Goal: Task Accomplishment & Management: Complete application form

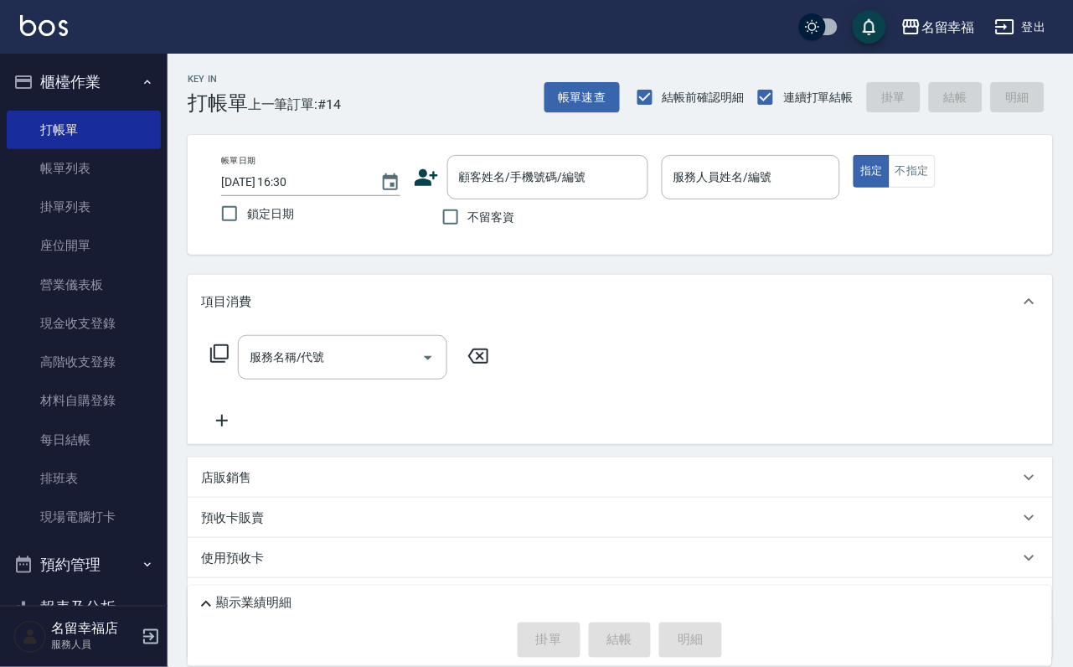
click at [789, 178] on input "服務人員姓名/編號" at bounding box center [751, 177] width 164 height 29
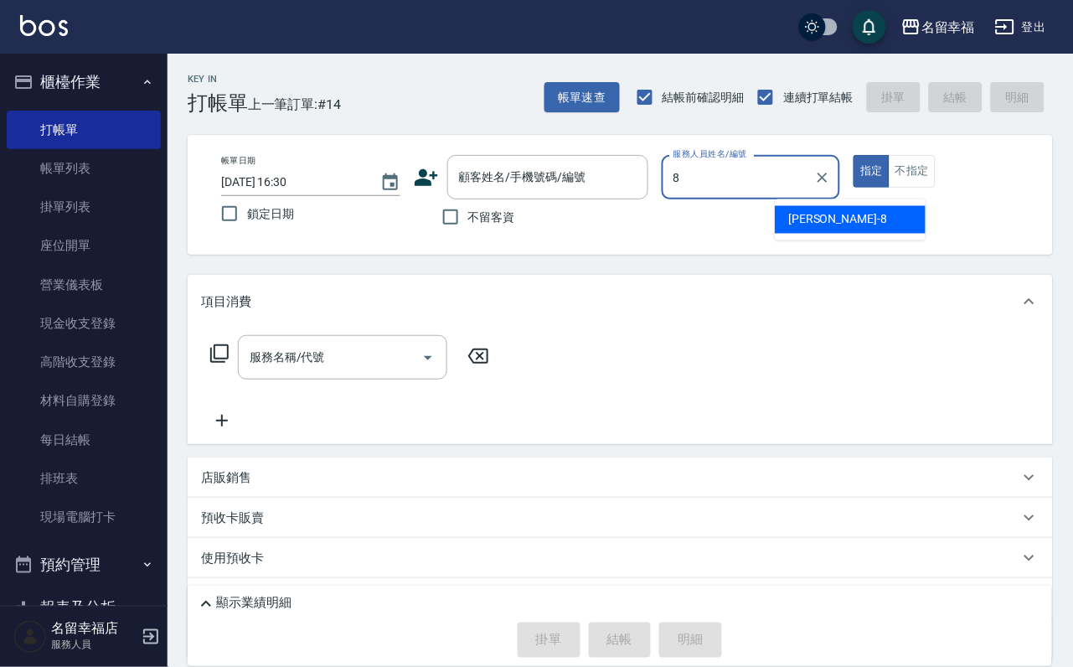
type input "[PERSON_NAME]-8"
type button "true"
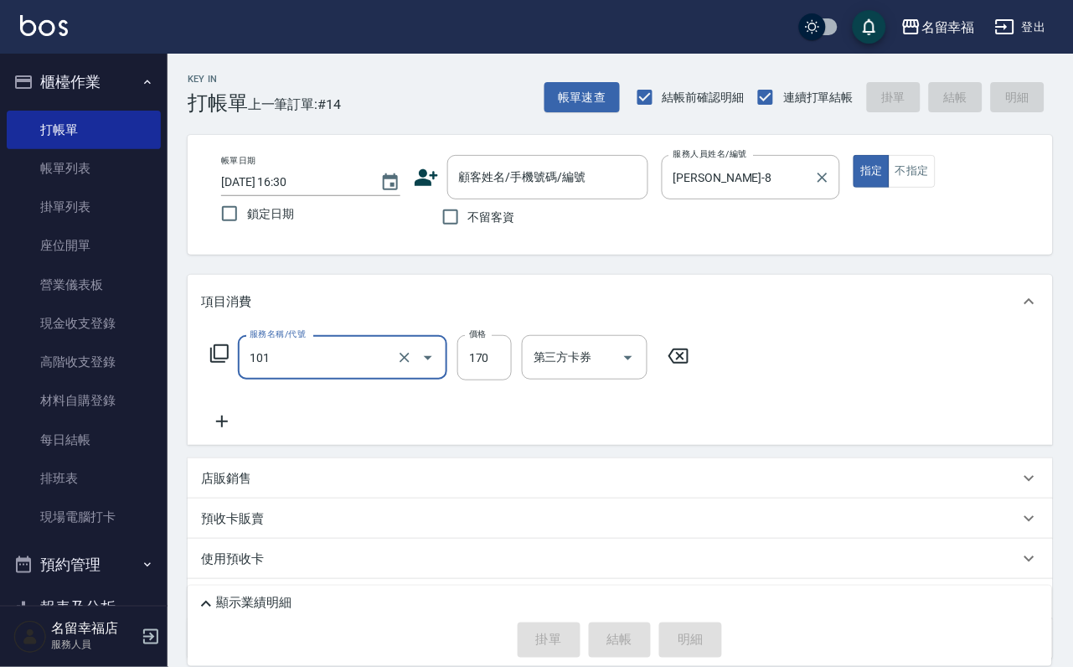
type input "洗髮(101)"
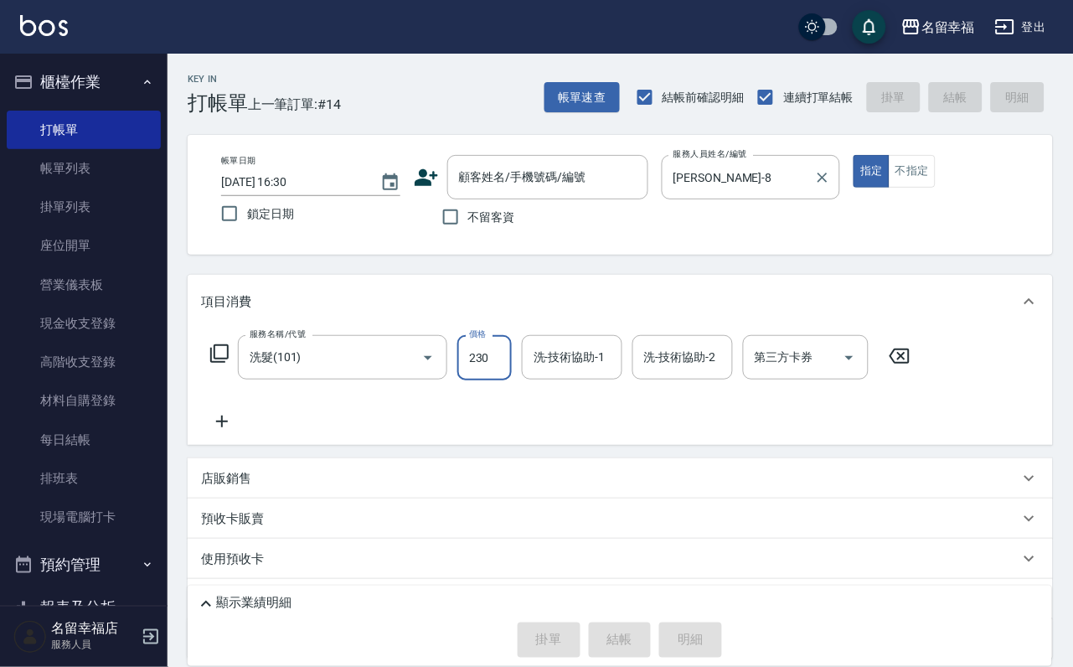
type input "230"
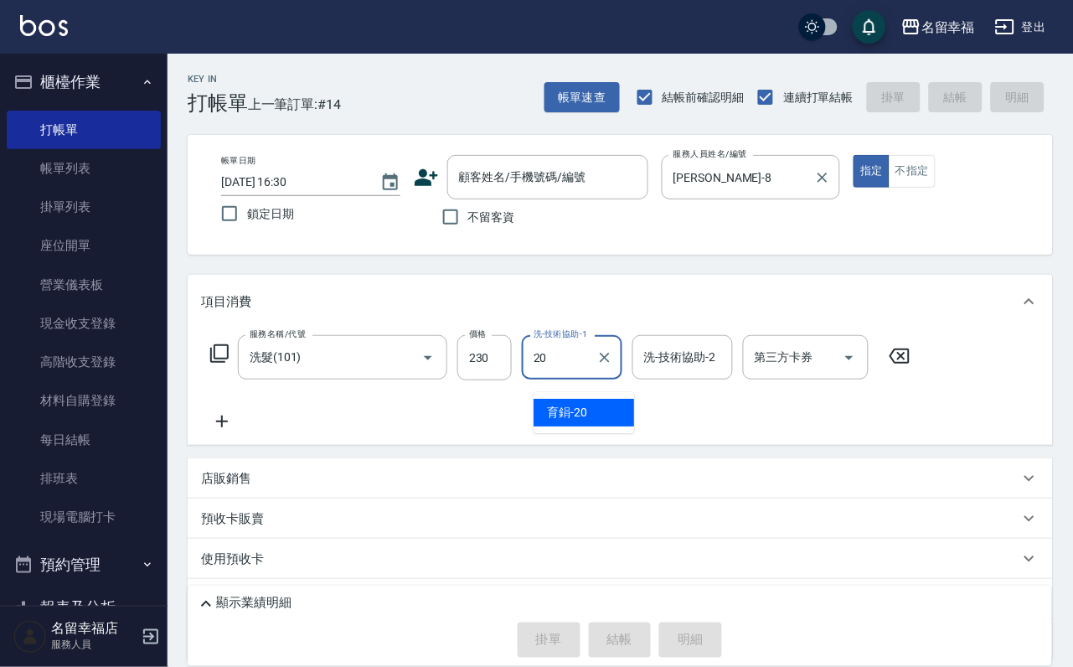
type input "2"
type input "[PERSON_NAME]-14"
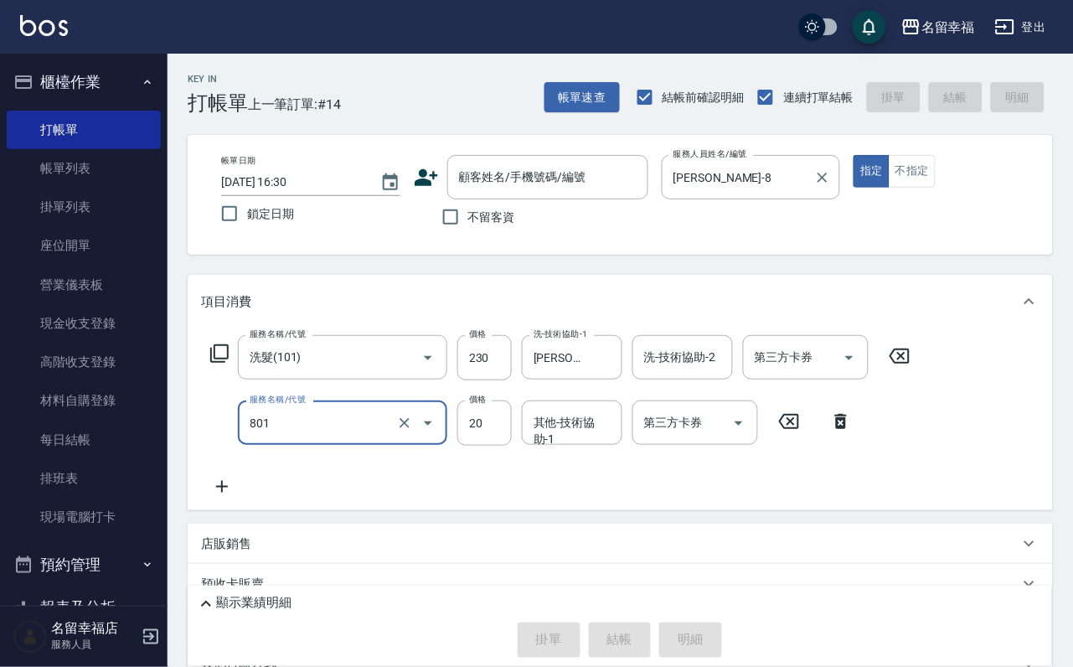
type input "潤絲(801)"
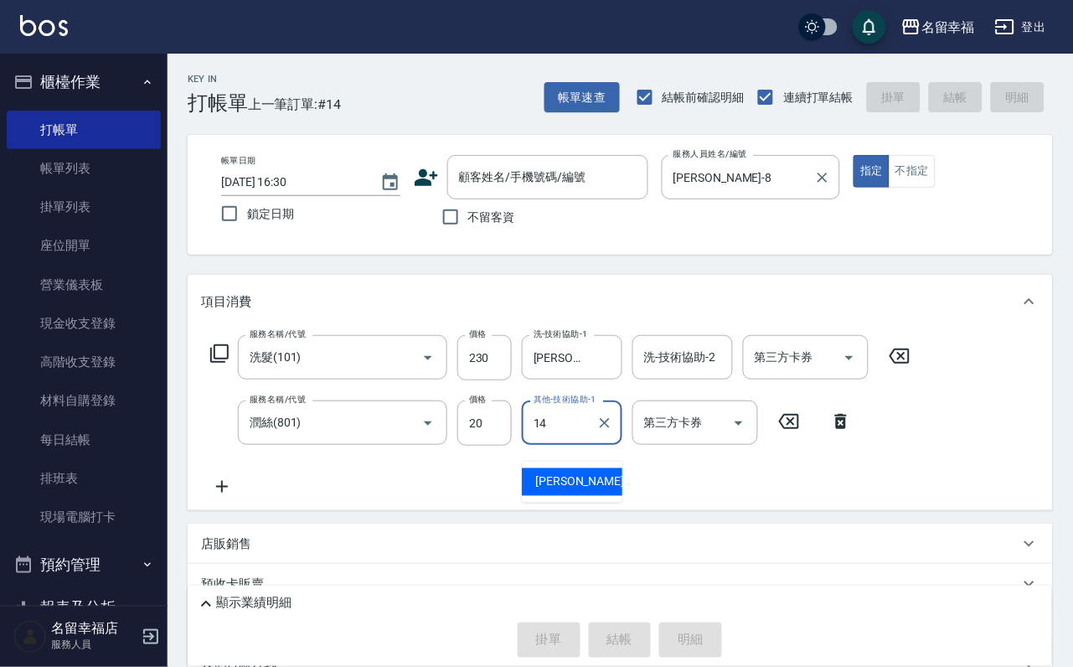
type input "[PERSON_NAME]-14"
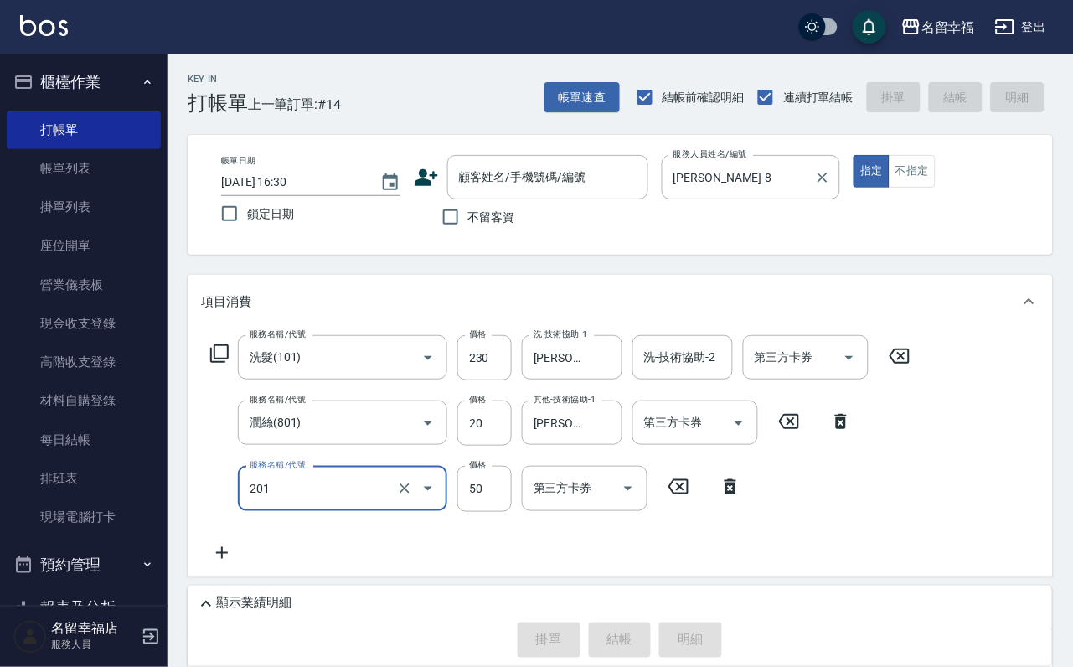
type input "剪瀏海(201)"
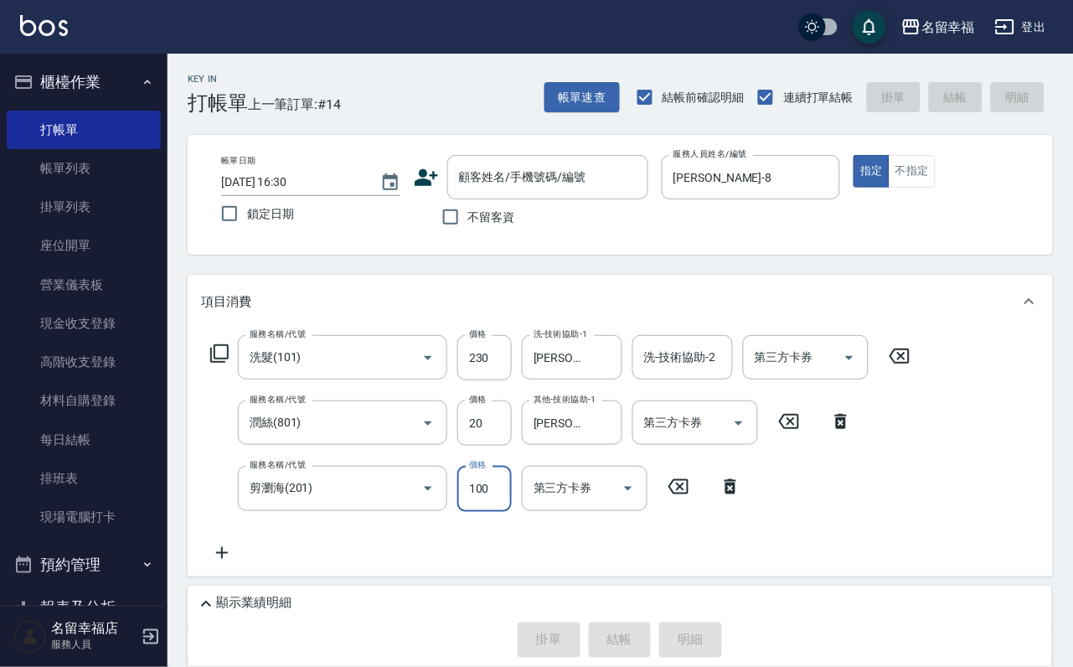
type input "100"
click at [515, 226] on span "不留客資" at bounding box center [491, 218] width 47 height 18
click at [468, 227] on input "不留客資" at bounding box center [450, 216] width 35 height 35
checkbox input "true"
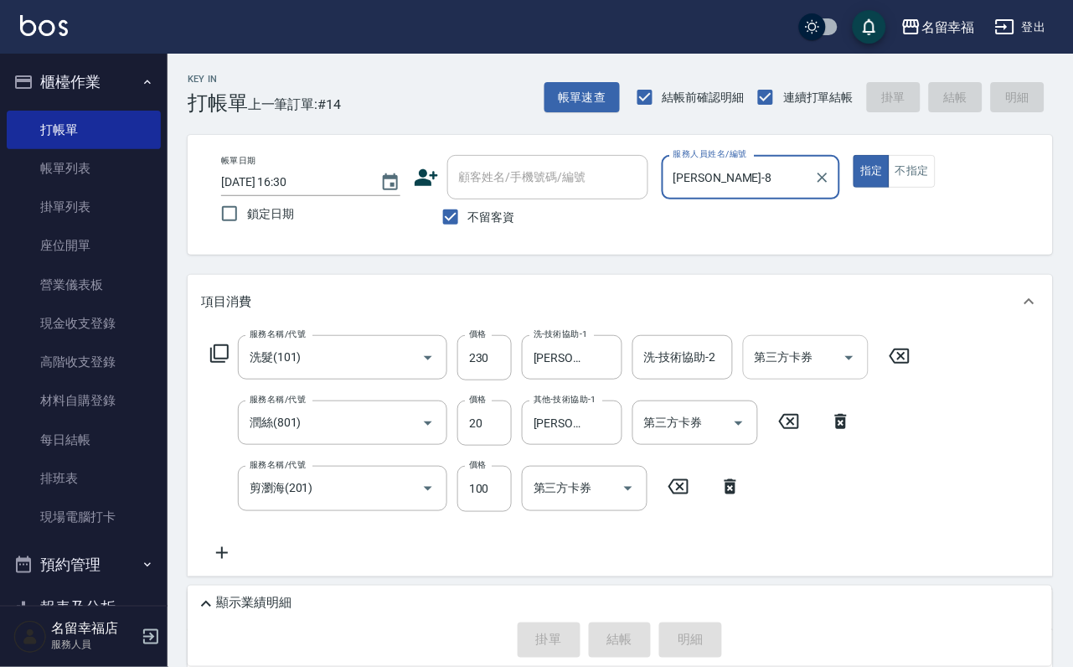
type input "[DATE] 17:05"
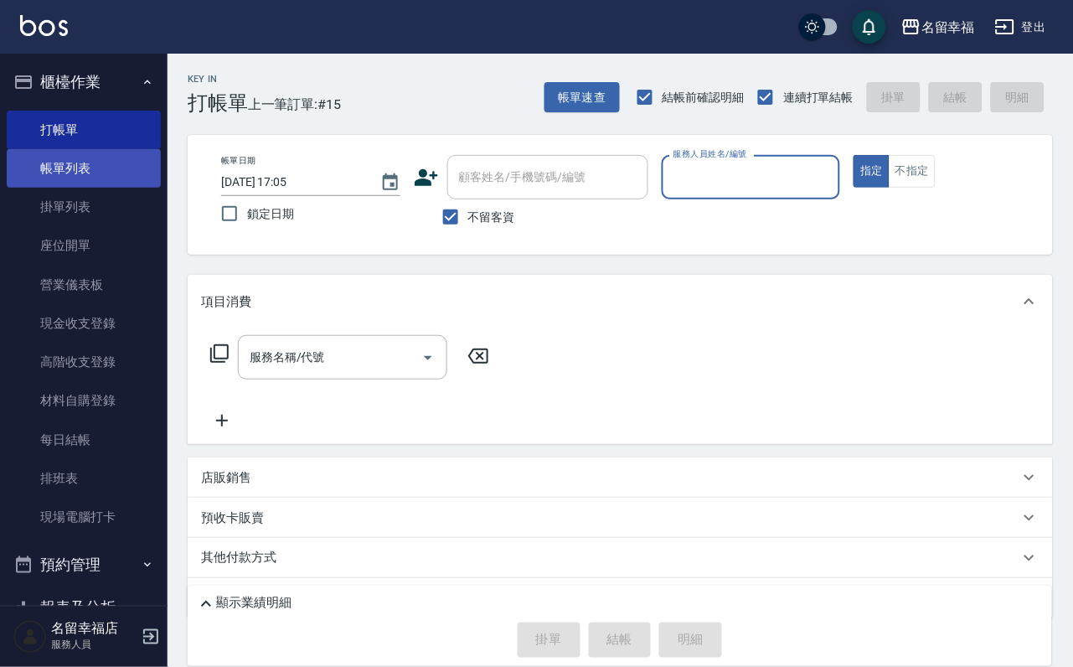
click at [60, 176] on link "帳單列表" at bounding box center [84, 168] width 154 height 39
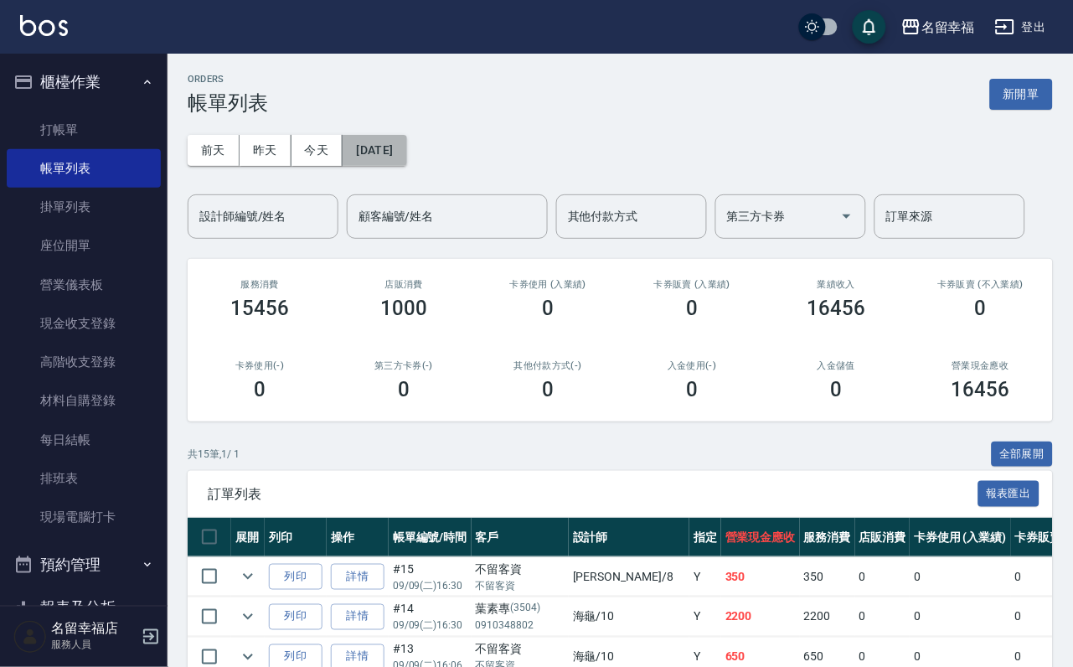
click at [406, 135] on button "[DATE]" at bounding box center [375, 150] width 64 height 31
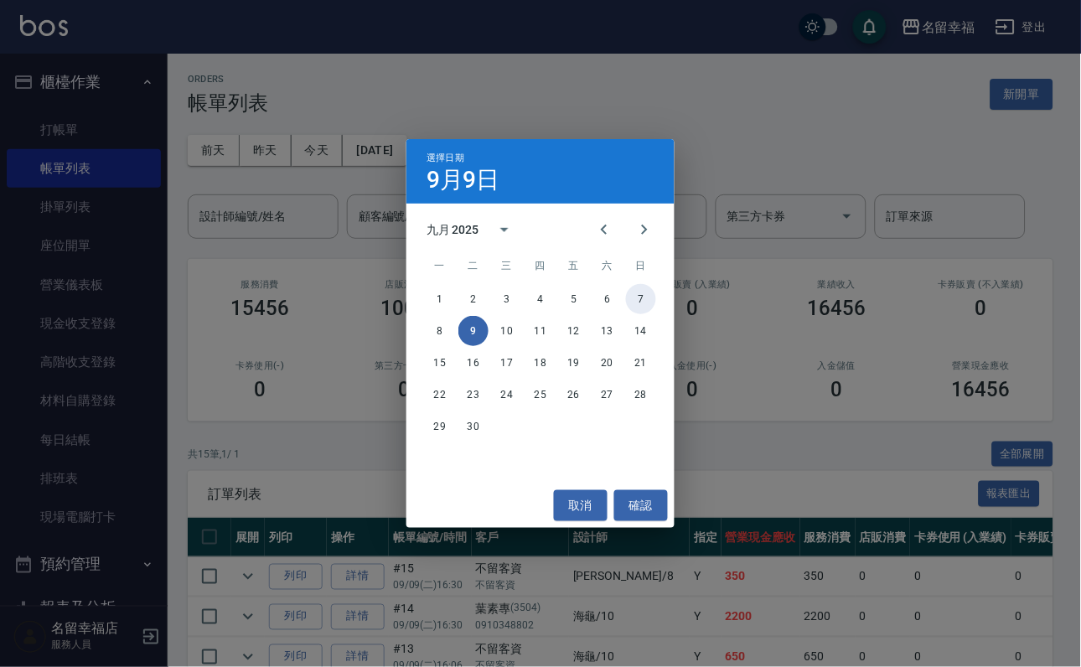
click at [644, 296] on button "7" at bounding box center [641, 299] width 30 height 30
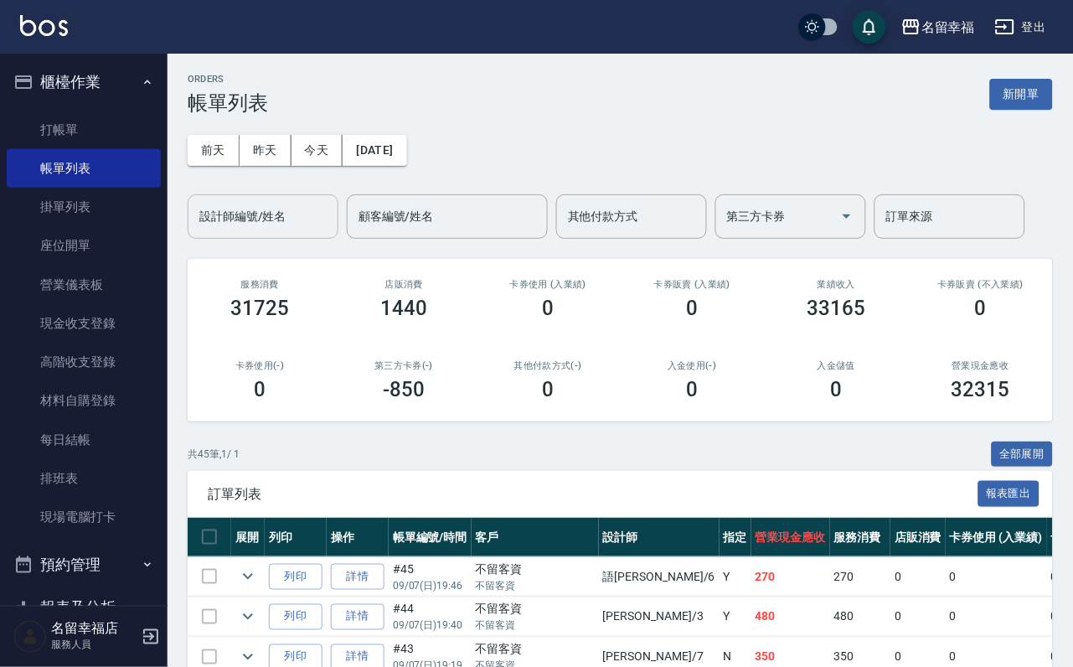
click at [302, 219] on input "設計師編號/姓名" at bounding box center [263, 216] width 136 height 29
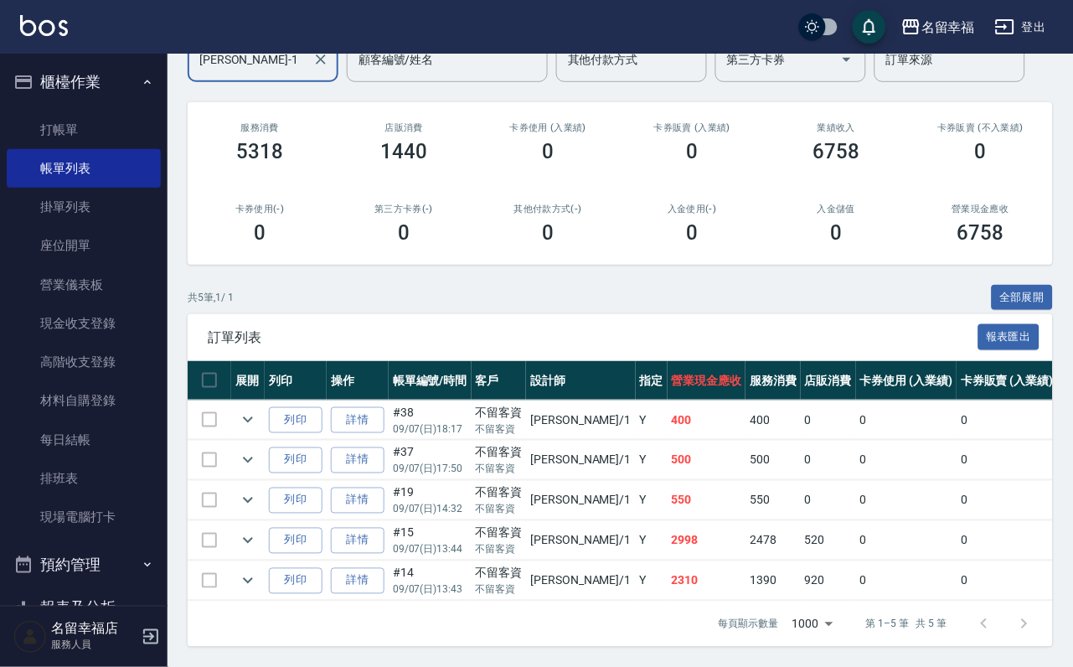
scroll to position [251, 0]
type input "[PERSON_NAME]-1"
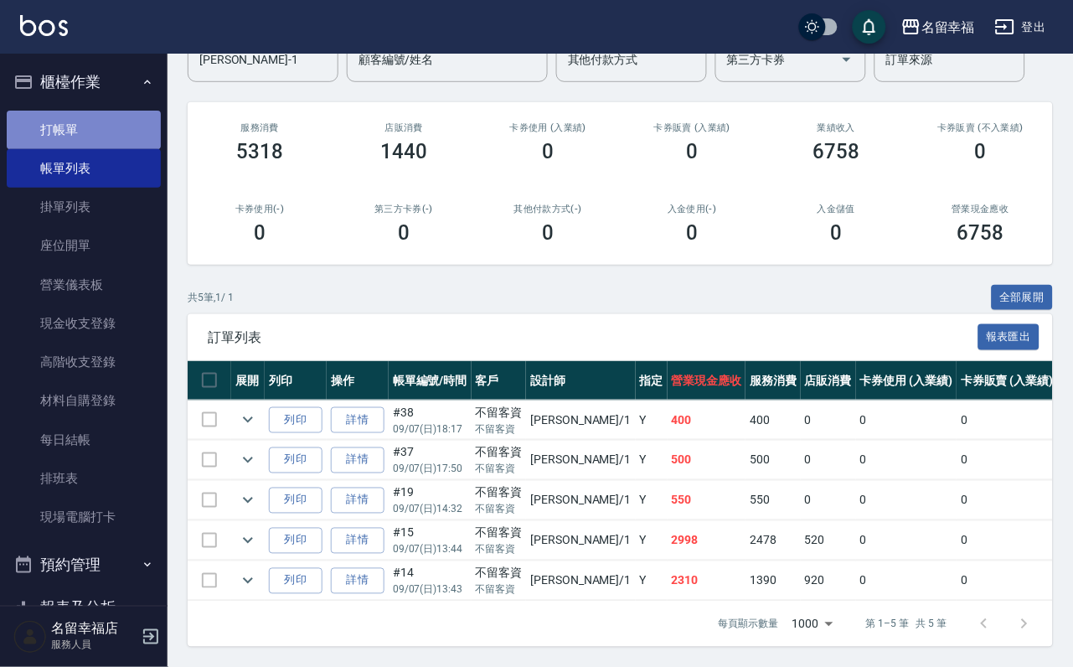
click at [100, 139] on link "打帳單" at bounding box center [84, 130] width 154 height 39
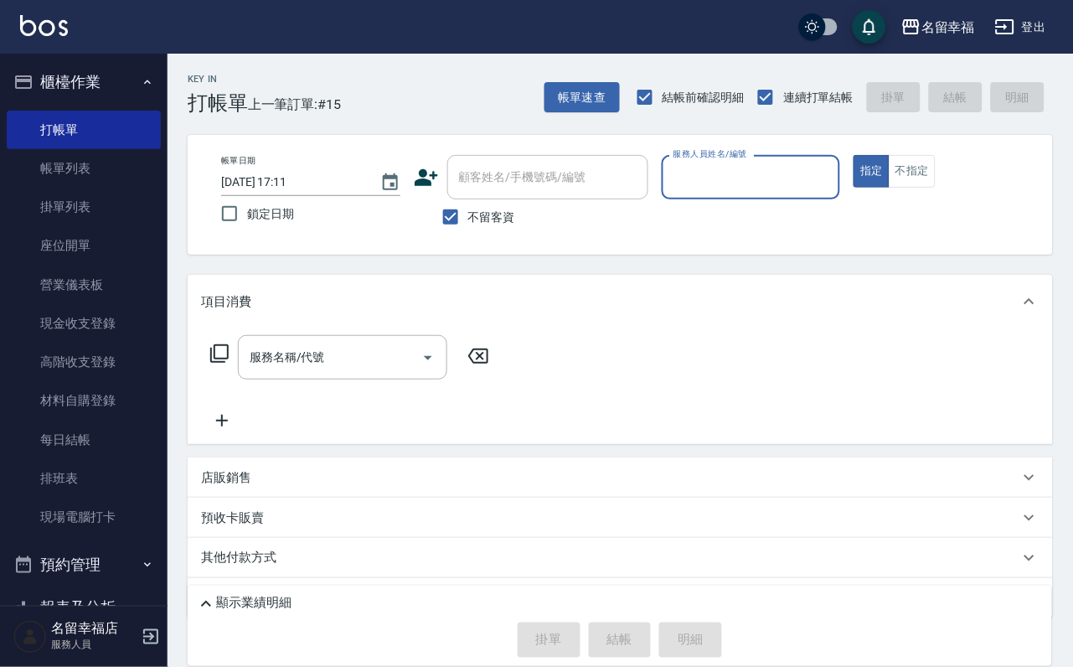
click at [504, 218] on span "不留客資" at bounding box center [491, 218] width 47 height 18
click at [468, 218] on input "不留客資" at bounding box center [450, 216] width 35 height 35
checkbox input "false"
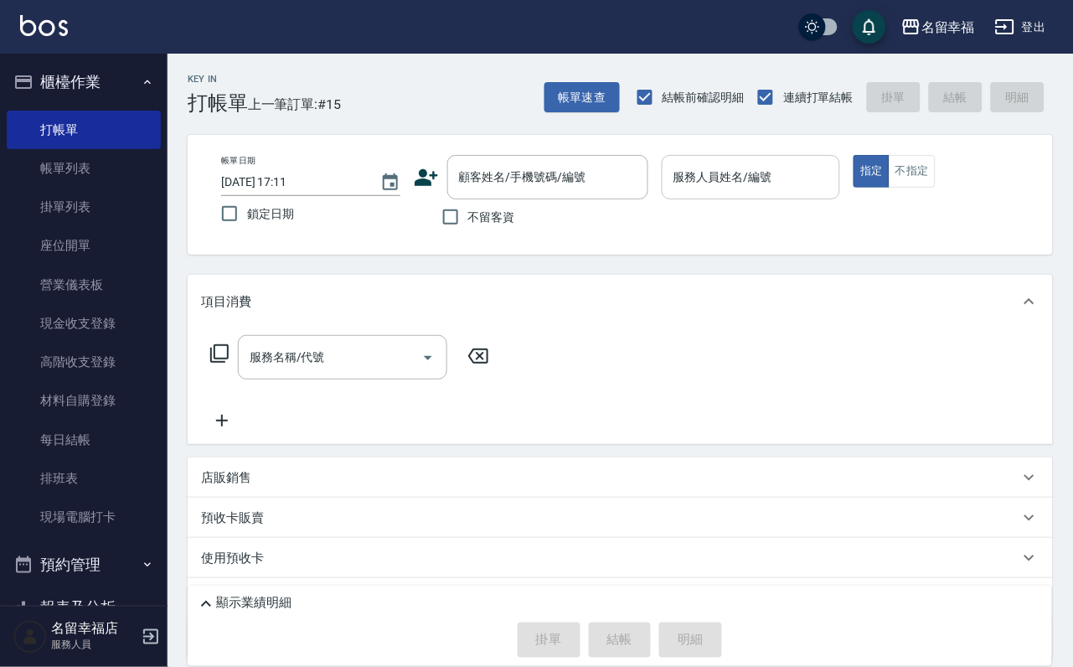
click at [813, 194] on div "服務人員姓名/編號" at bounding box center [751, 177] width 179 height 44
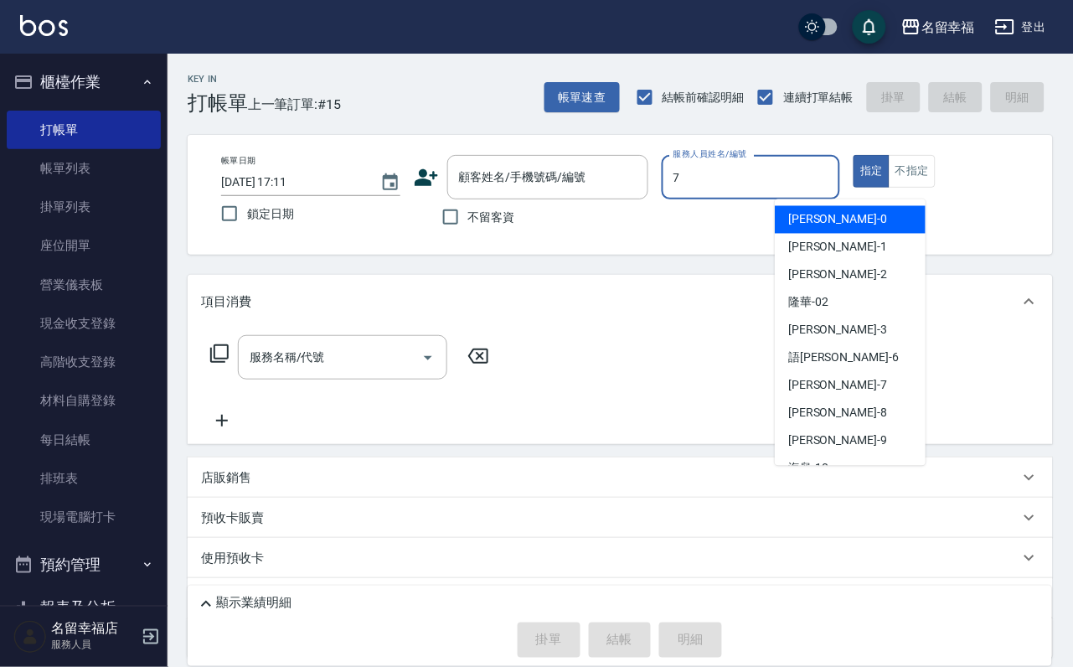
type input "[PERSON_NAME]-7"
type button "true"
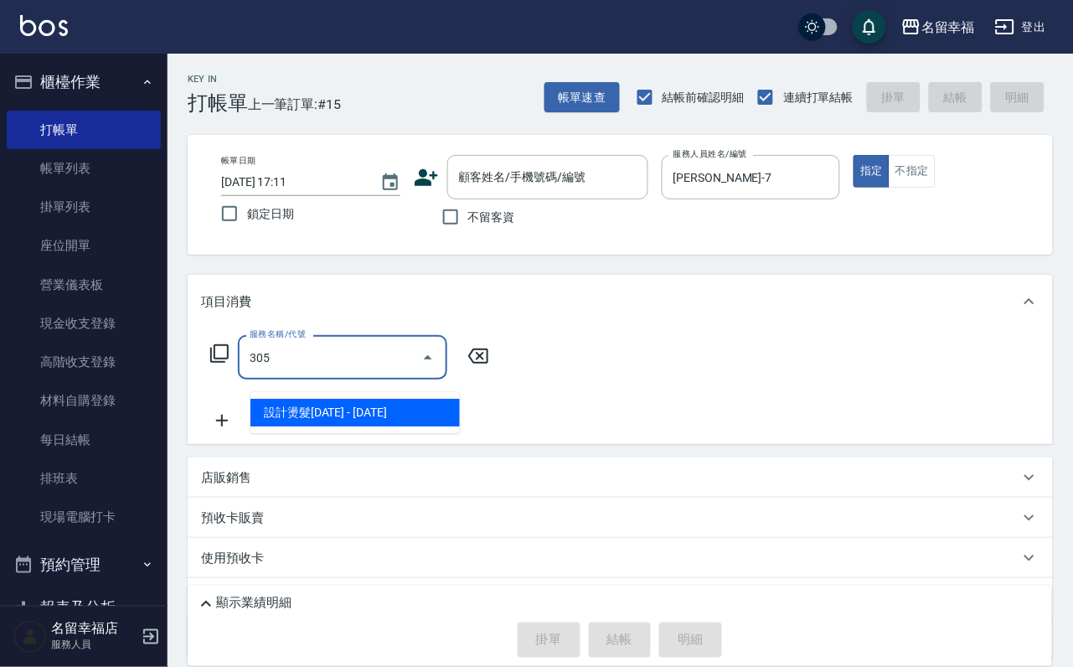
type input "設計燙髮1500(305)"
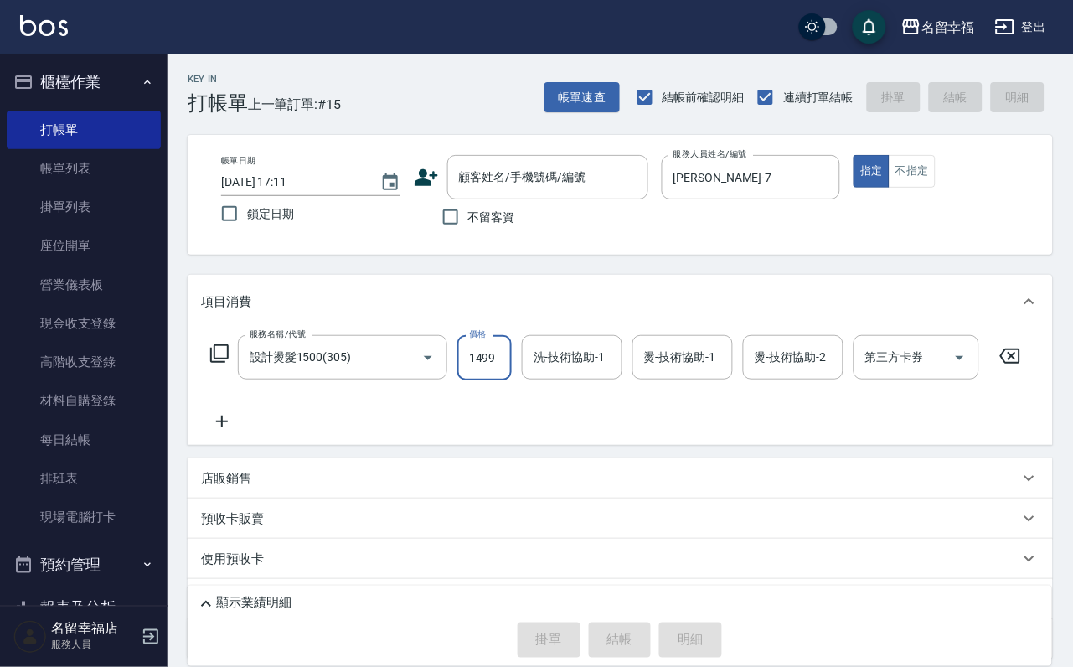
scroll to position [0, 1]
type input "1499"
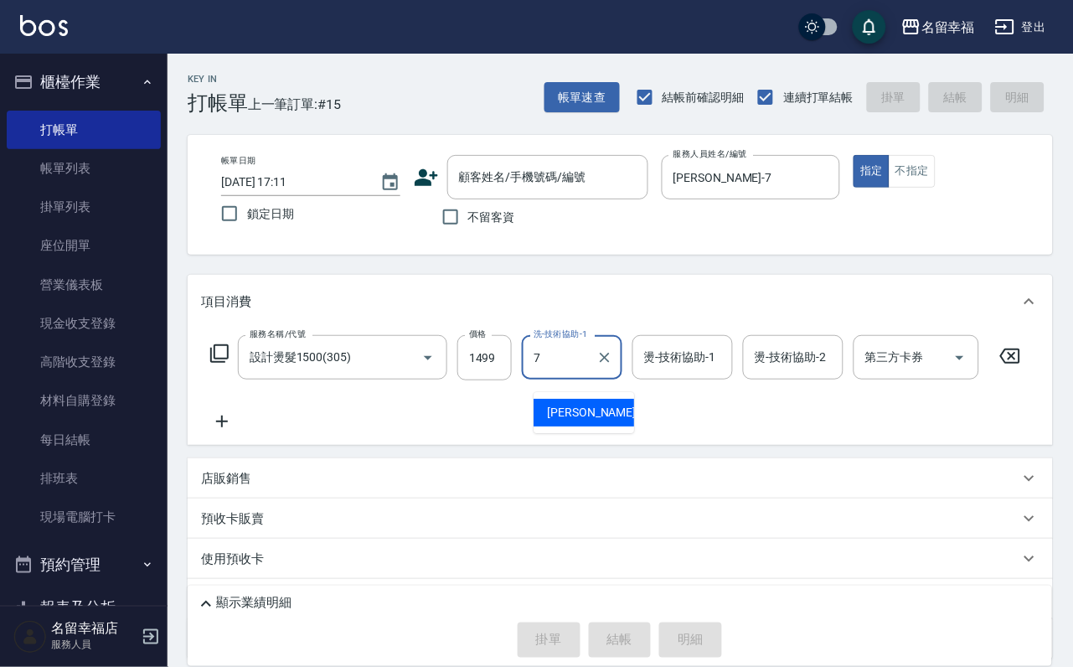
type input "[PERSON_NAME]-7"
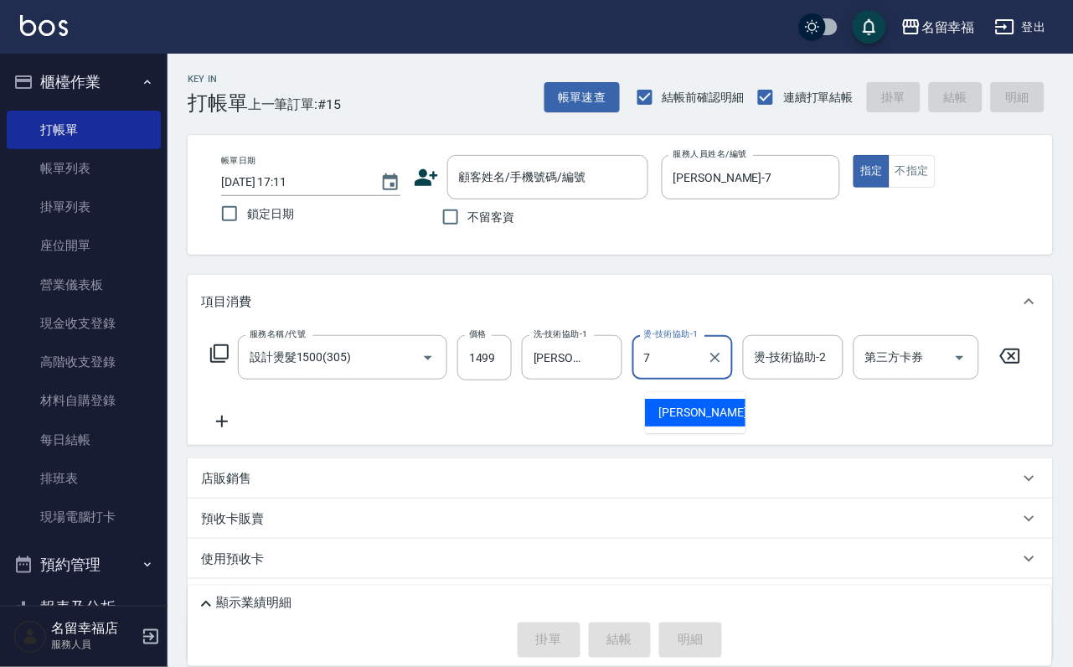
type input "[PERSON_NAME]-7"
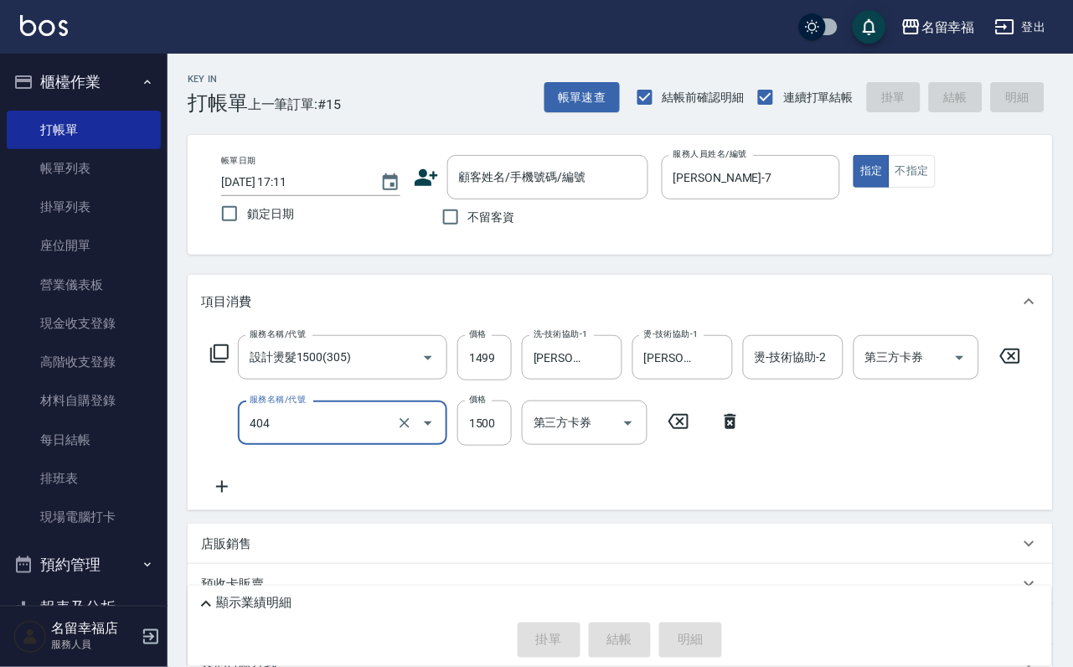
type input "設計染髮(404)"
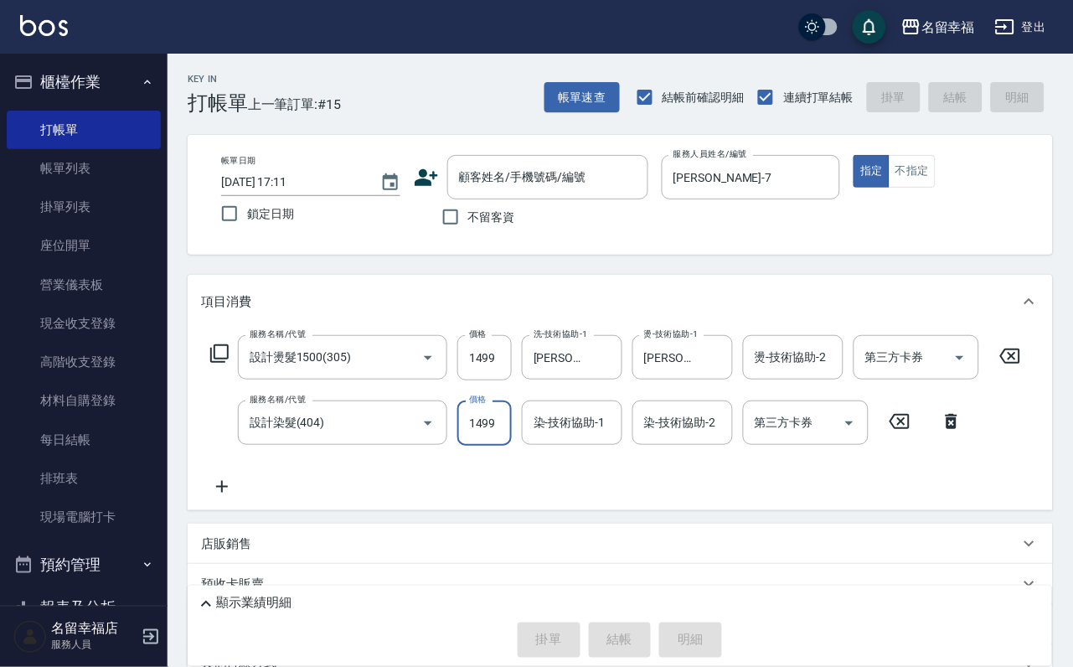
scroll to position [0, 1]
type input "1499"
type input "[PERSON_NAME]-7"
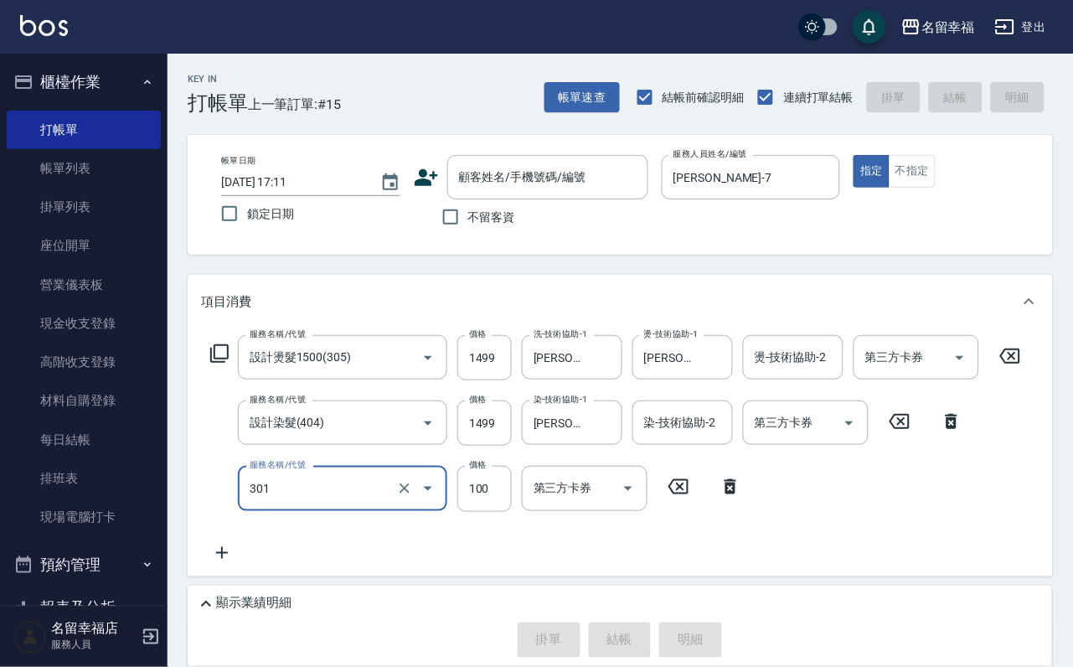
type input "補燙(301)"
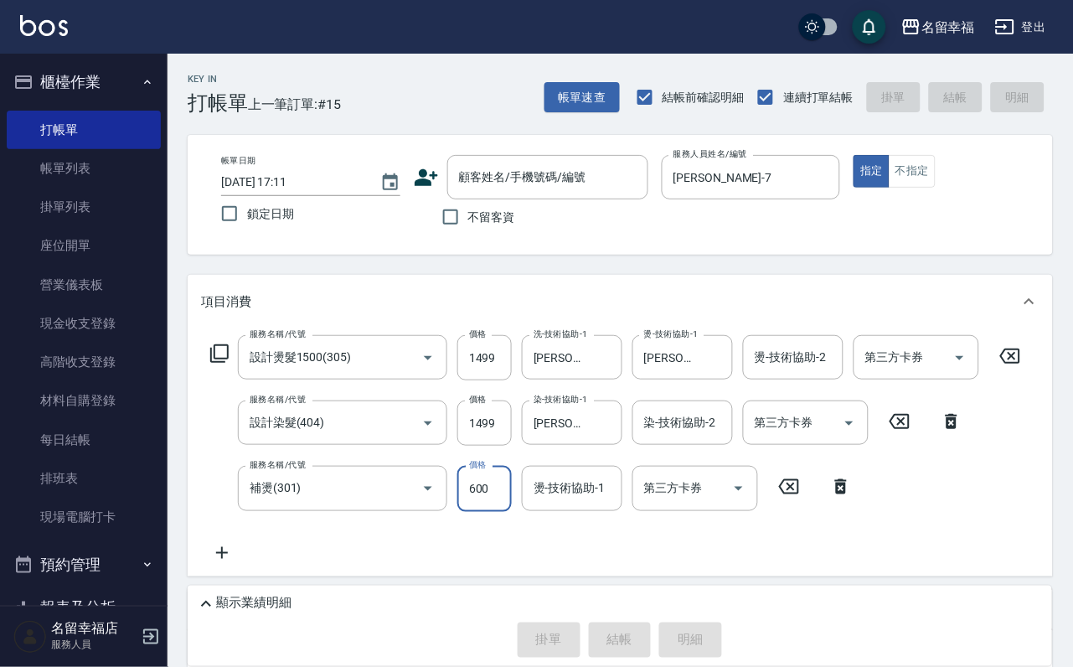
type input "600"
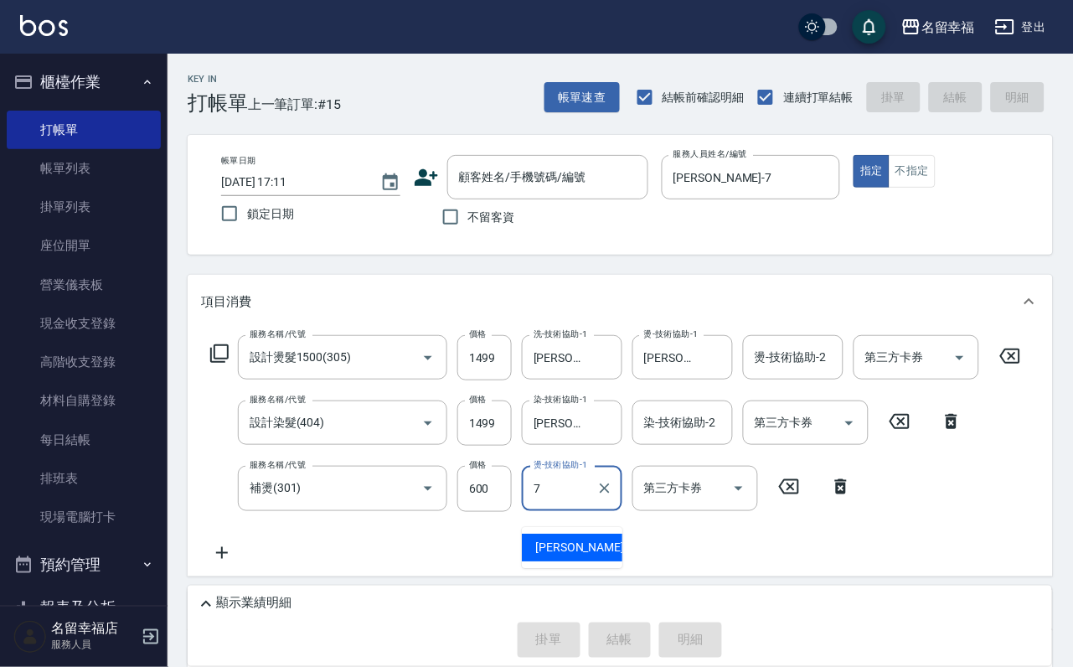
type input "[PERSON_NAME]-7"
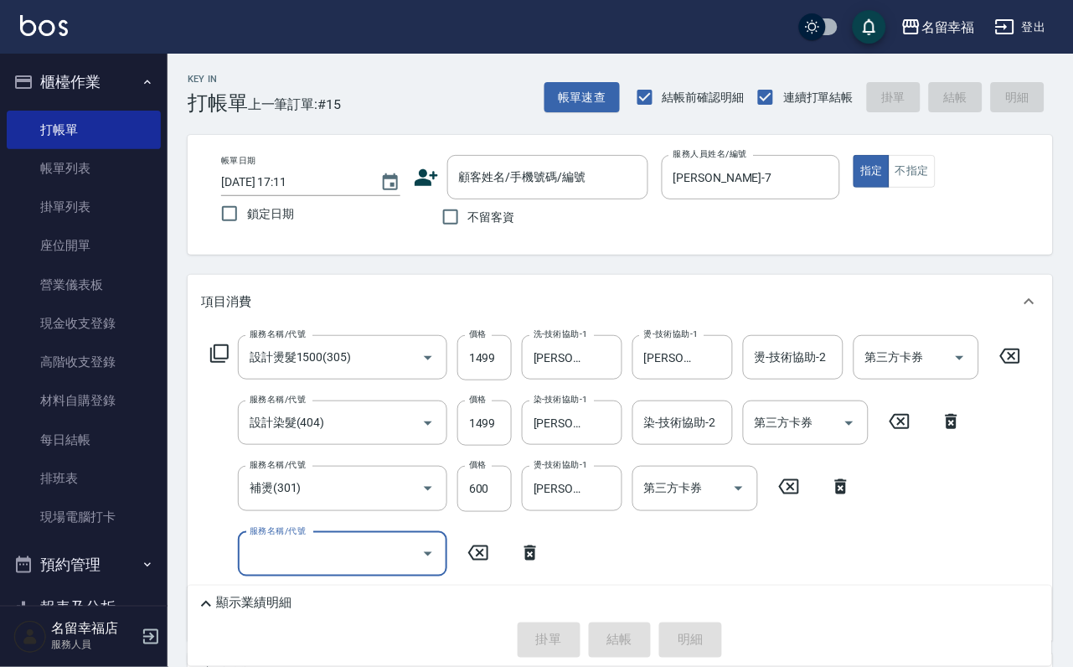
click at [415, 173] on icon at bounding box center [426, 177] width 23 height 17
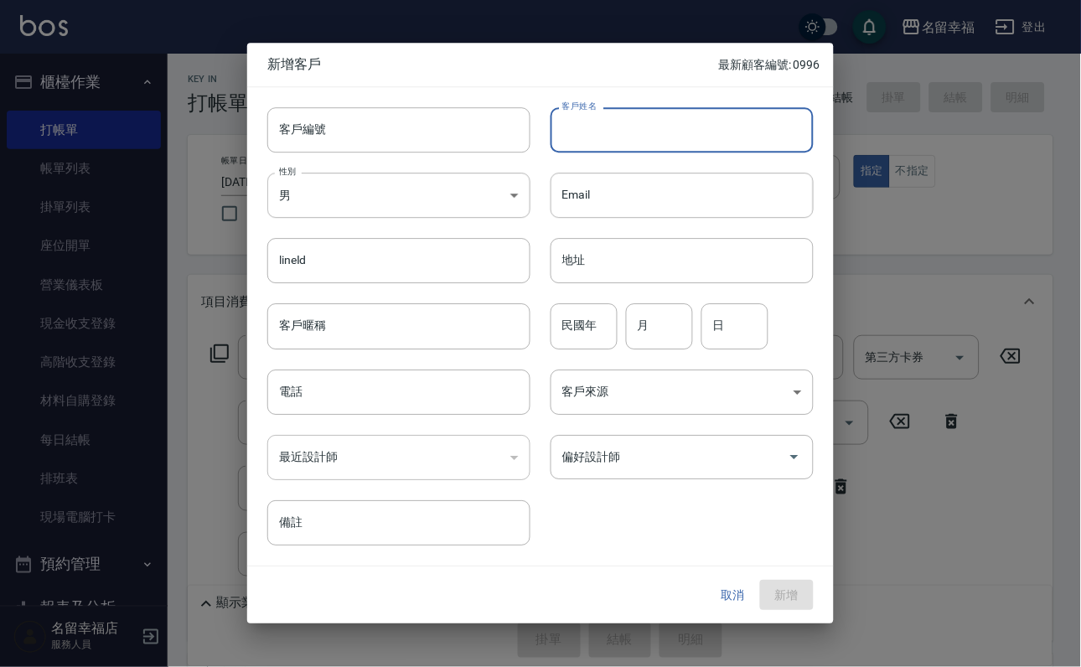
click at [661, 125] on input "客戶姓名" at bounding box center [681, 129] width 263 height 45
type input "t"
type input "[PERSON_NAME]"
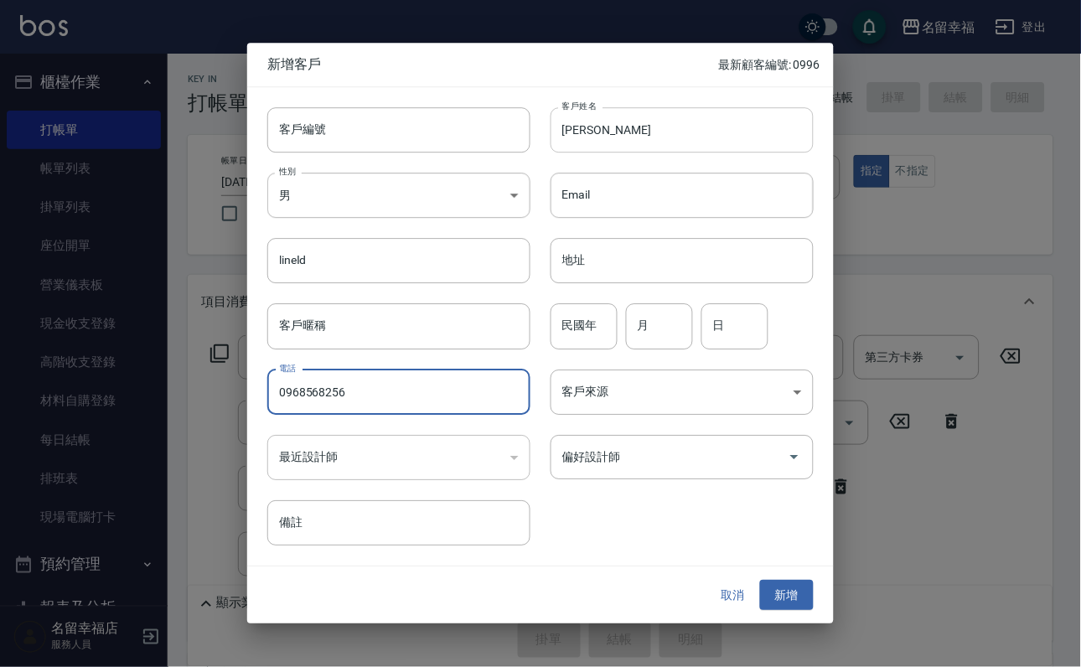
type input "0968568256"
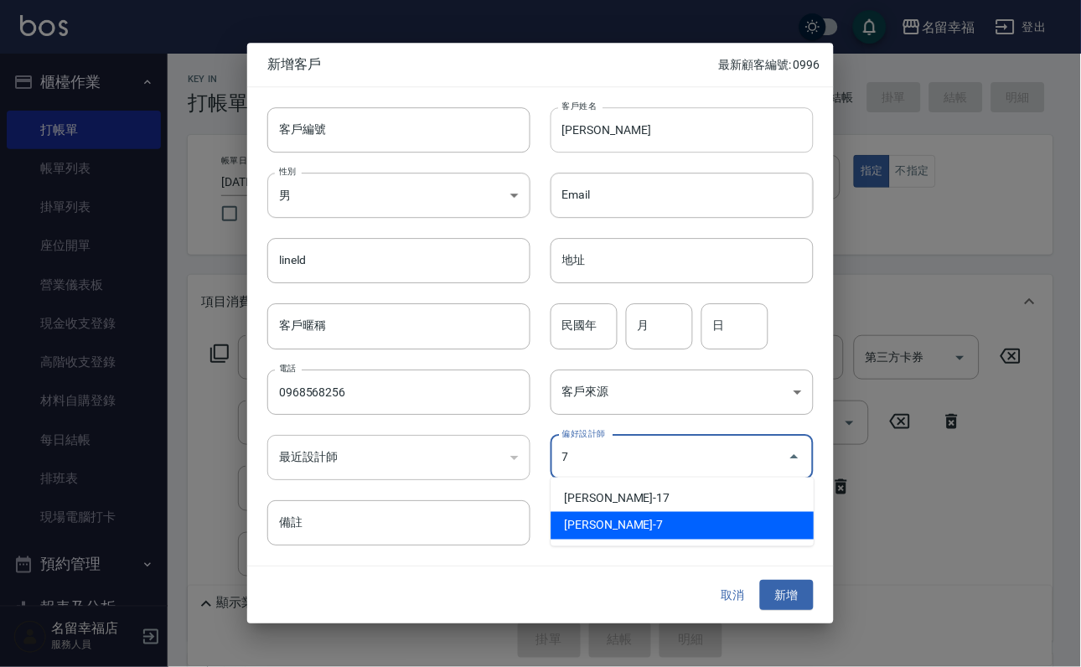
type input "張家瑜"
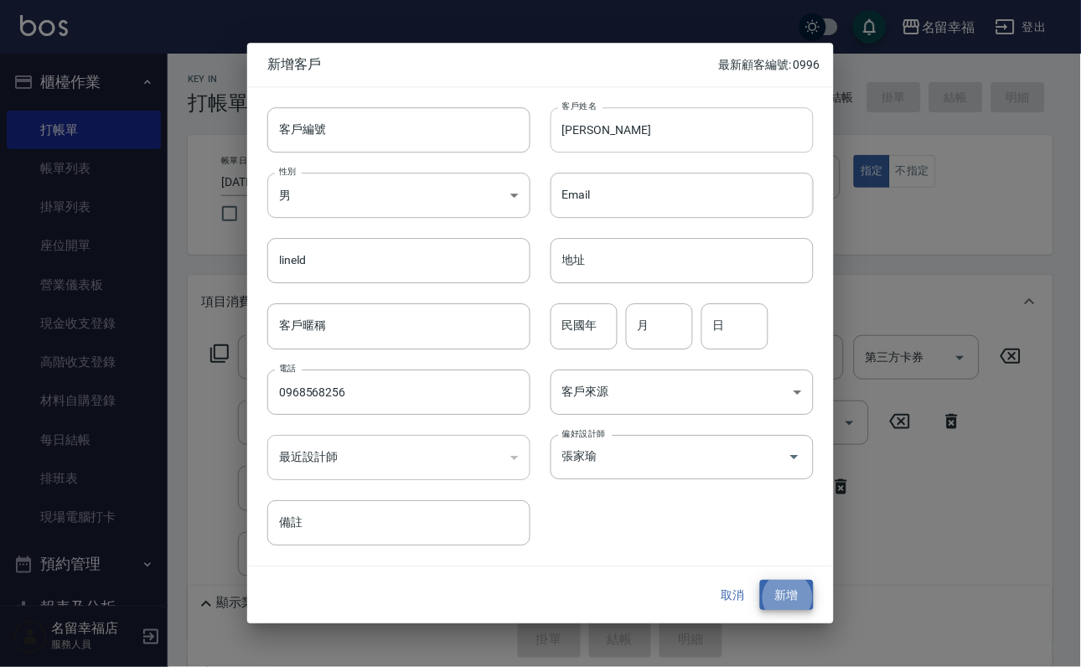
click at [760, 580] on button "新增" at bounding box center [787, 595] width 54 height 31
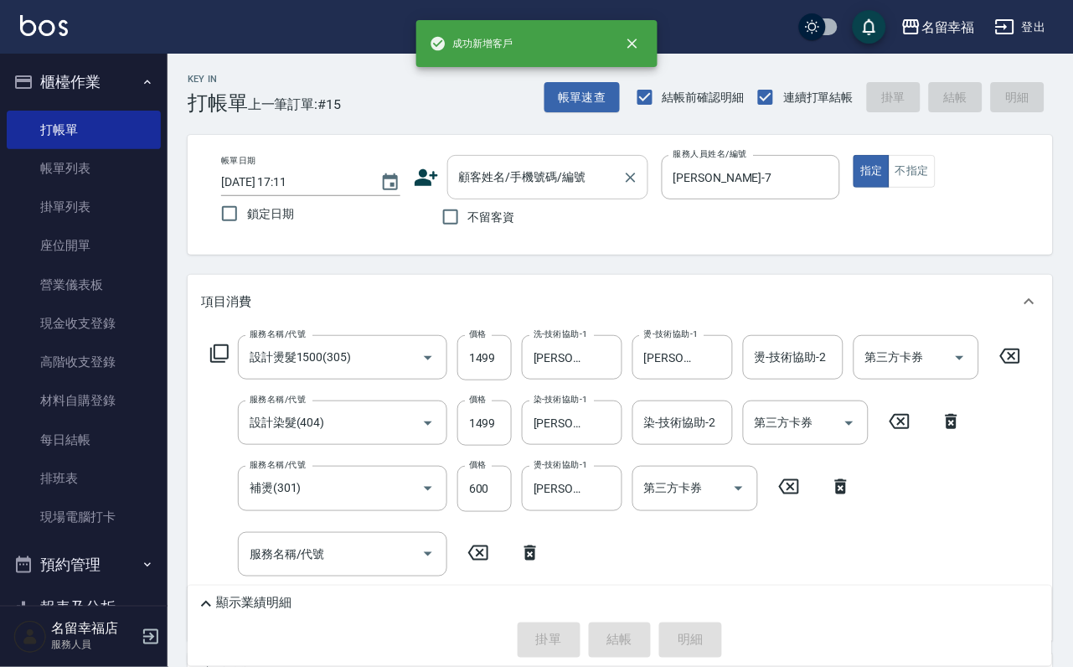
click at [601, 183] on input "顧客姓名/手機號碼/編號" at bounding box center [535, 177] width 161 height 29
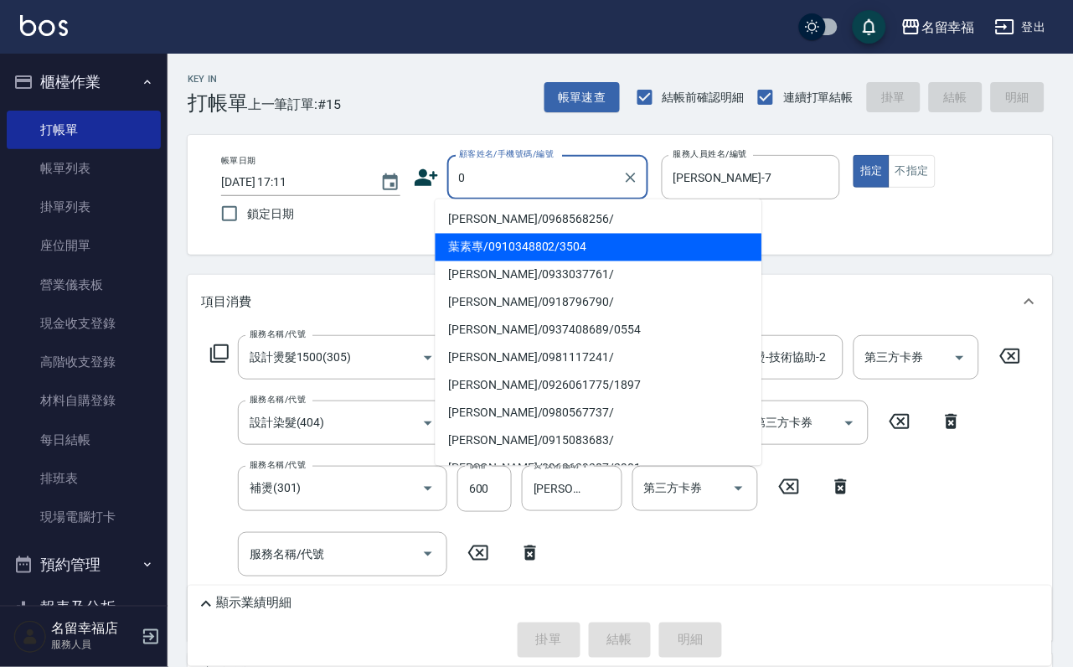
click at [597, 237] on li "葉素專/0910348802/3504" at bounding box center [599, 248] width 327 height 28
type input "葉素專/0910348802/3504"
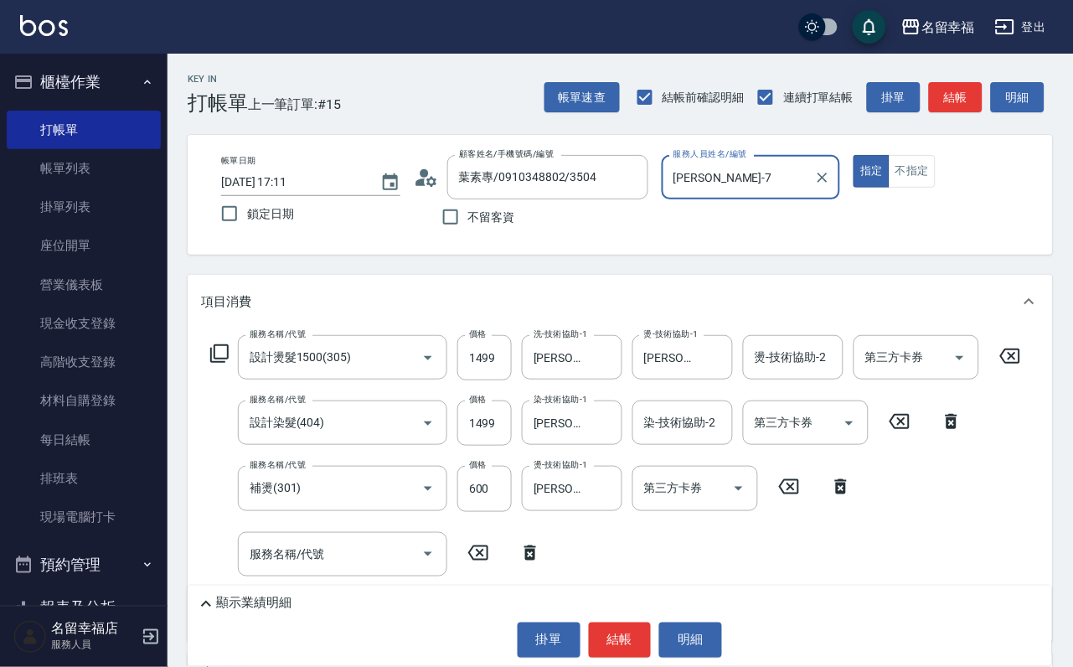
type input "海龜-10"
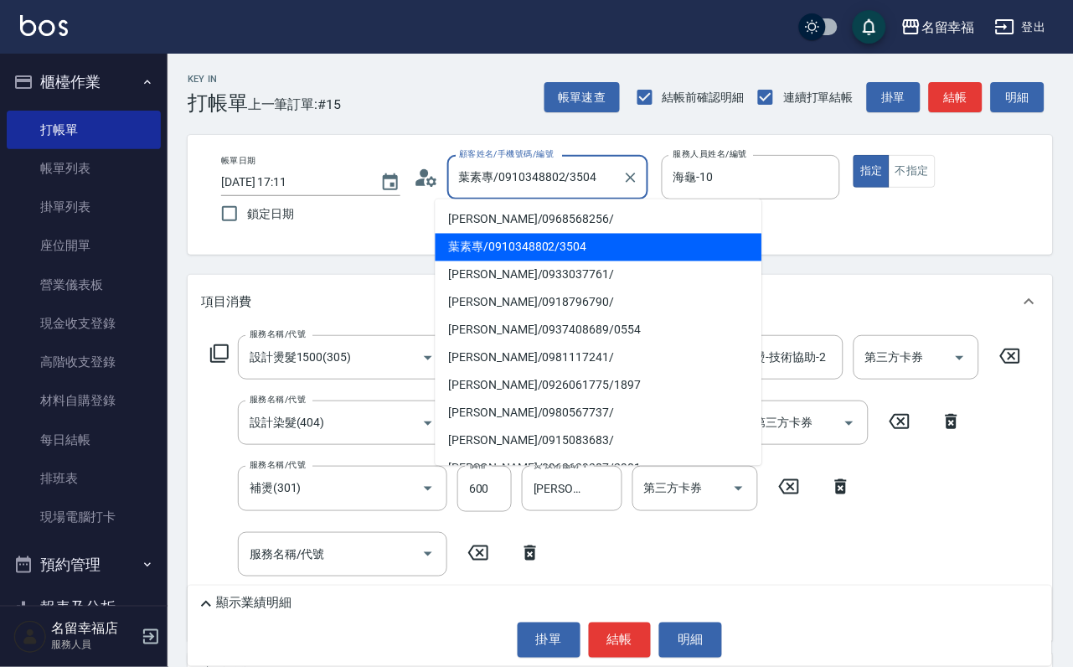
drag, startPoint x: 650, startPoint y: 180, endPoint x: 291, endPoint y: 179, distance: 359.4
click at [291, 179] on div "帳單日期 [DATE] 17:11 鎖定日期 顧客姓名/手機號碼/編號 葉素專/0910348802/3504 顧客姓名/手機號碼/編號 不留客資 服務人員姓…" at bounding box center [620, 195] width 825 height 80
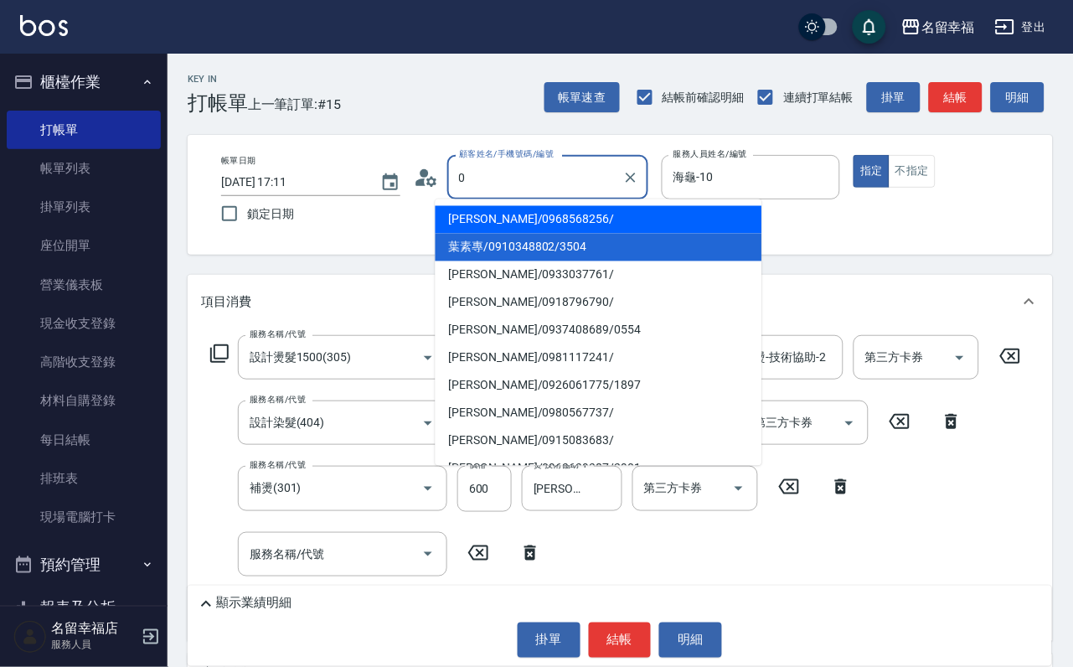
click at [565, 217] on li "[PERSON_NAME]/0968568256/" at bounding box center [599, 220] width 327 height 28
type input "[PERSON_NAME]/0968568256/"
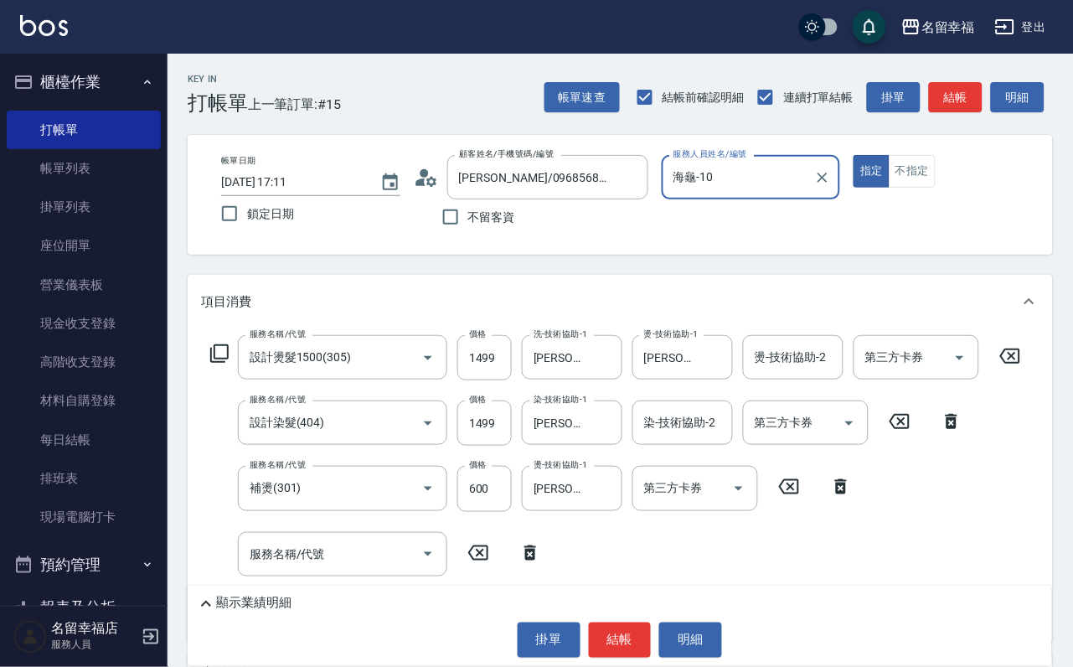
type input "[PERSON_NAME]-7"
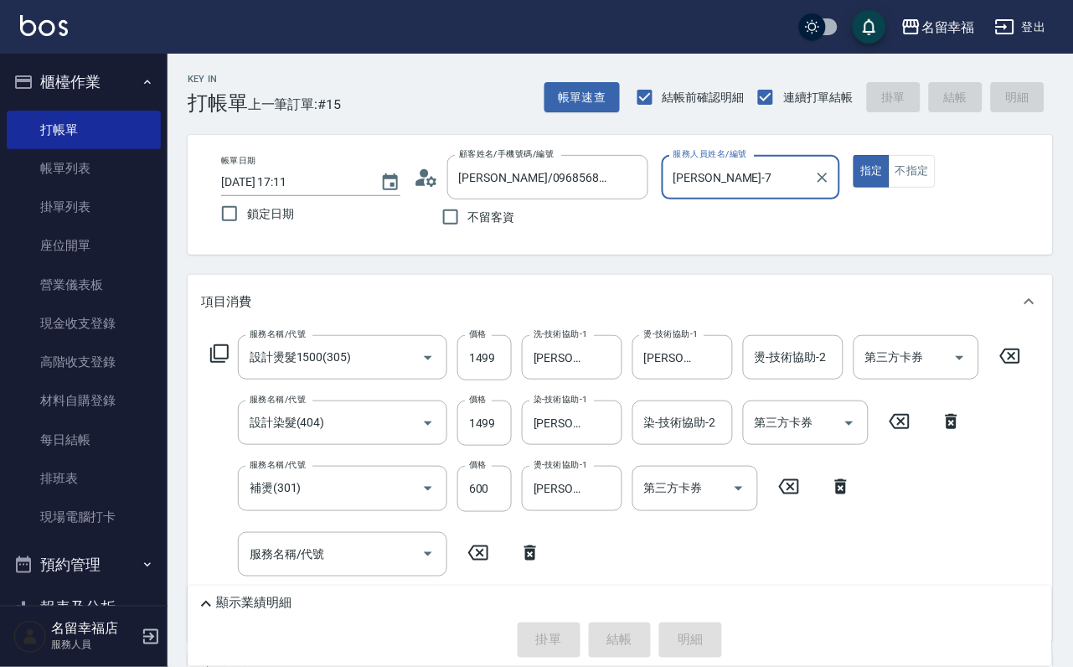
type input "[DATE] 17:23"
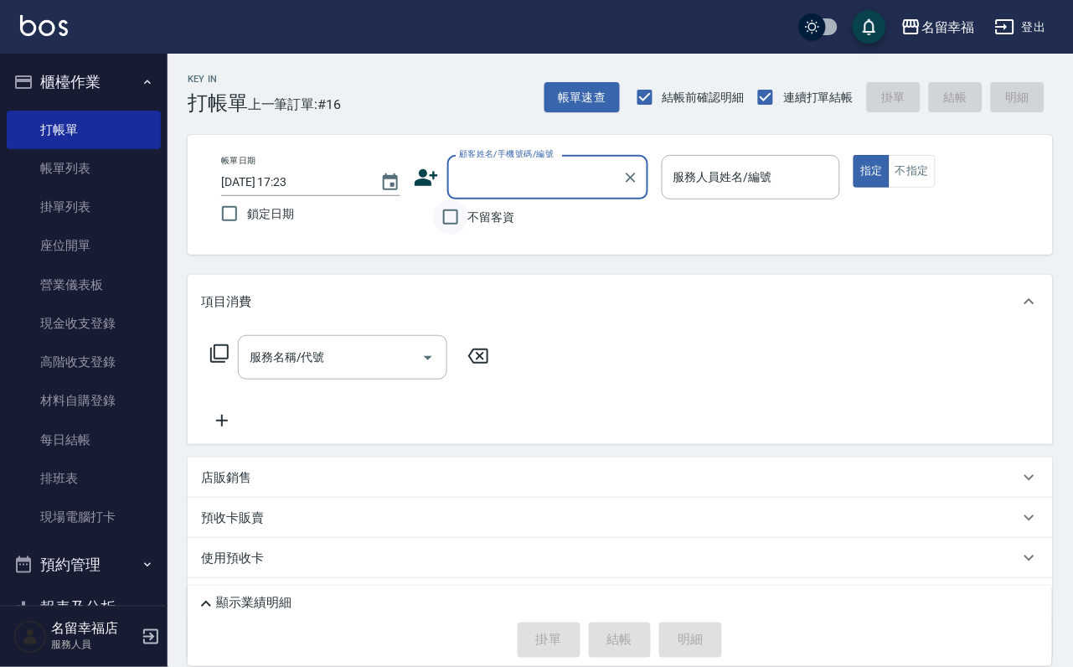
click at [452, 226] on input "不留客資" at bounding box center [450, 216] width 35 height 35
checkbox input "true"
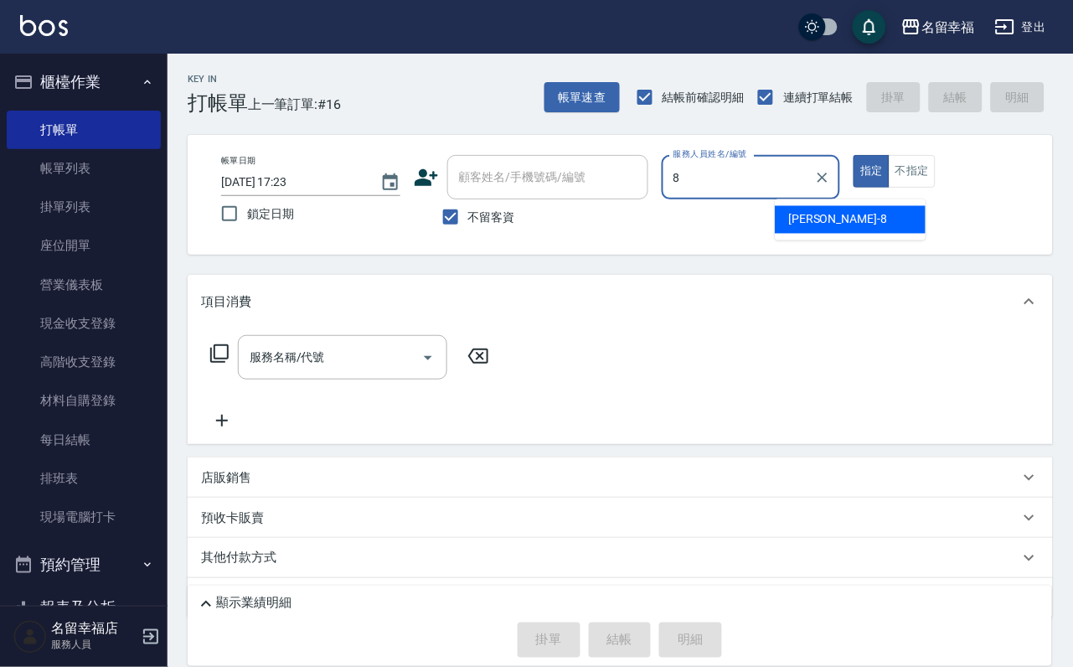
type input "[PERSON_NAME]-8"
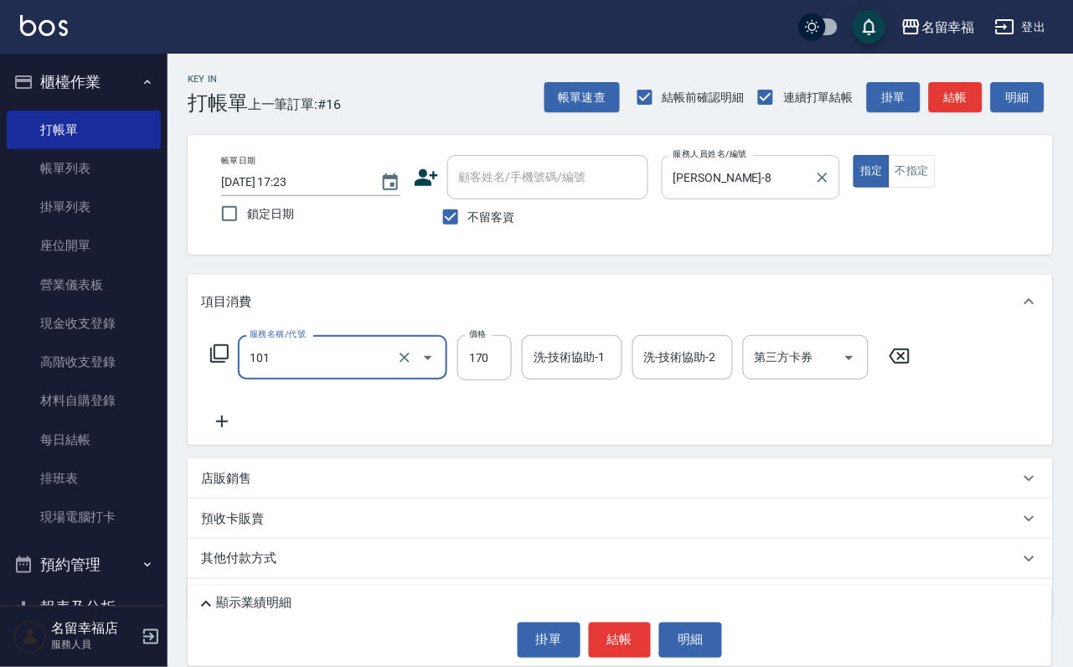
type input "洗髮(101)"
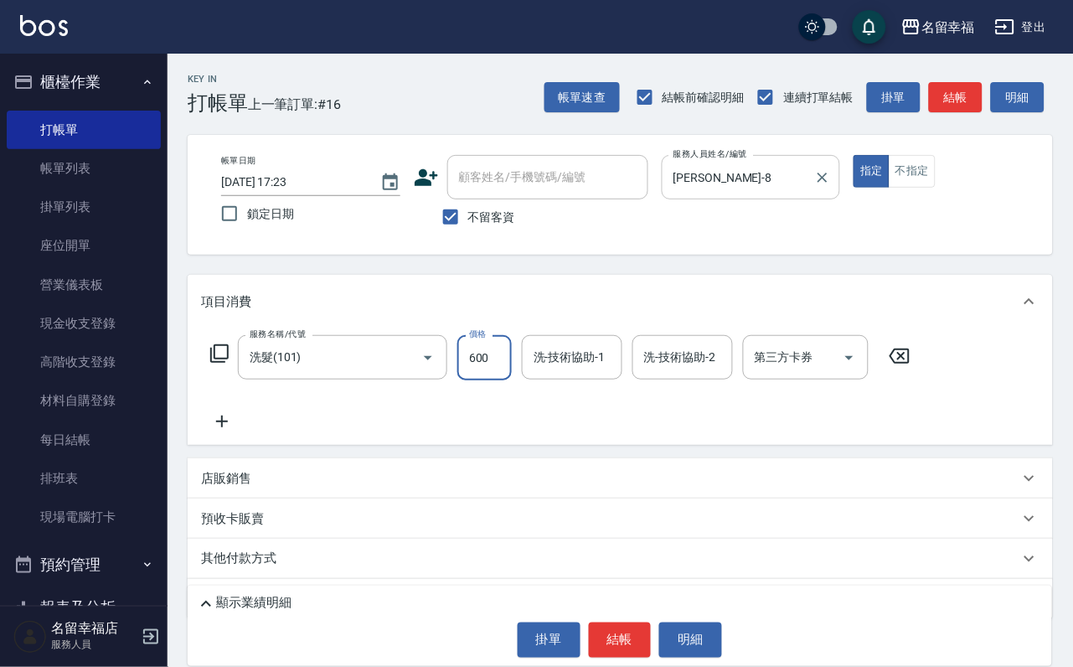
type input "600"
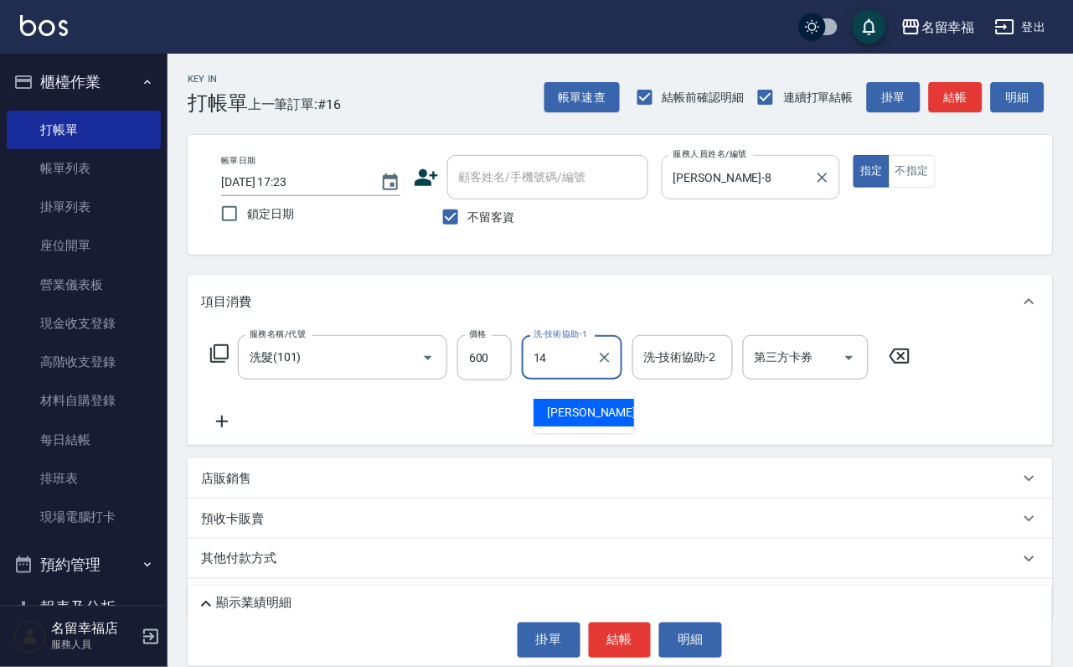
type input "[PERSON_NAME]-14"
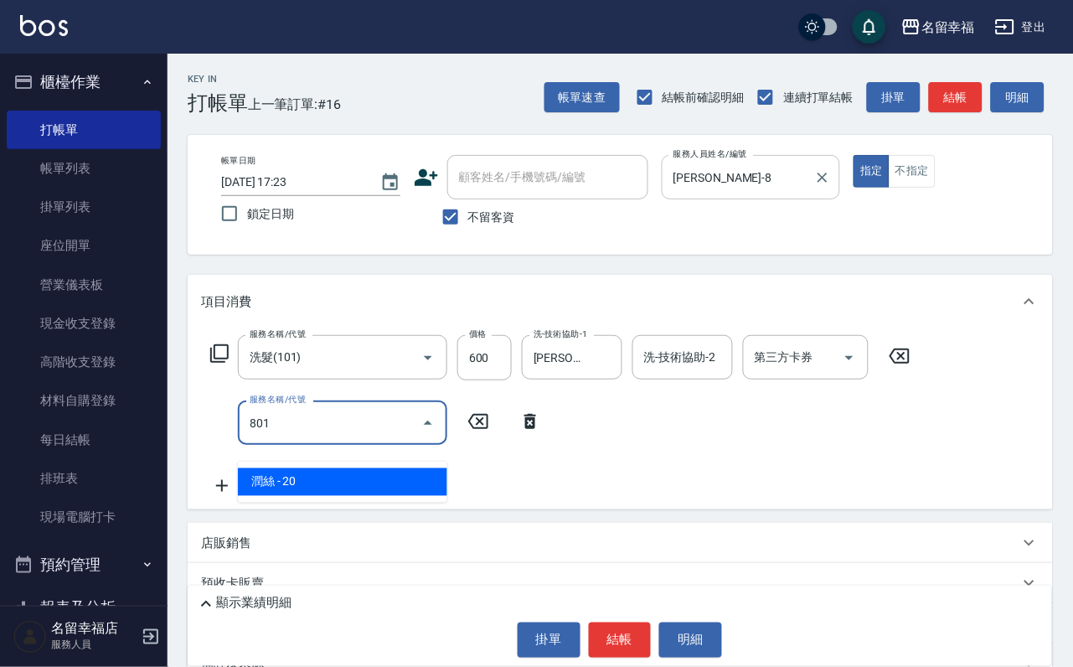
type input "潤絲(801)"
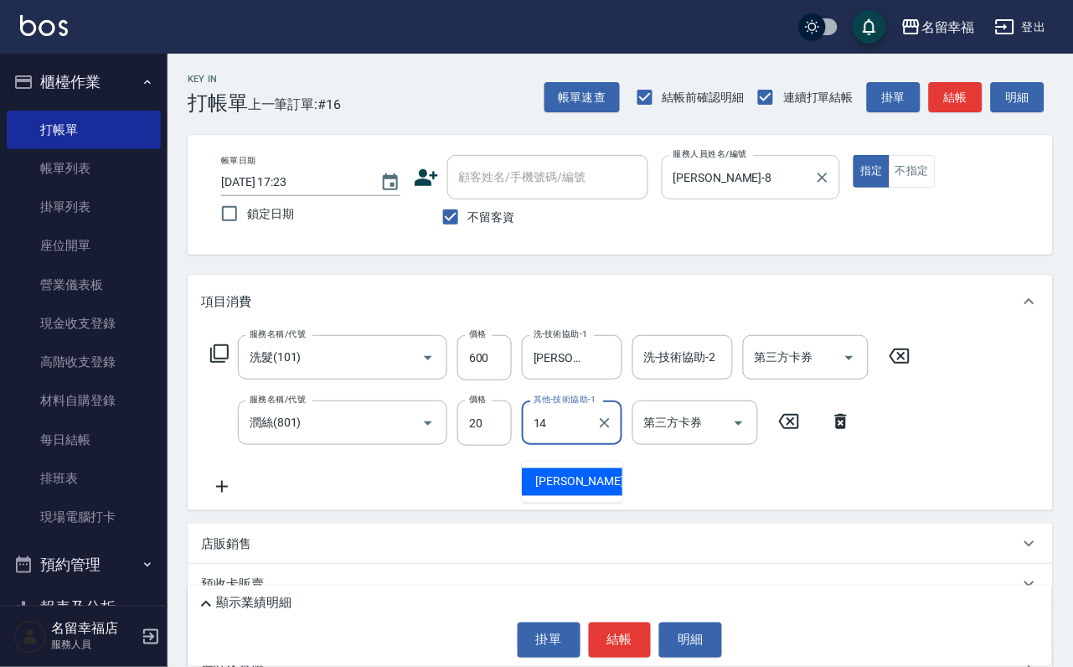
type input "[PERSON_NAME]-14"
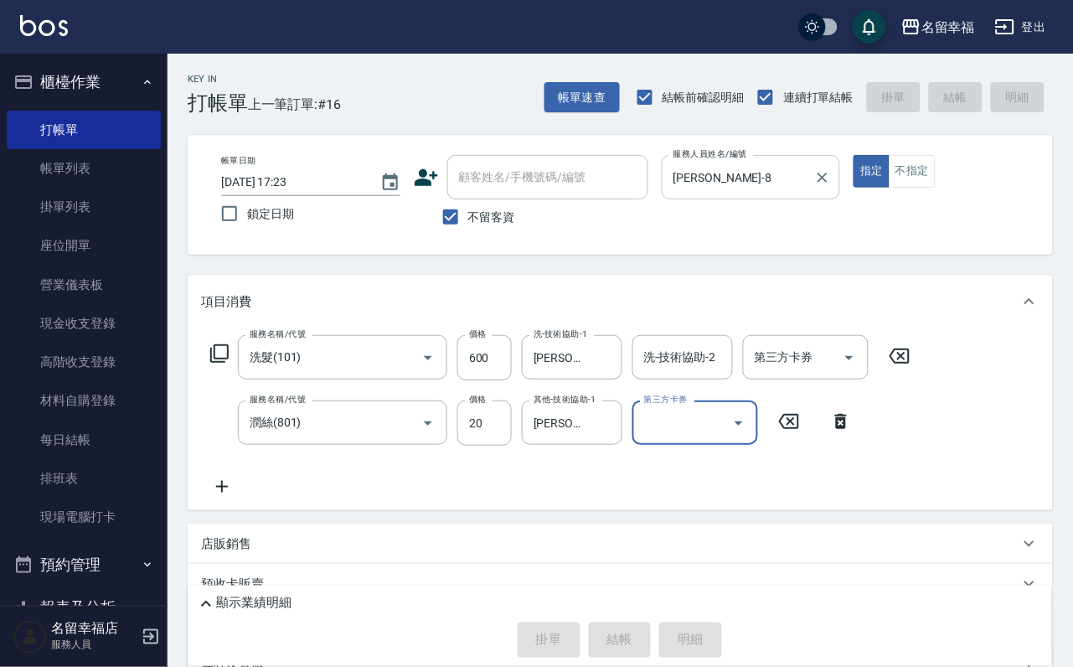
type input "[DATE] 17:27"
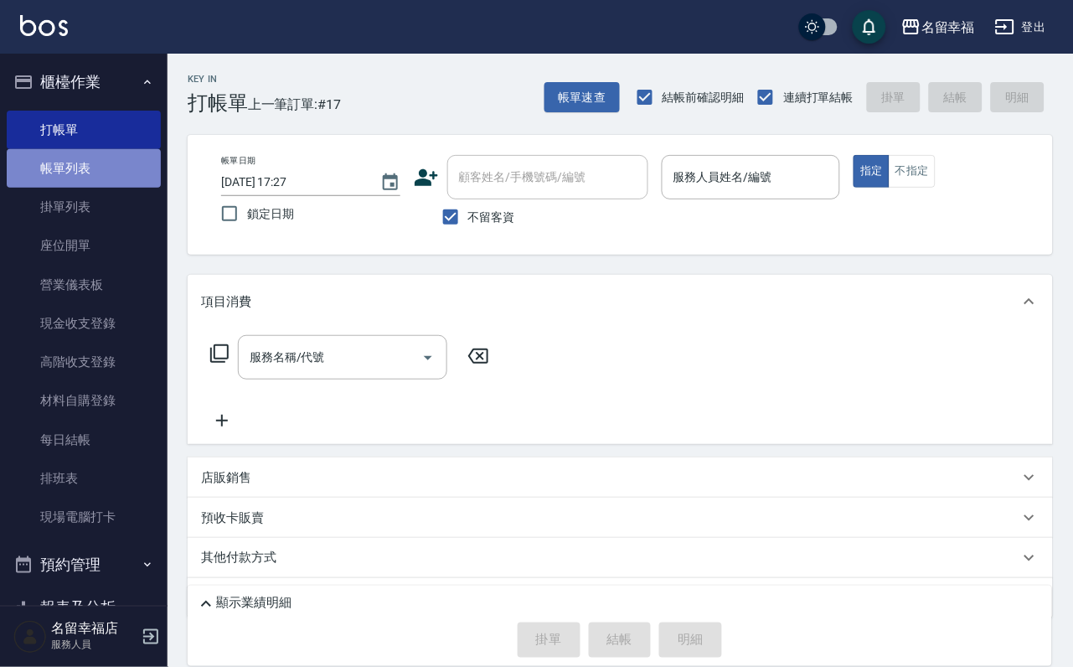
click at [116, 169] on link "帳單列表" at bounding box center [84, 168] width 154 height 39
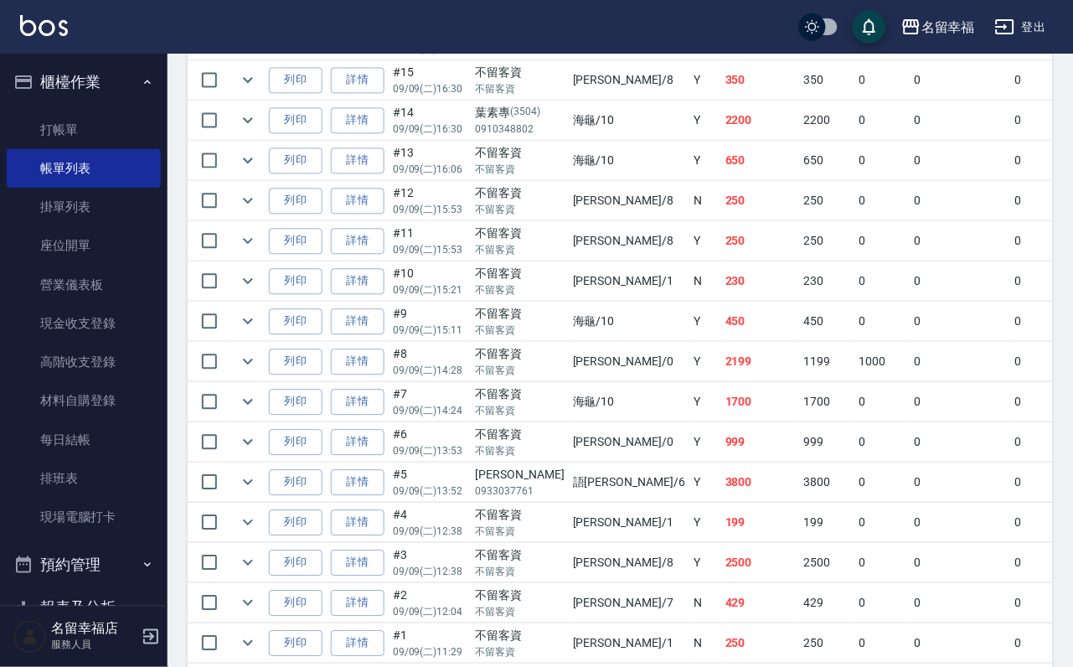
scroll to position [754, 0]
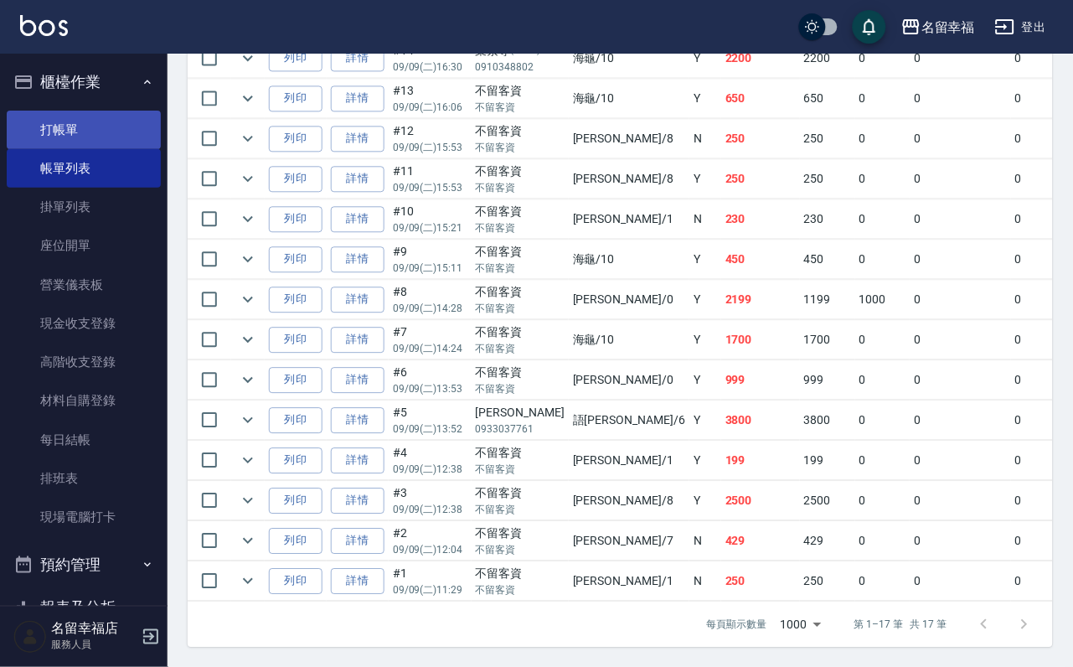
click at [124, 149] on link "打帳單" at bounding box center [84, 130] width 154 height 39
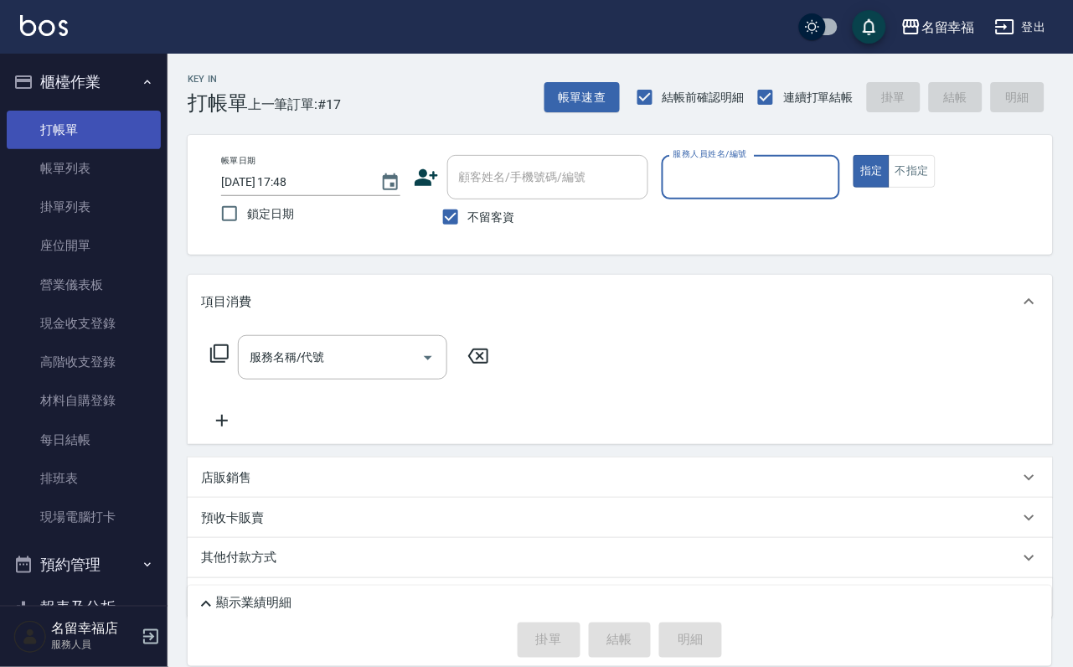
type input "ㄩ"
type input "品伶-M"
type button "true"
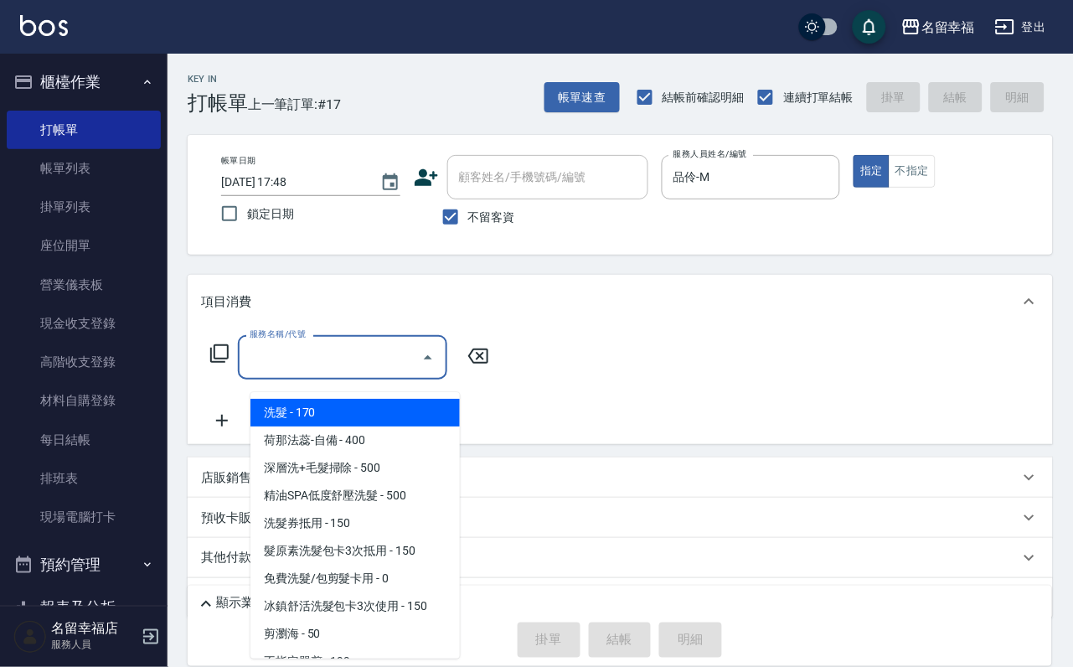
click at [341, 361] on input "服務名稱/代號" at bounding box center [329, 357] width 169 height 29
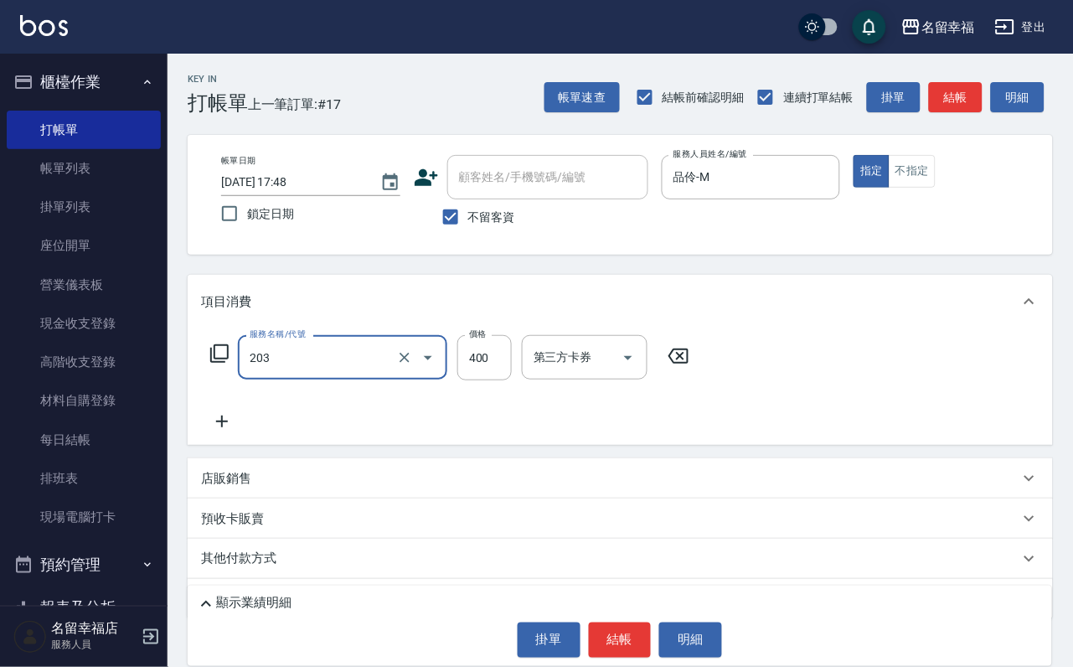
type input "指定單剪(203)"
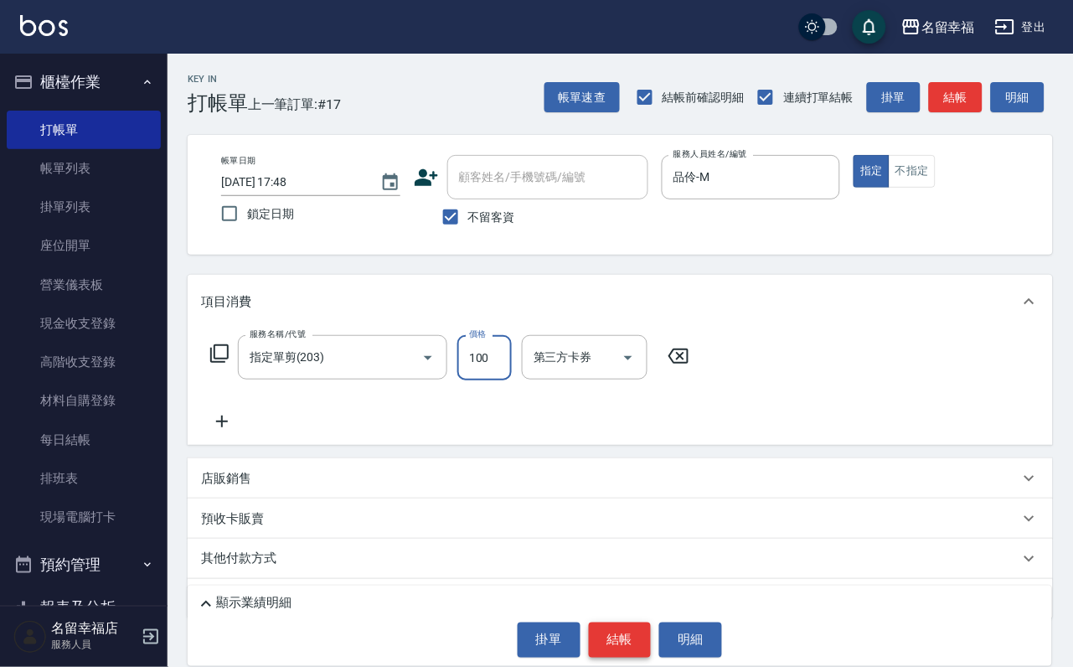
type input "100"
click at [622, 632] on button "結帳" at bounding box center [620, 639] width 63 height 35
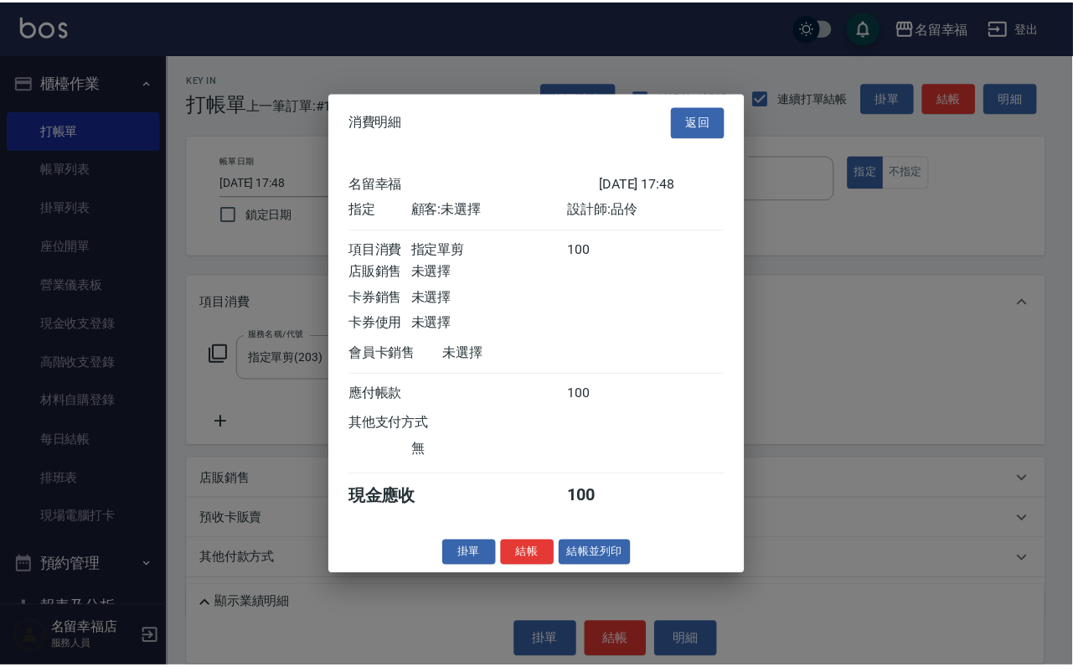
scroll to position [207, 0]
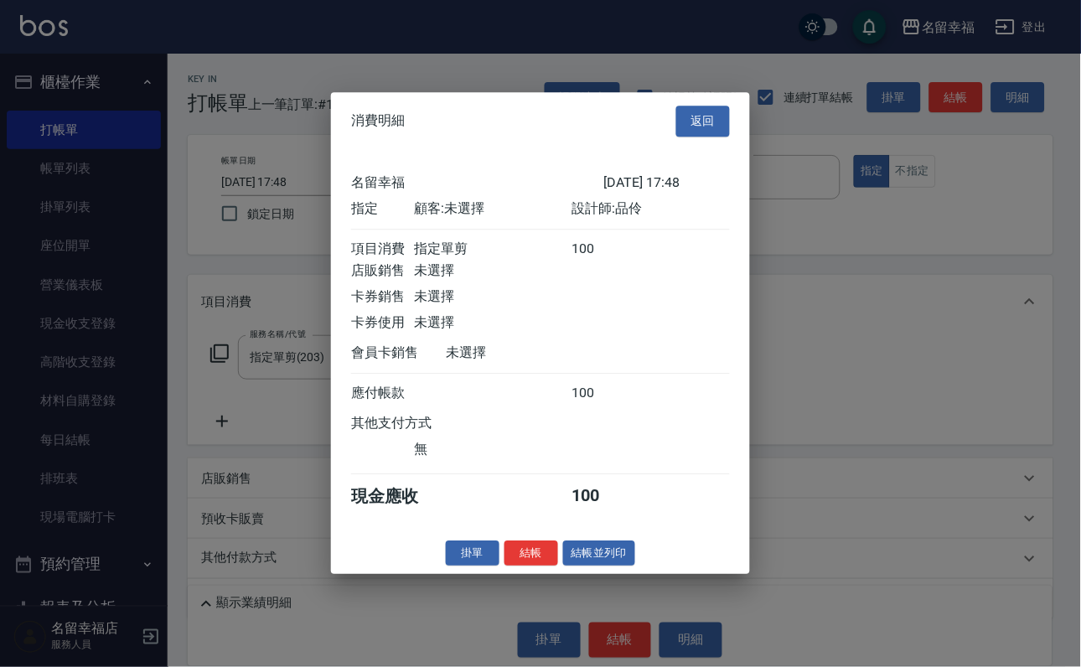
click at [502, 574] on div "消費明細 返回 名留幸福 [DATE] 17:48 指定 顧客: 未選擇 設計師: 品伶 項目消費 指定單剪 100 店販銷售 未選擇 卡券銷售 未選擇 卡券…" at bounding box center [540, 333] width 419 height 482
click at [504, 566] on button "結帳" at bounding box center [531, 553] width 54 height 26
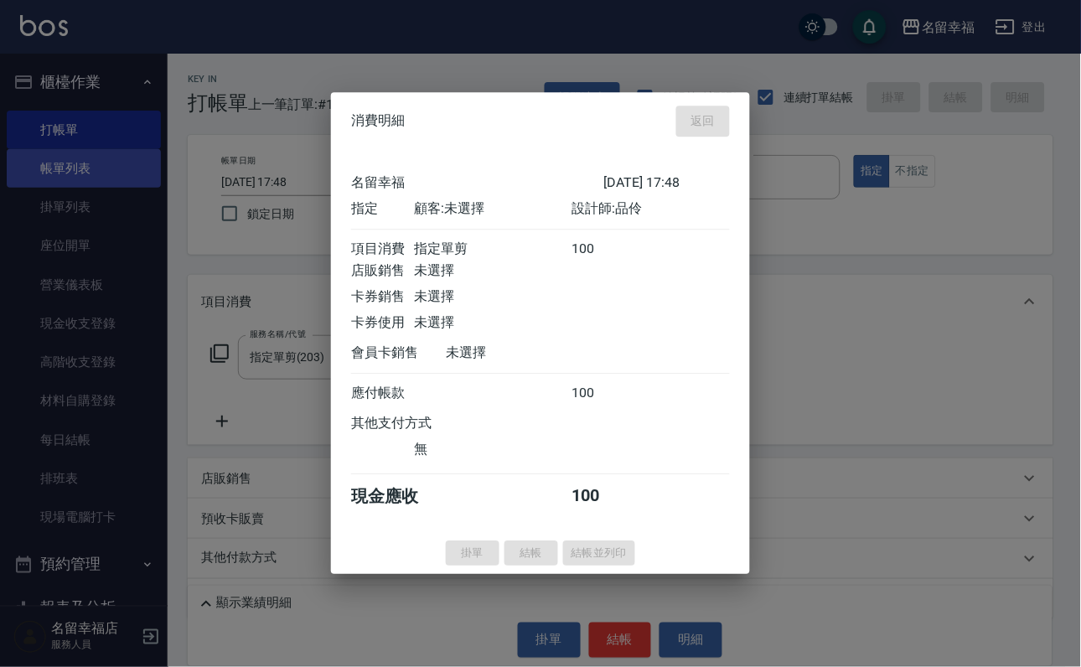
type input "[DATE] 17:56"
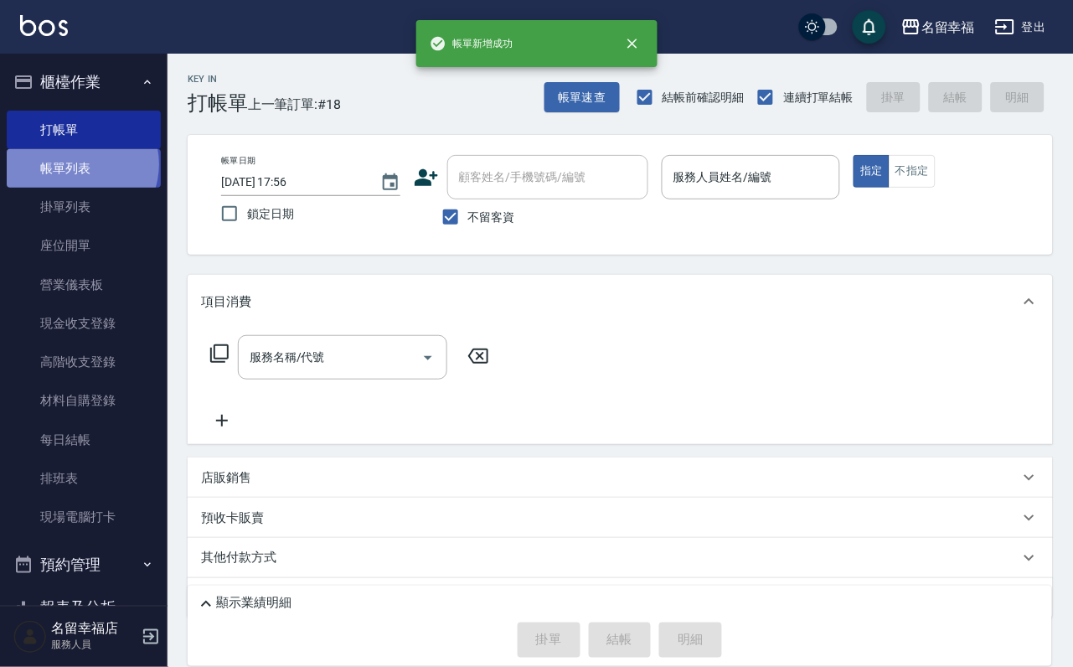
click at [78, 173] on link "帳單列表" at bounding box center [84, 168] width 154 height 39
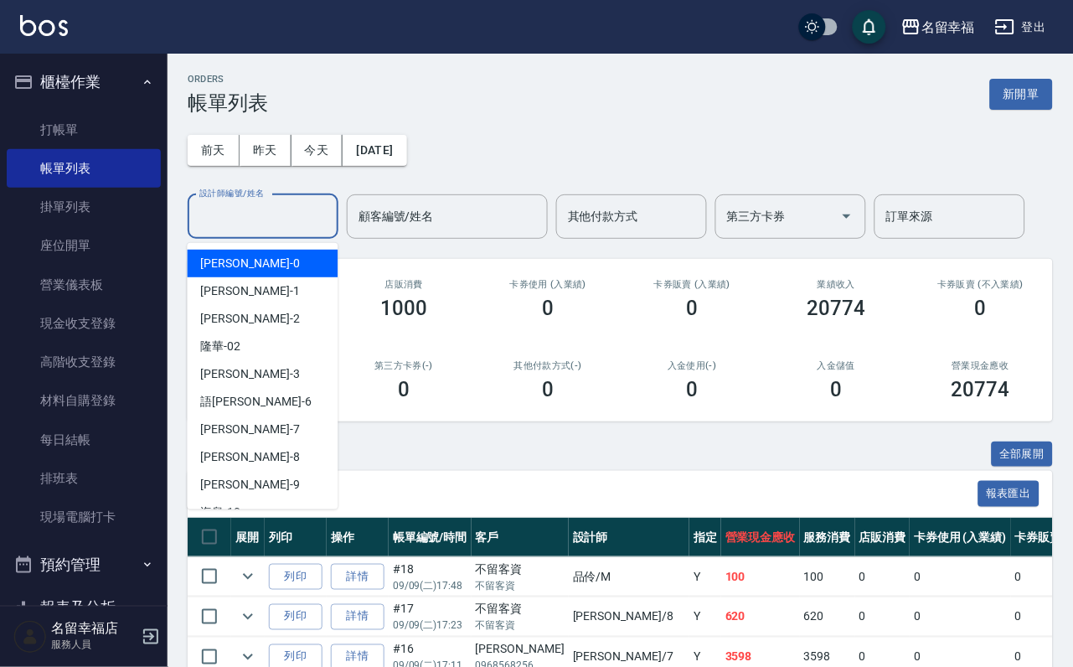
click at [264, 223] on input "設計師編號/姓名" at bounding box center [263, 216] width 136 height 29
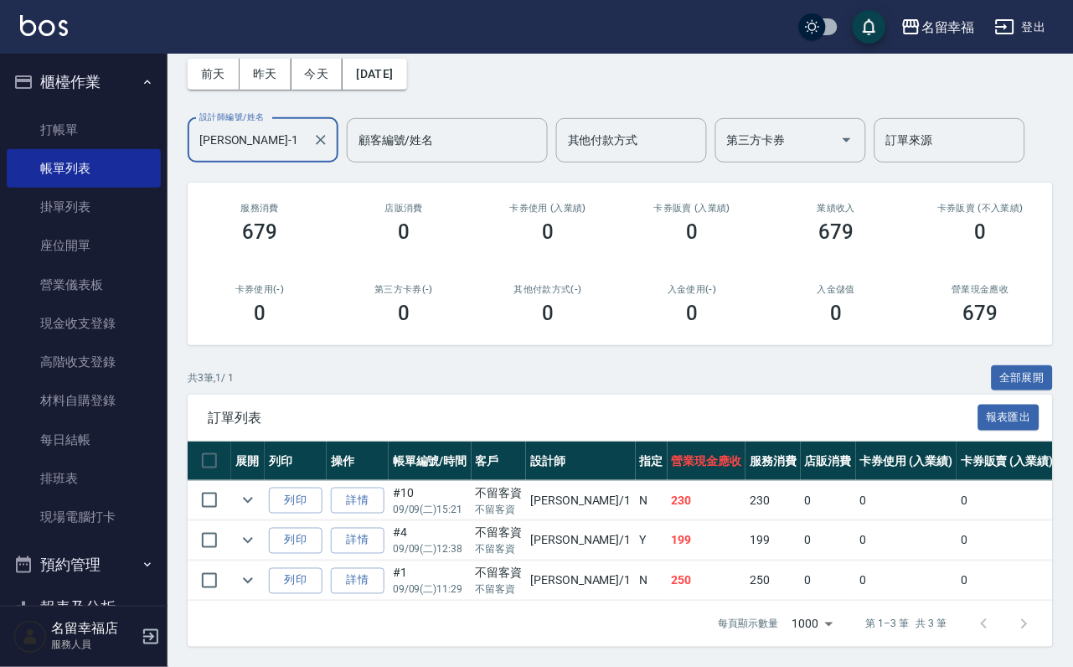
scroll to position [194, 0]
type input "[PERSON_NAME]-1"
click at [93, 134] on link "打帳單" at bounding box center [84, 130] width 154 height 39
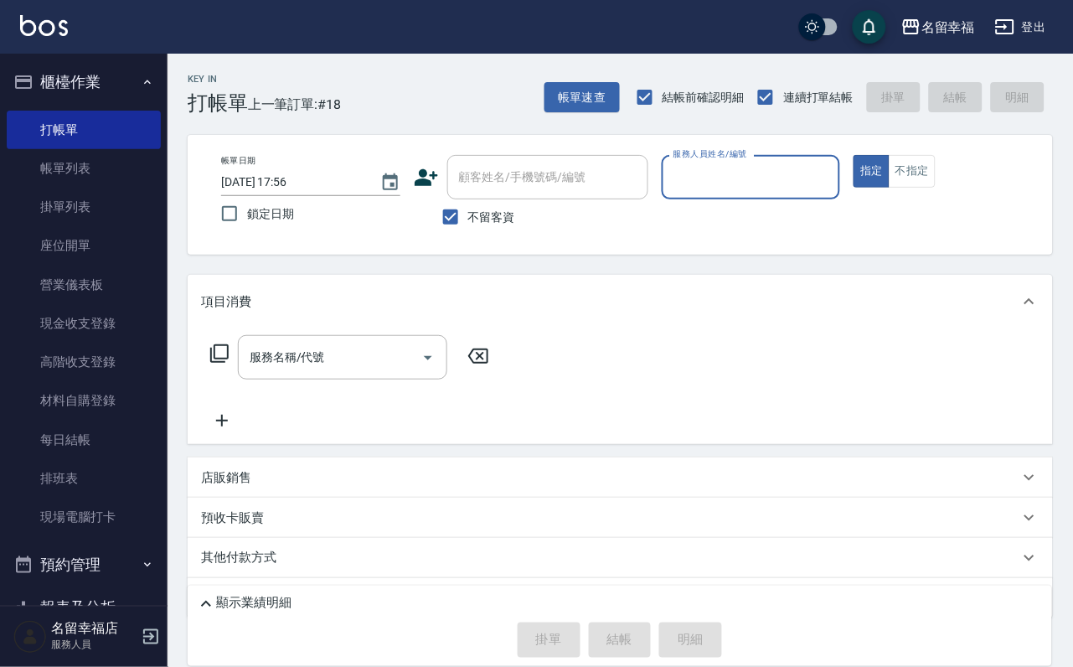
type input "."
click at [854, 155] on button "指定" at bounding box center [872, 171] width 36 height 33
type button "true"
type input "0"
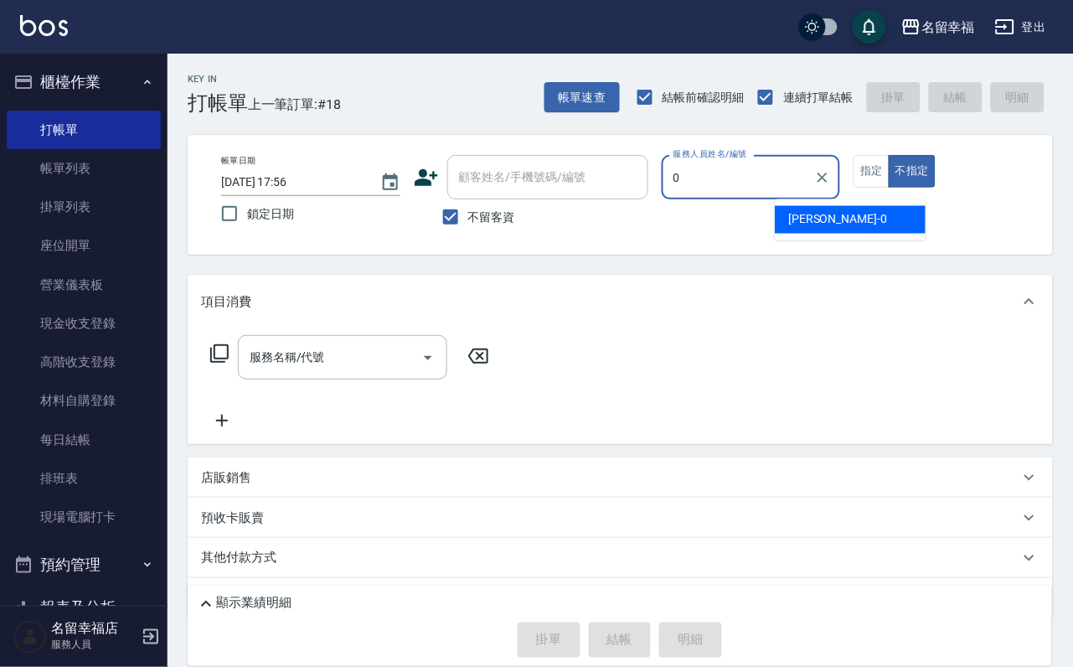
click at [733, 188] on div "帳單日期 [DATE] 17:56 鎖定日期 顧客姓名/手機號碼/編號 顧客姓名/手機號碼/編號 不留客資 服務人員姓名/編號 0 服務人員姓名/編號 指定 …" at bounding box center [620, 195] width 825 height 80
type input "[PERSON_NAME]-8"
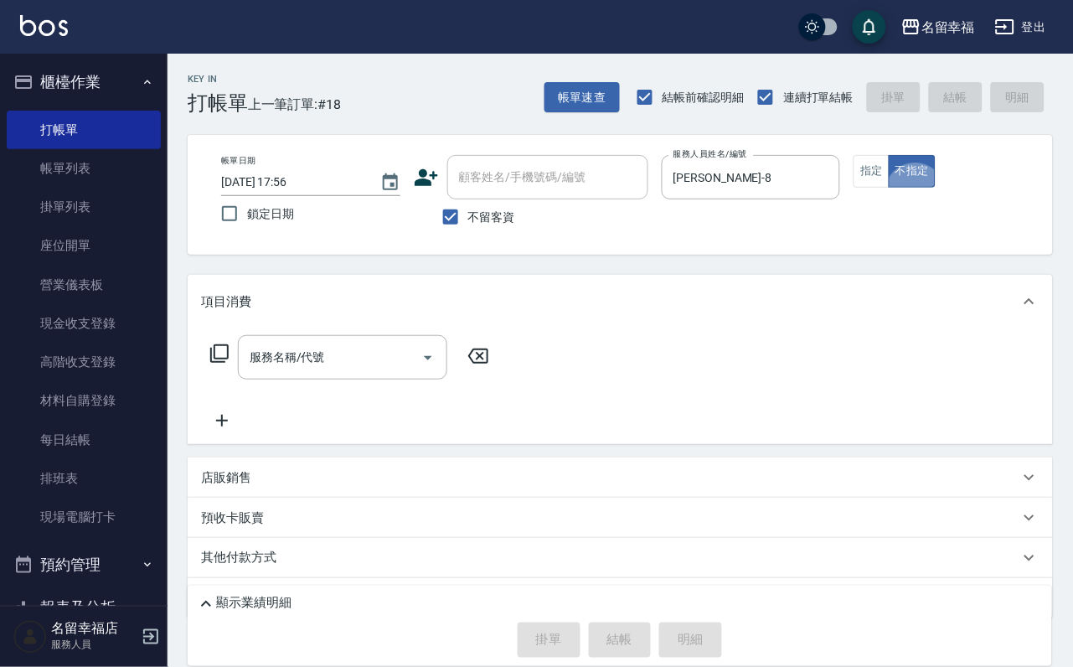
type button "false"
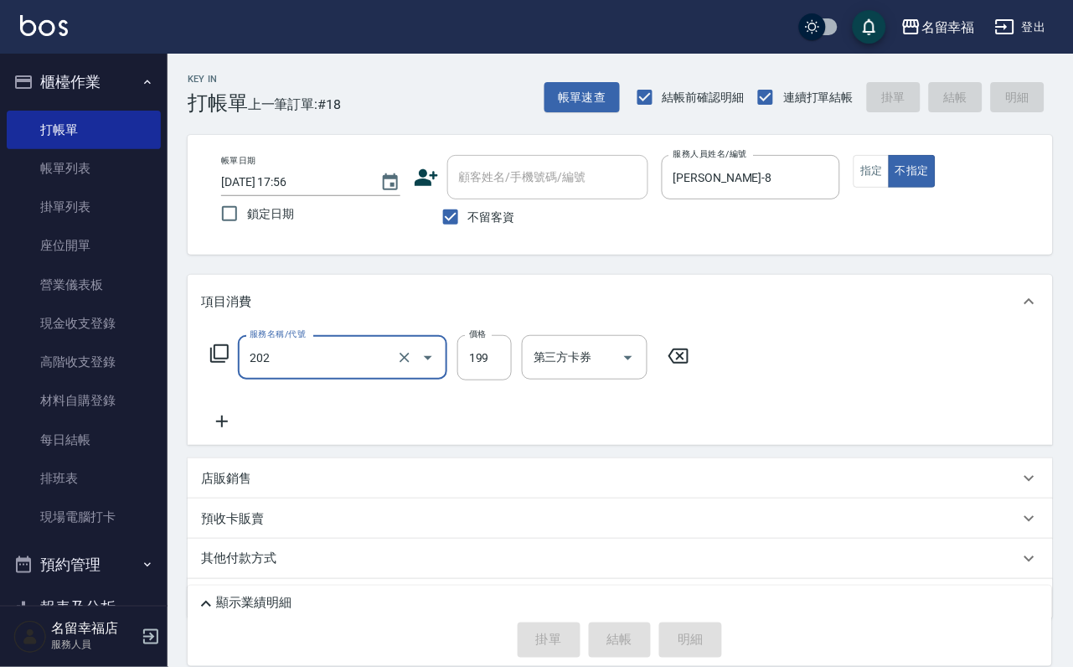
type input "202"
type input "[DATE] 18:35"
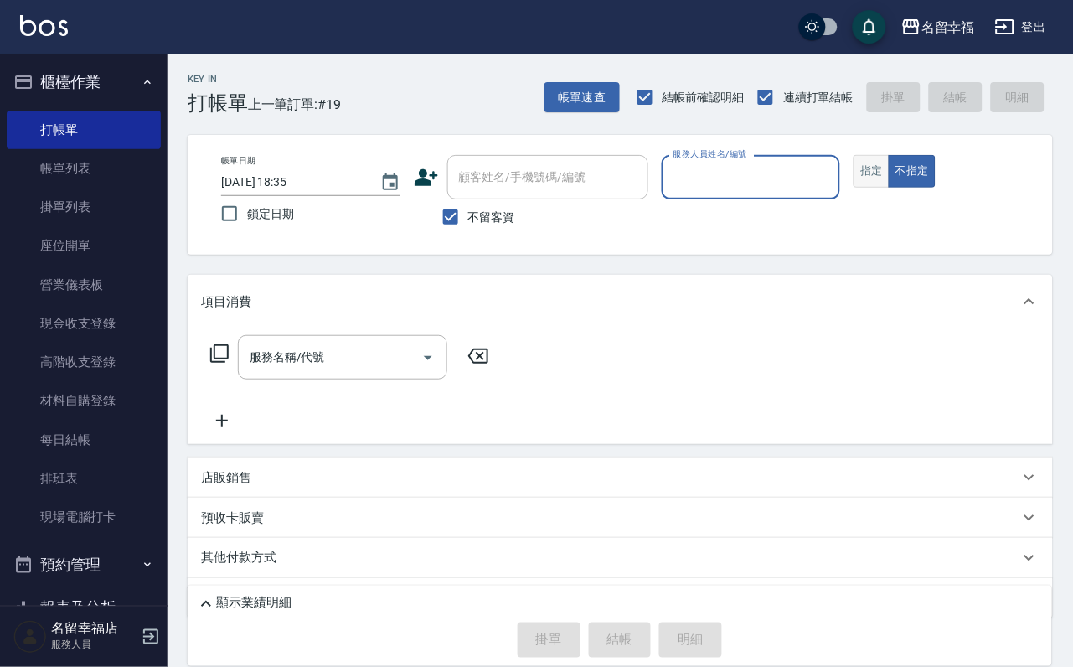
click at [890, 188] on button "指定" at bounding box center [872, 171] width 36 height 33
click at [833, 189] on input "服務人員姓名/編號" at bounding box center [751, 177] width 164 height 29
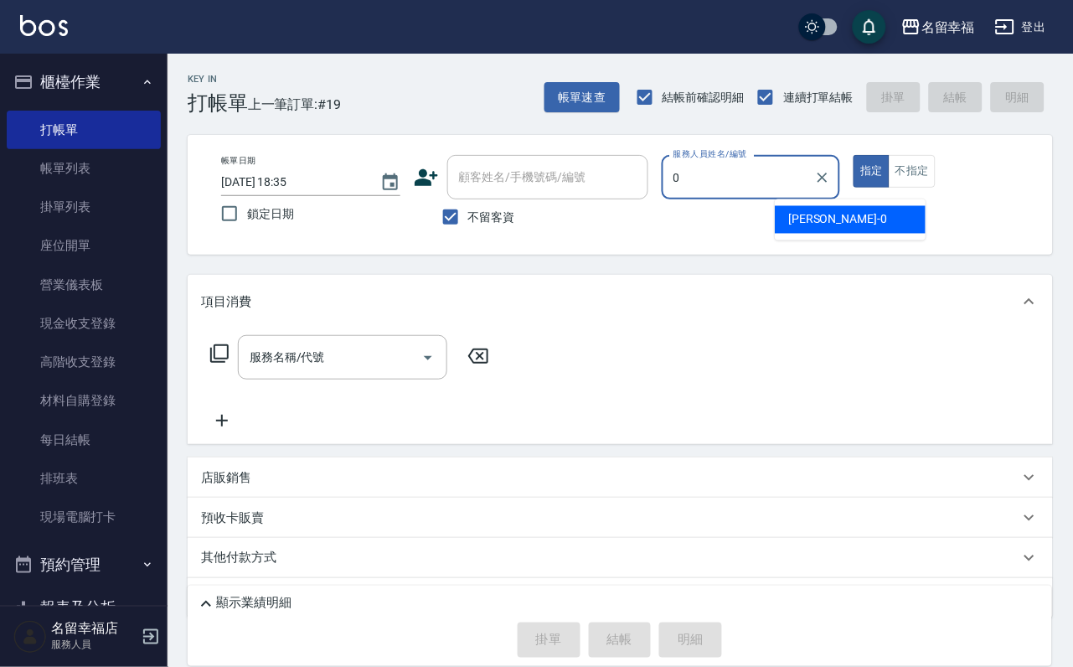
type input "小靜-0"
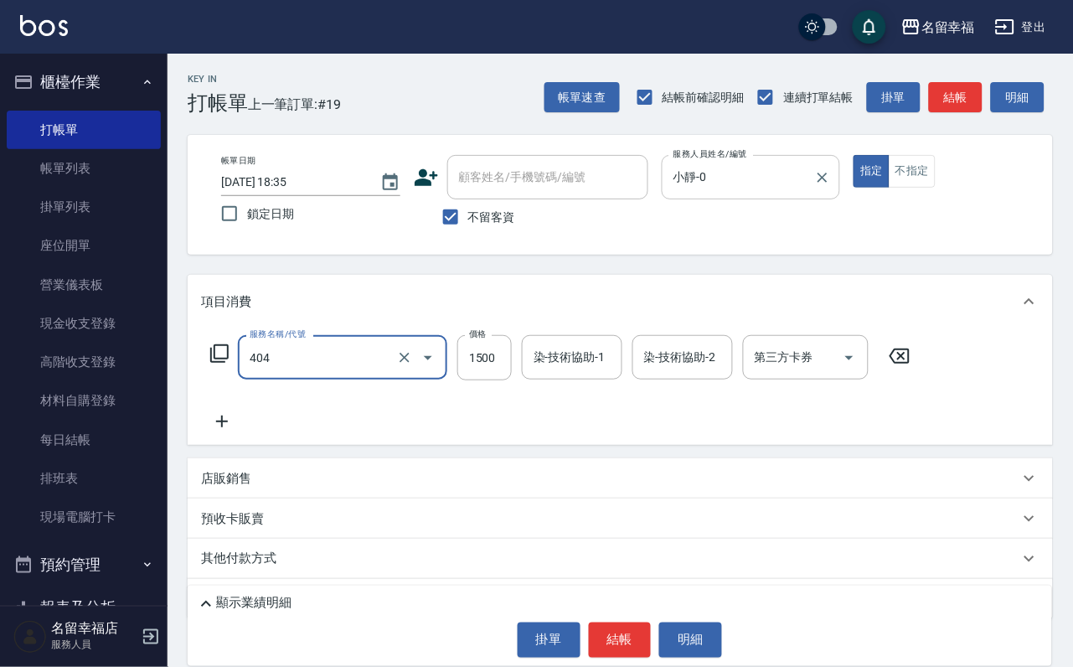
type input "設計染髮(404)"
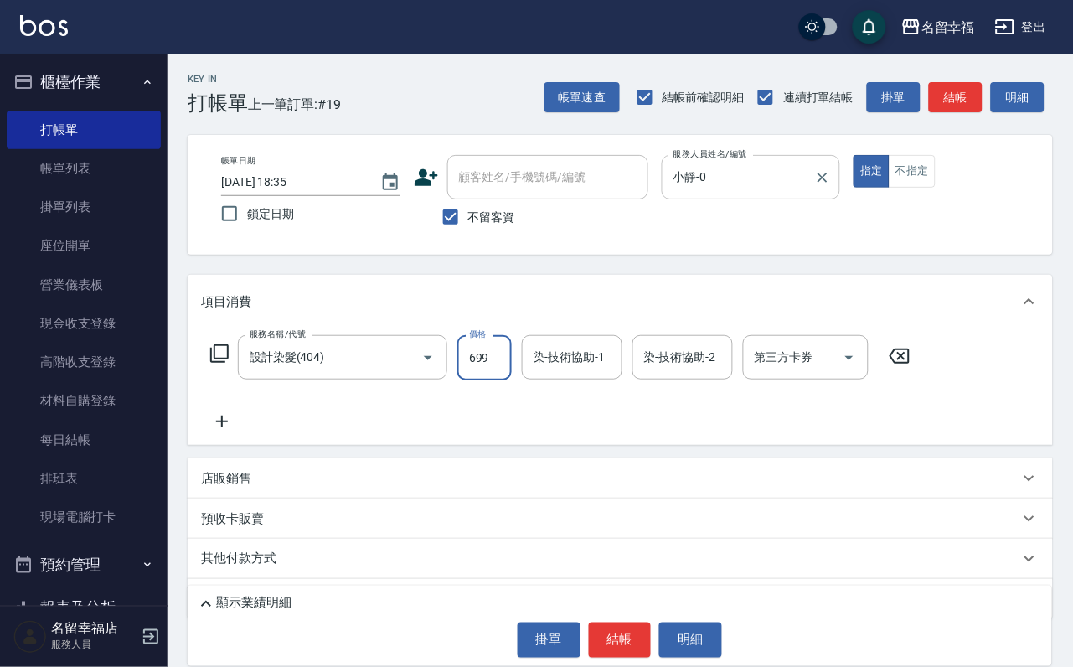
type input "699"
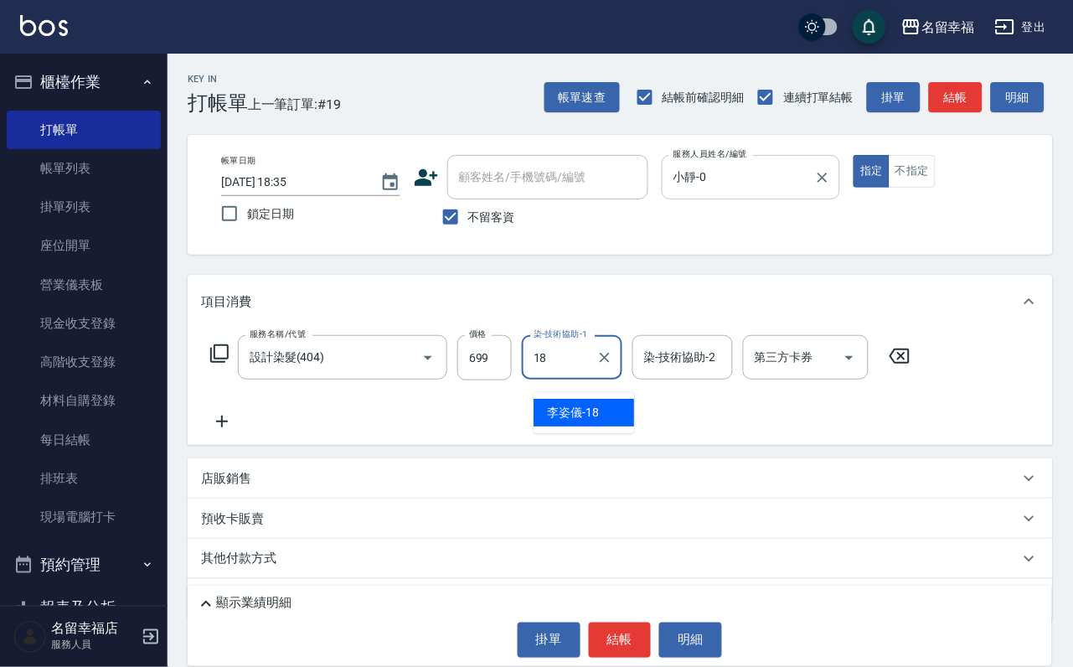
type input "[PERSON_NAME]-18"
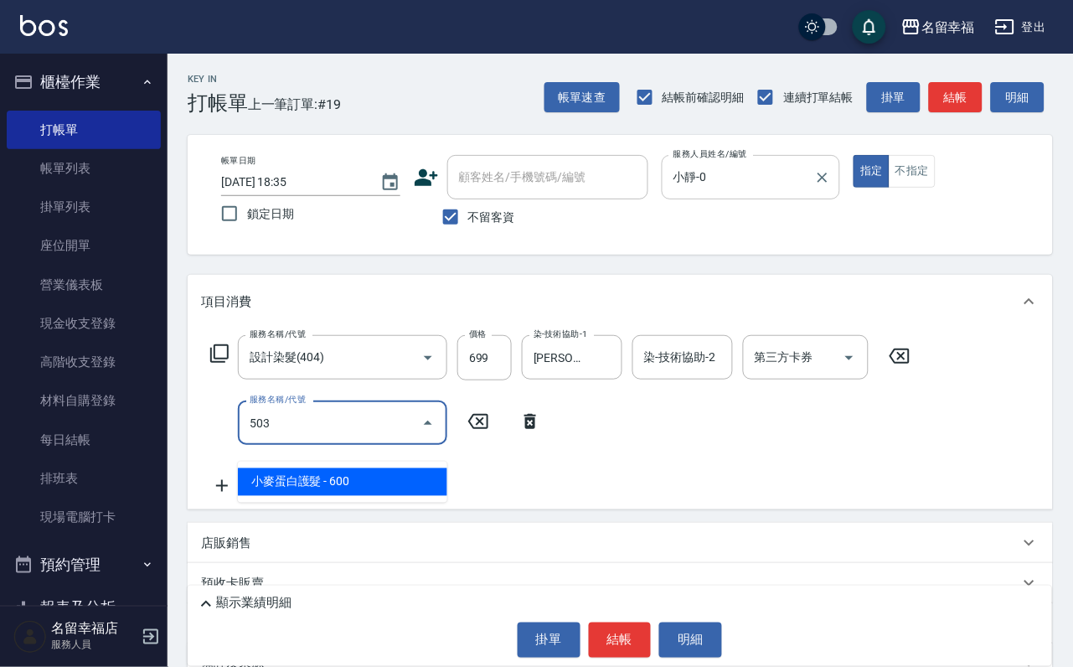
type input "小麥蛋白護髮(503)"
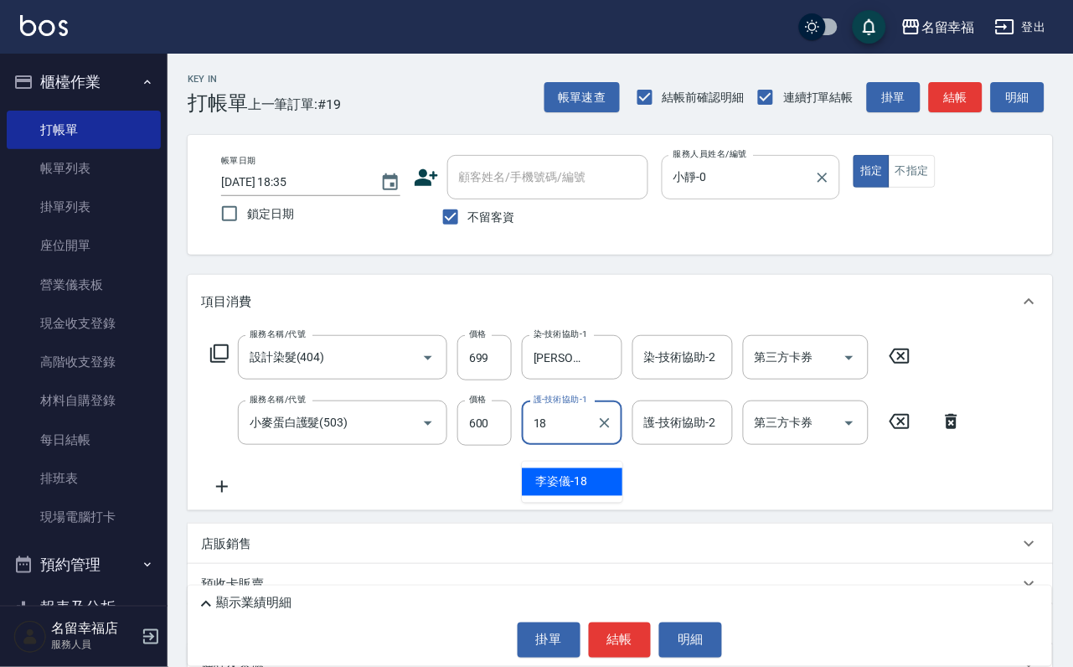
type input "[PERSON_NAME]-18"
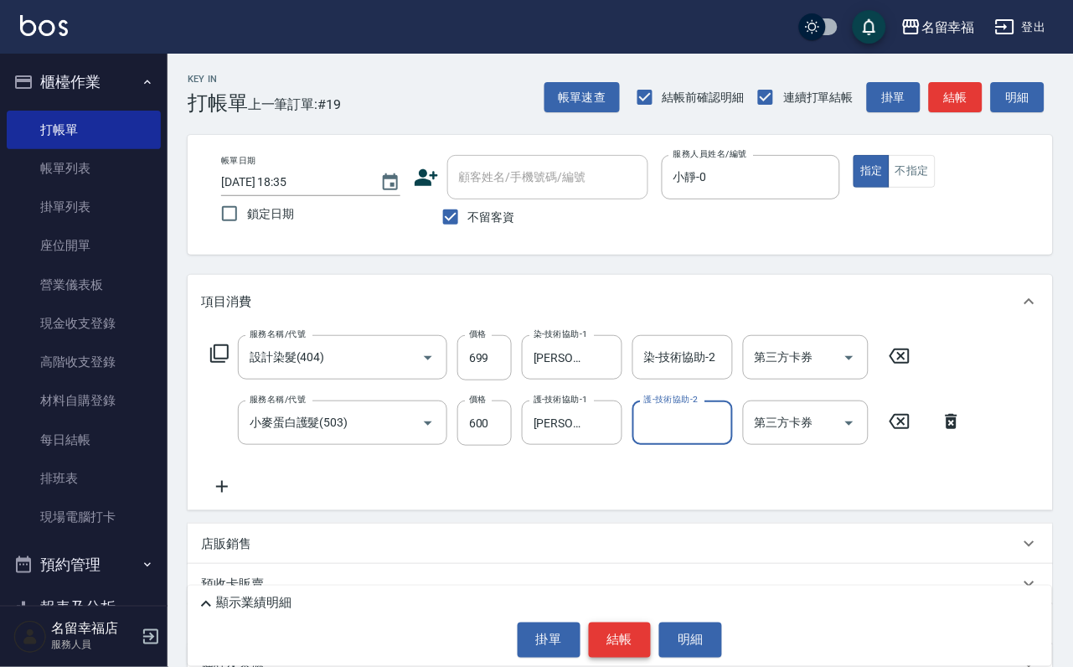
click at [635, 629] on button "結帳" at bounding box center [620, 639] width 63 height 35
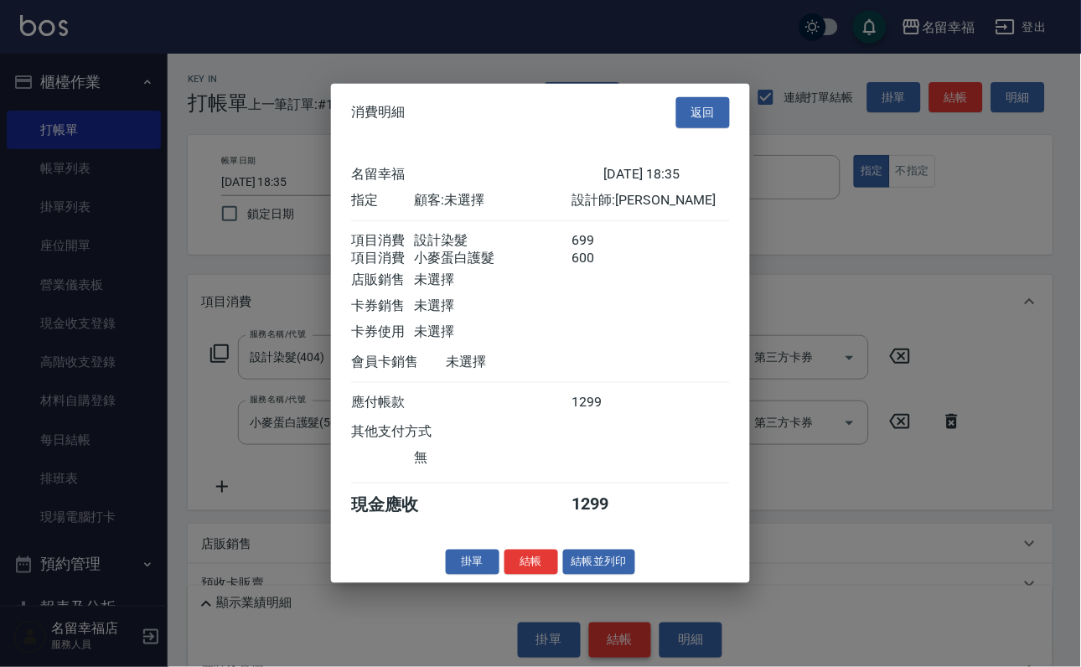
scroll to position [270, 0]
click at [504, 575] on button "結帳" at bounding box center [531, 562] width 54 height 26
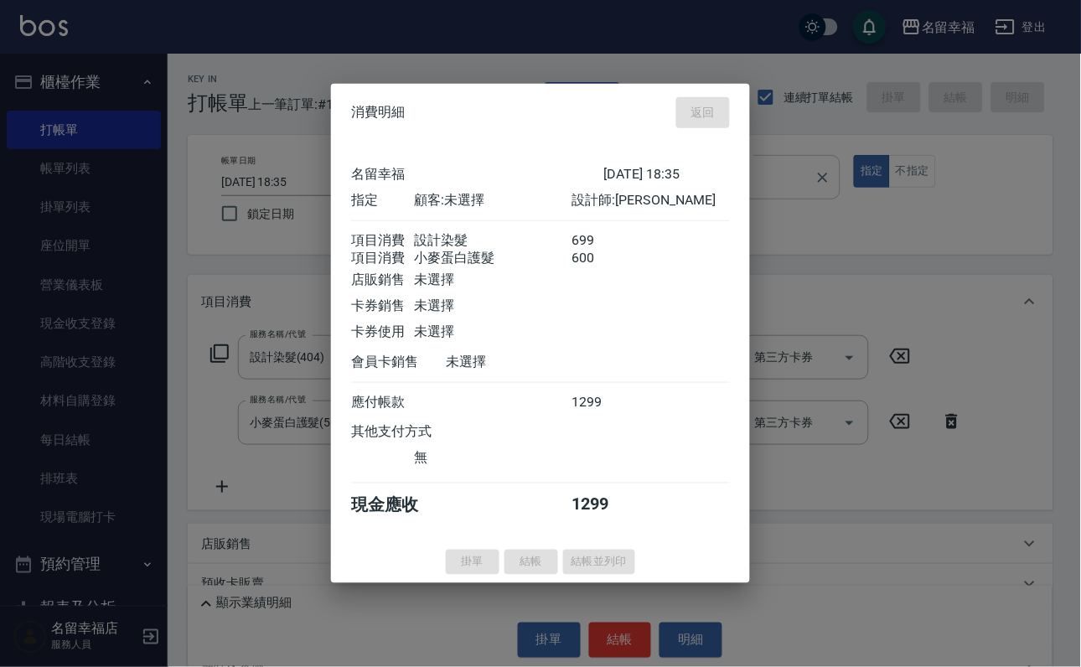
type input "[DATE] 18:43"
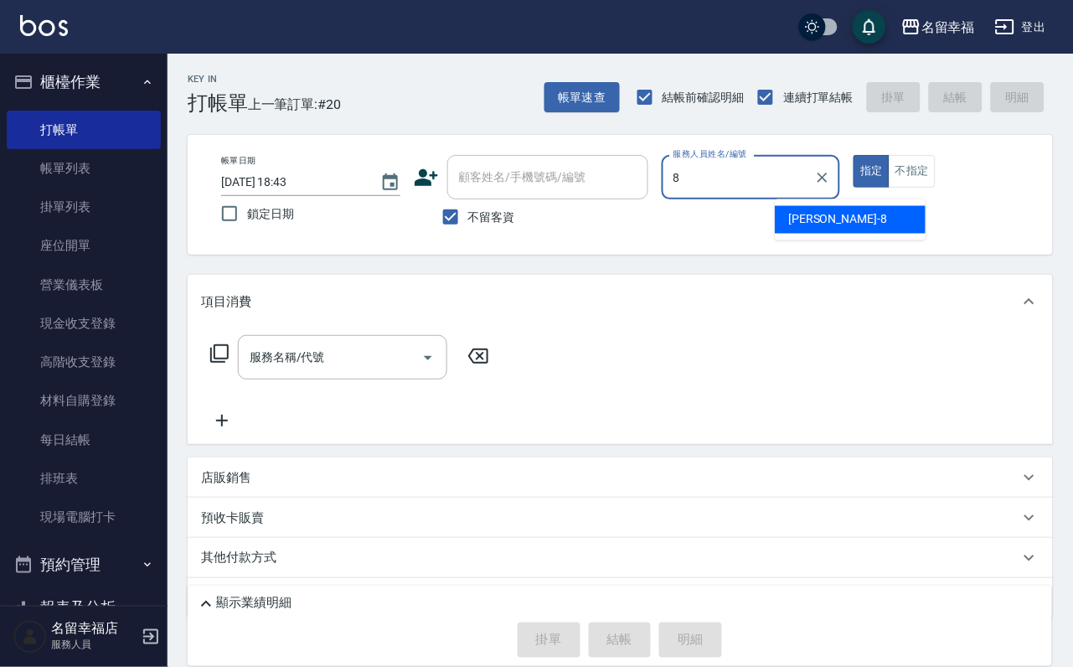
type input "[PERSON_NAME]-8"
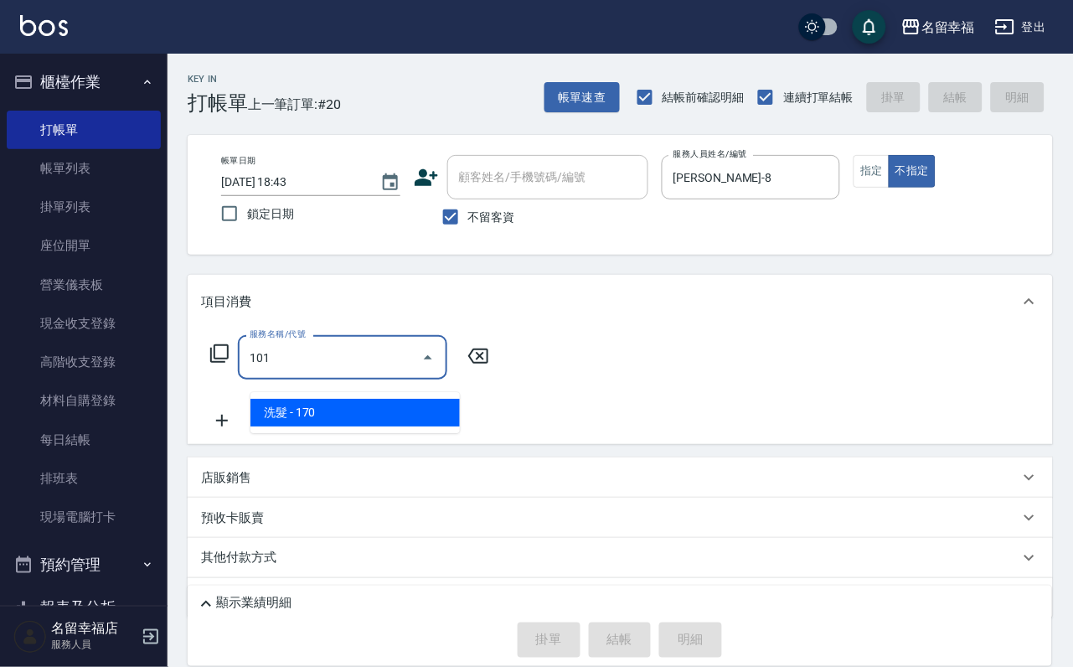
type input "洗髮(101)"
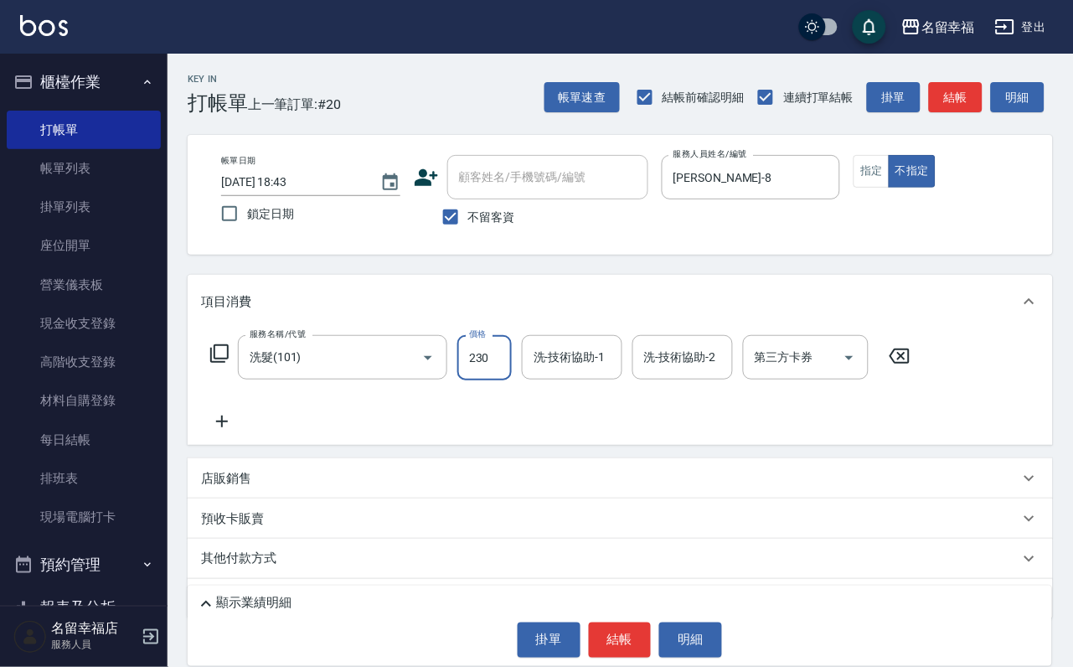
type input "230"
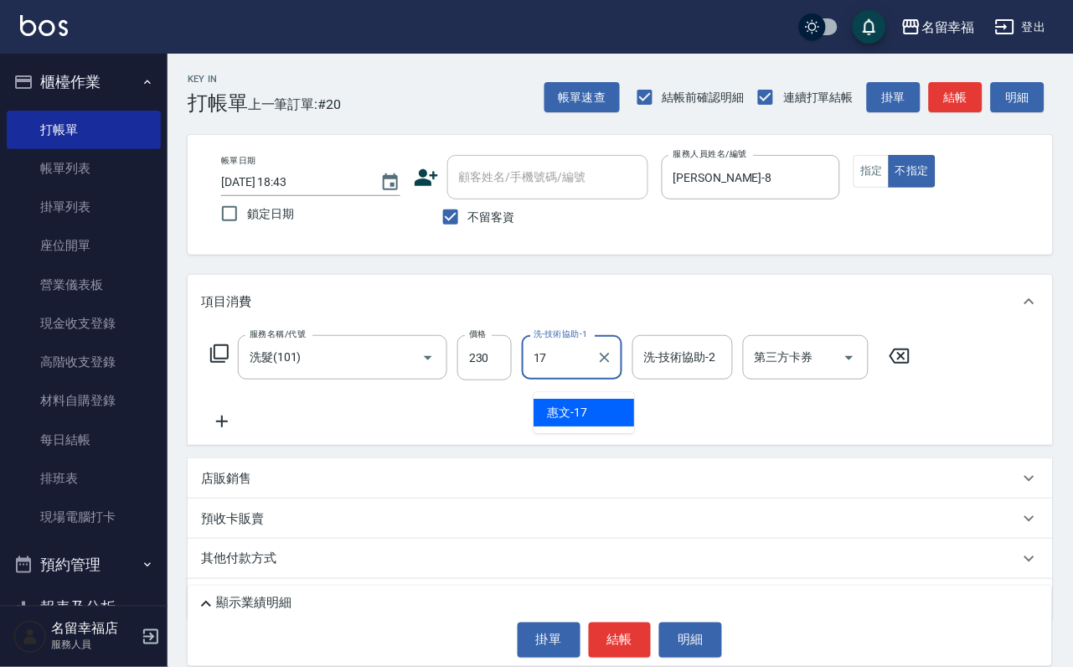
type input "17\"
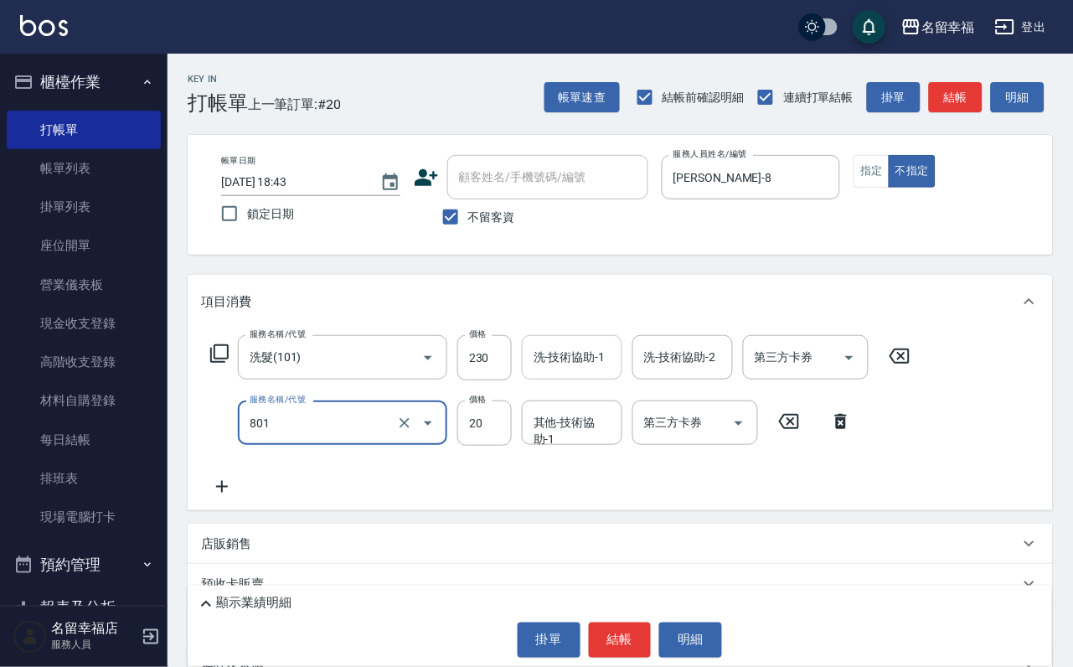
type input "潤絲(801)"
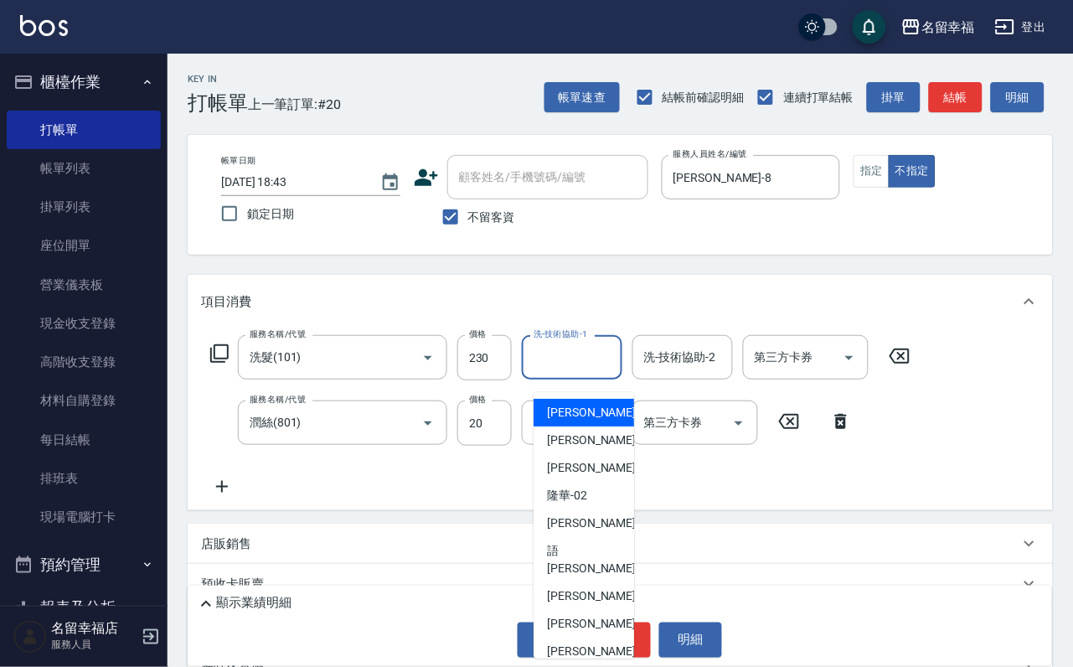
click at [605, 372] on input "洗-技術協助-1" at bounding box center [571, 357] width 85 height 29
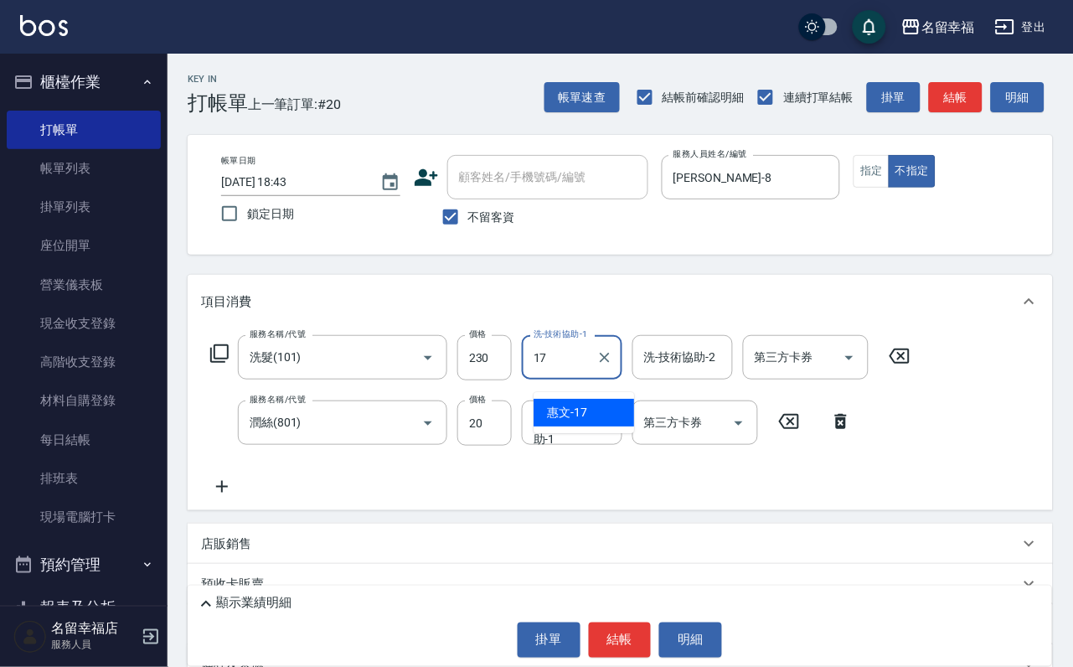
type input "惠文-17"
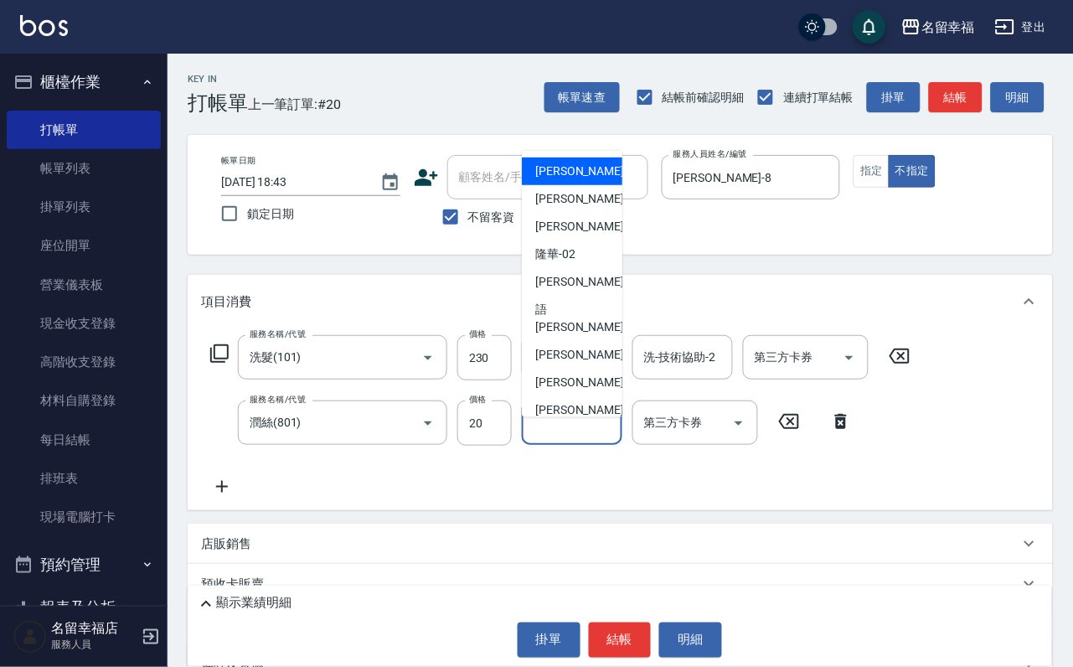
click at [555, 434] on div "其他-技術協助-1 其他-技術協助-1" at bounding box center [572, 422] width 101 height 44
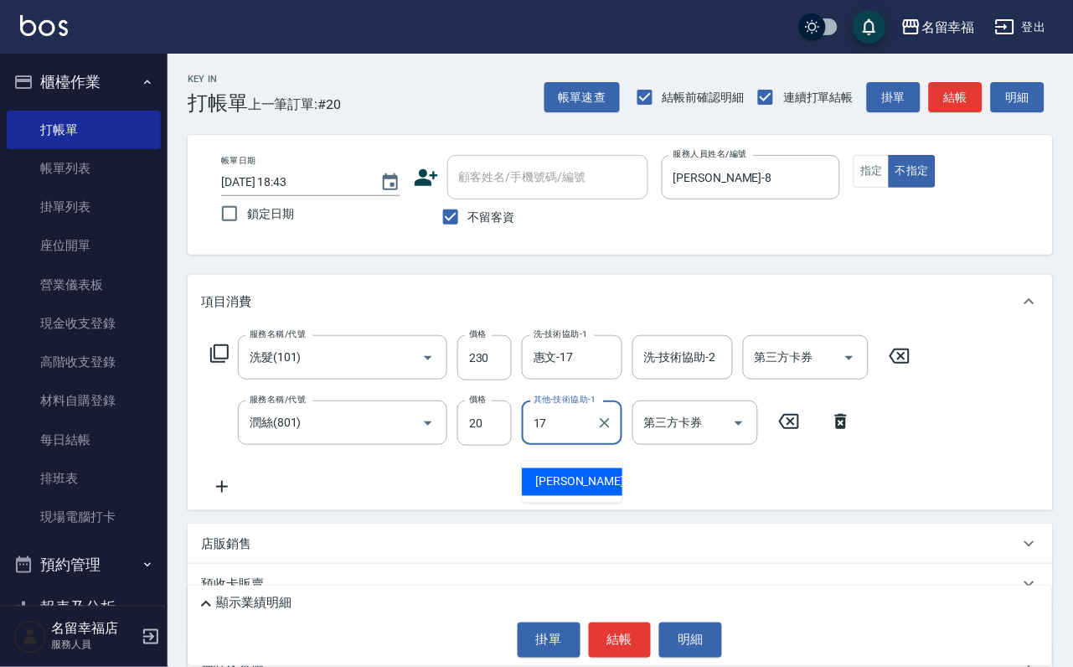
type input "惠文-17"
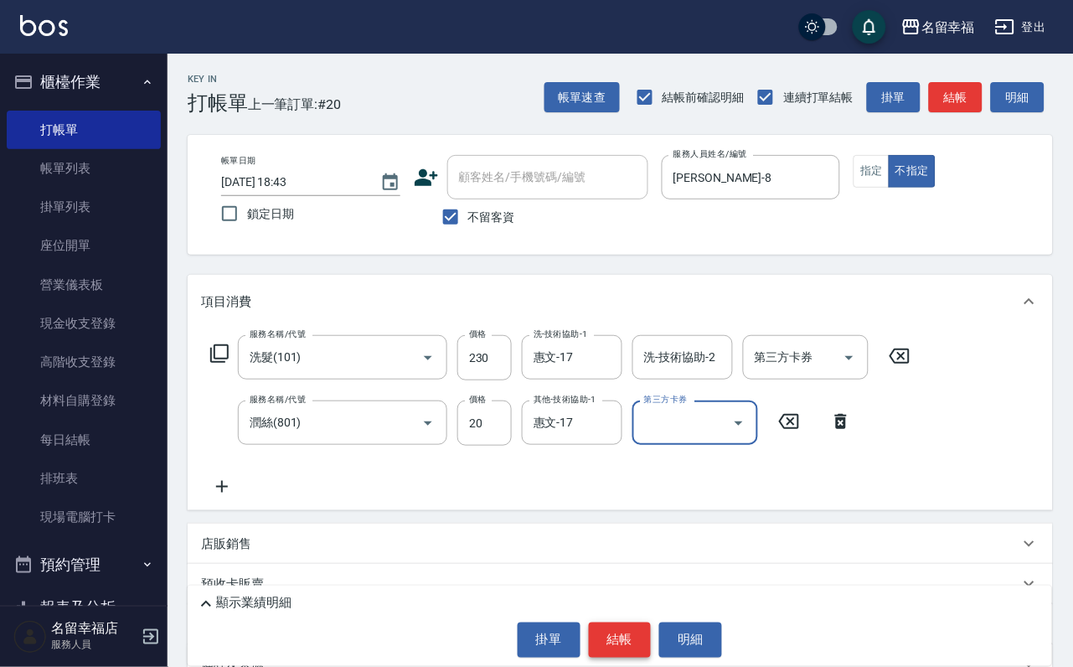
click at [623, 628] on button "結帳" at bounding box center [620, 639] width 63 height 35
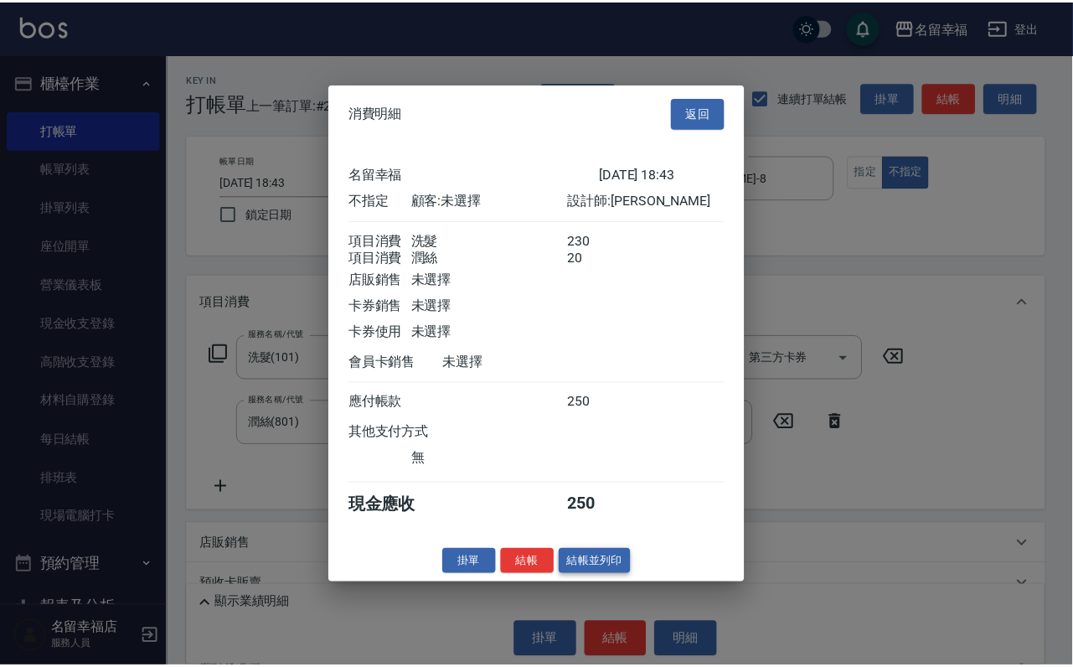
scroll to position [301, 0]
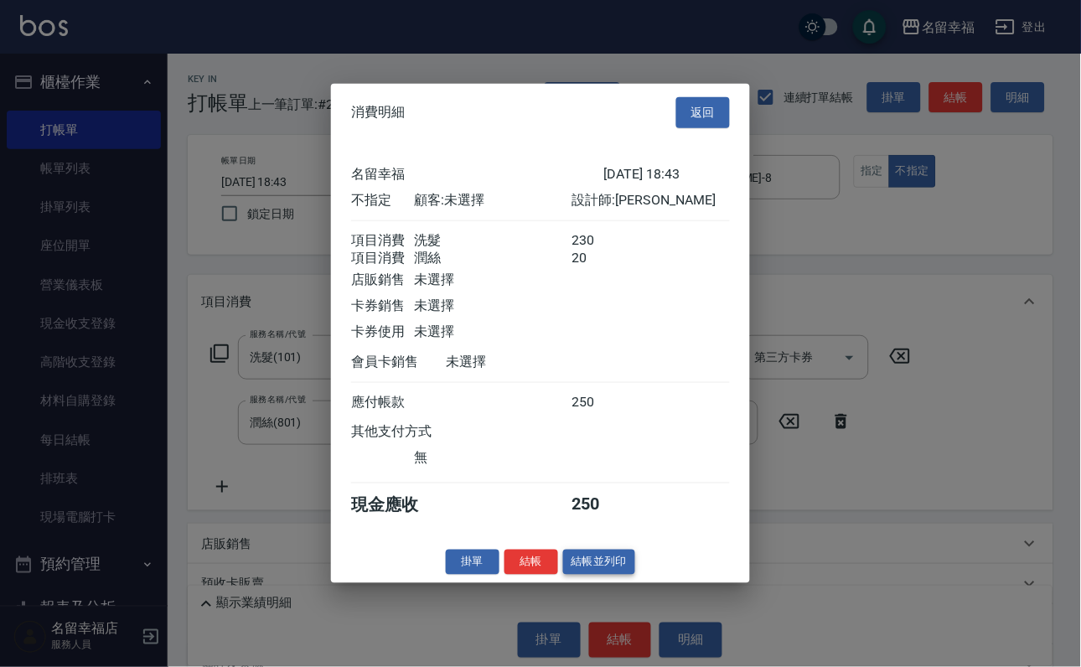
click at [579, 575] on button "結帳並列印" at bounding box center [599, 562] width 73 height 26
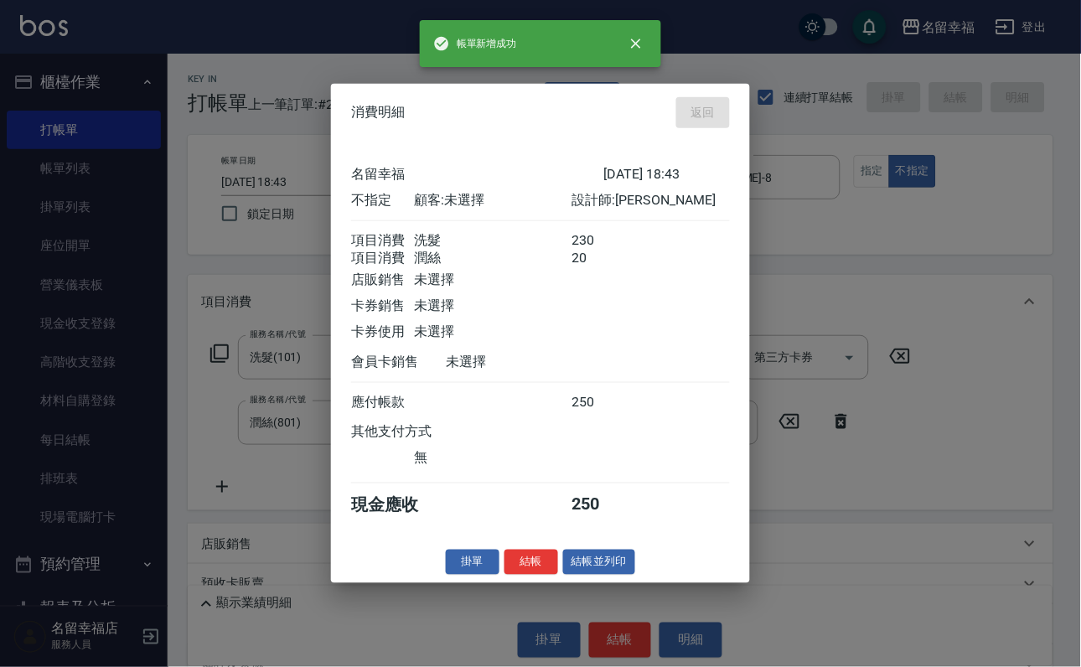
type input "[DATE] 18:46"
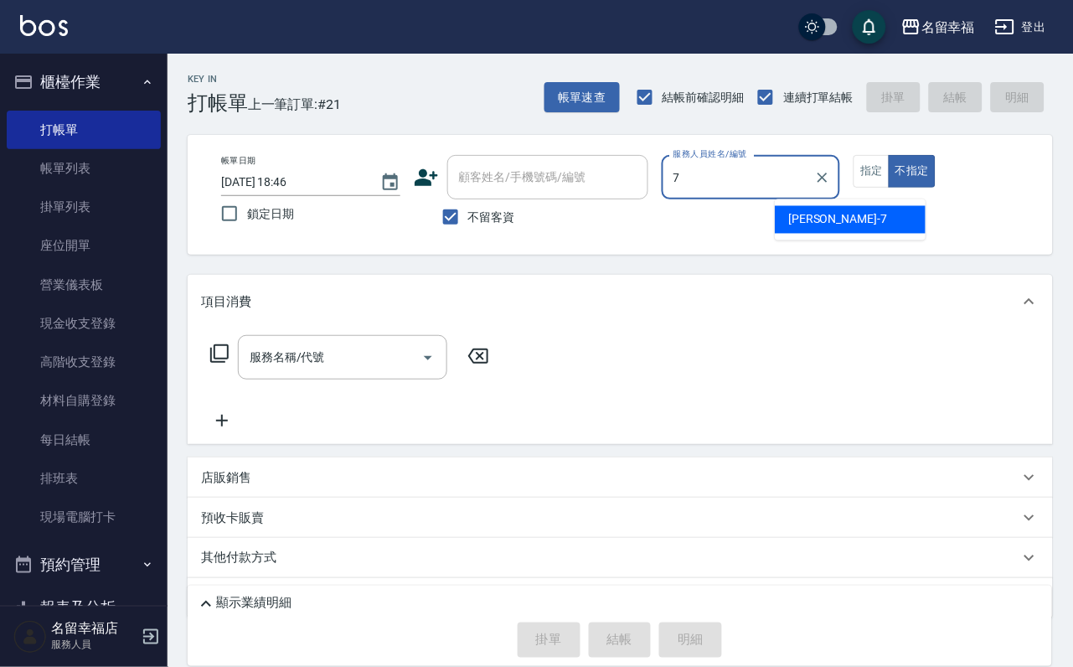
type input "[PERSON_NAME]-7"
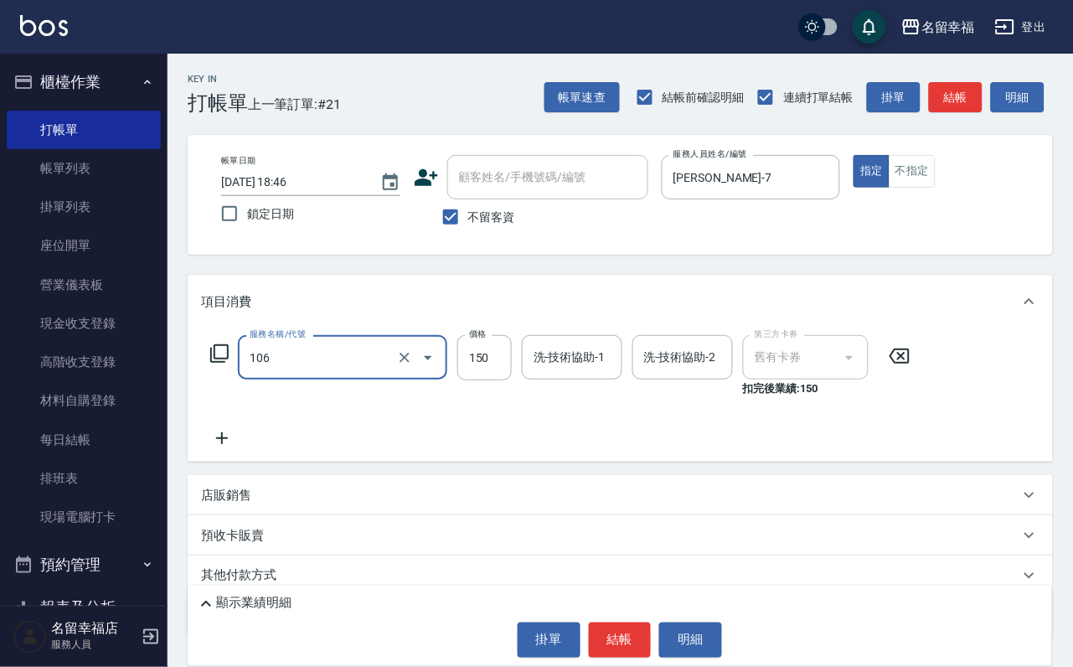
type input "洗髮券抵用(106)"
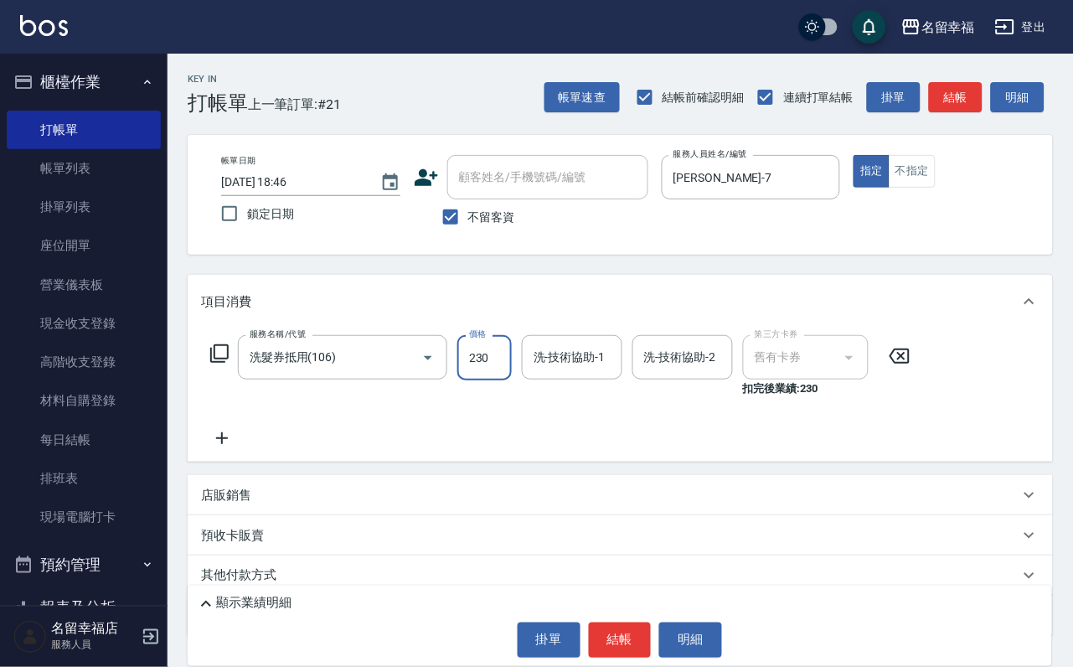
type input "230"
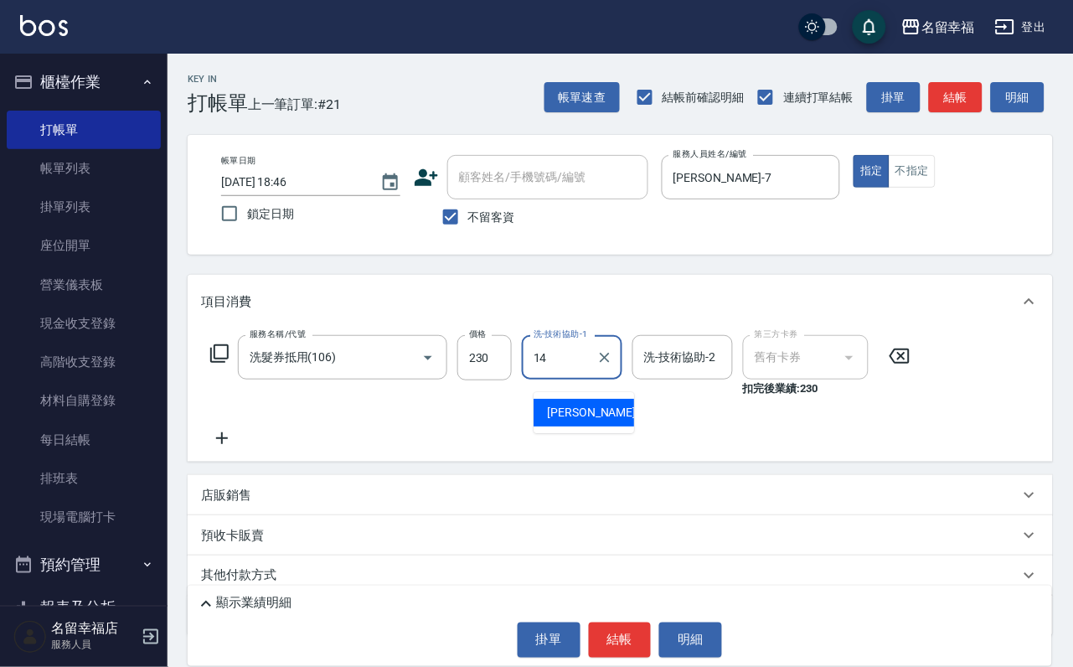
type input "[PERSON_NAME]-14"
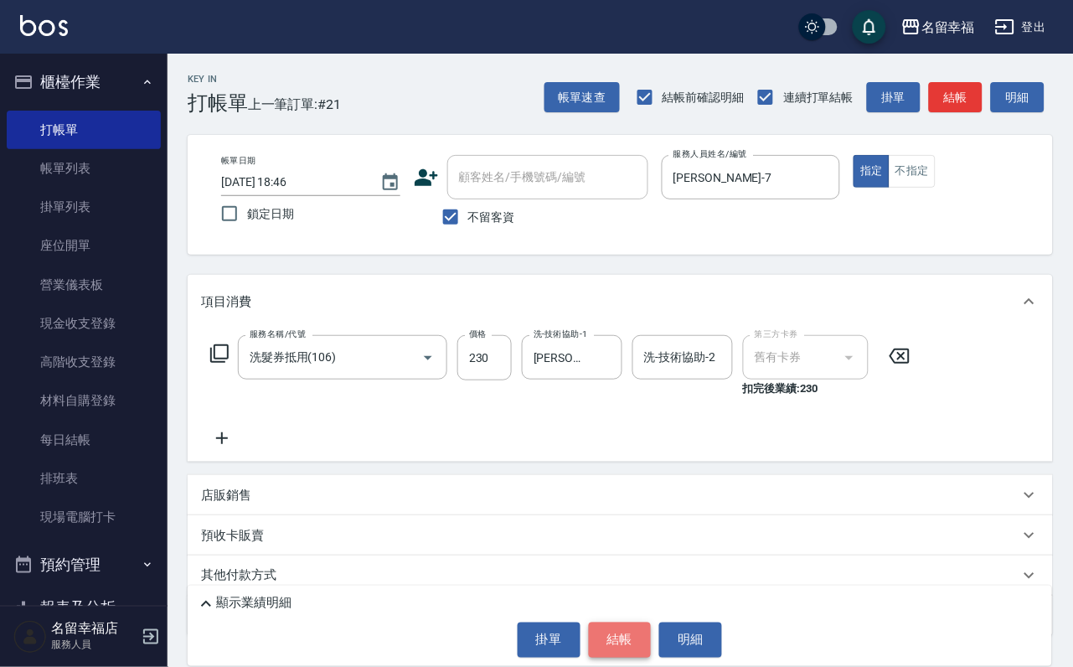
click at [641, 627] on button "結帳" at bounding box center [620, 639] width 63 height 35
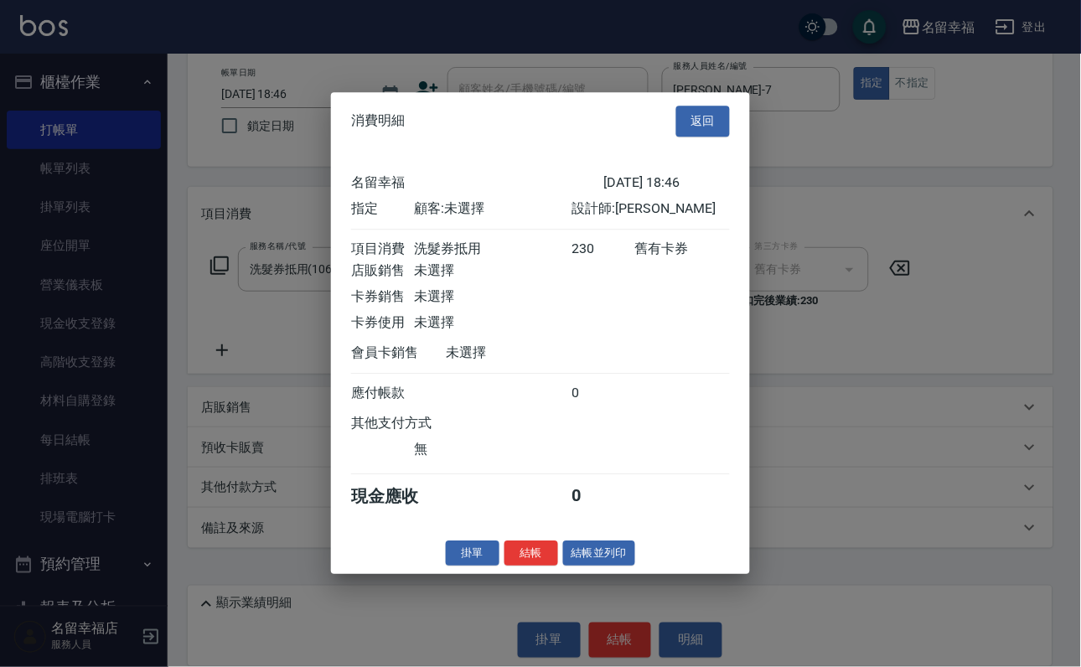
scroll to position [207, 0]
click at [515, 566] on button "結帳" at bounding box center [531, 553] width 54 height 26
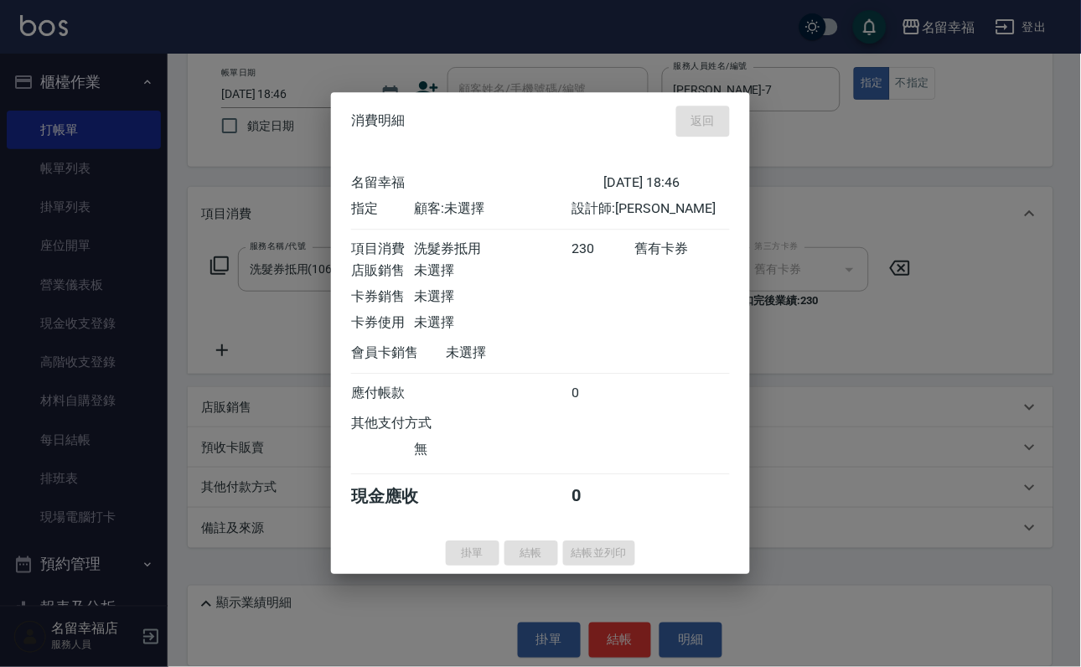
type input "[DATE] 18:54"
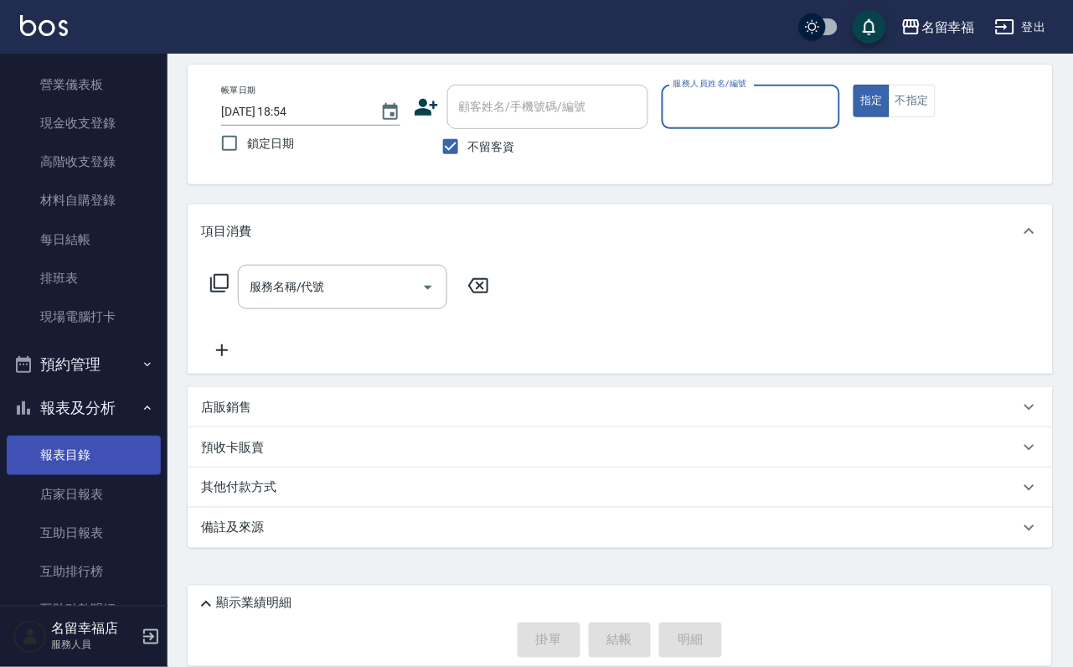
scroll to position [251, 0]
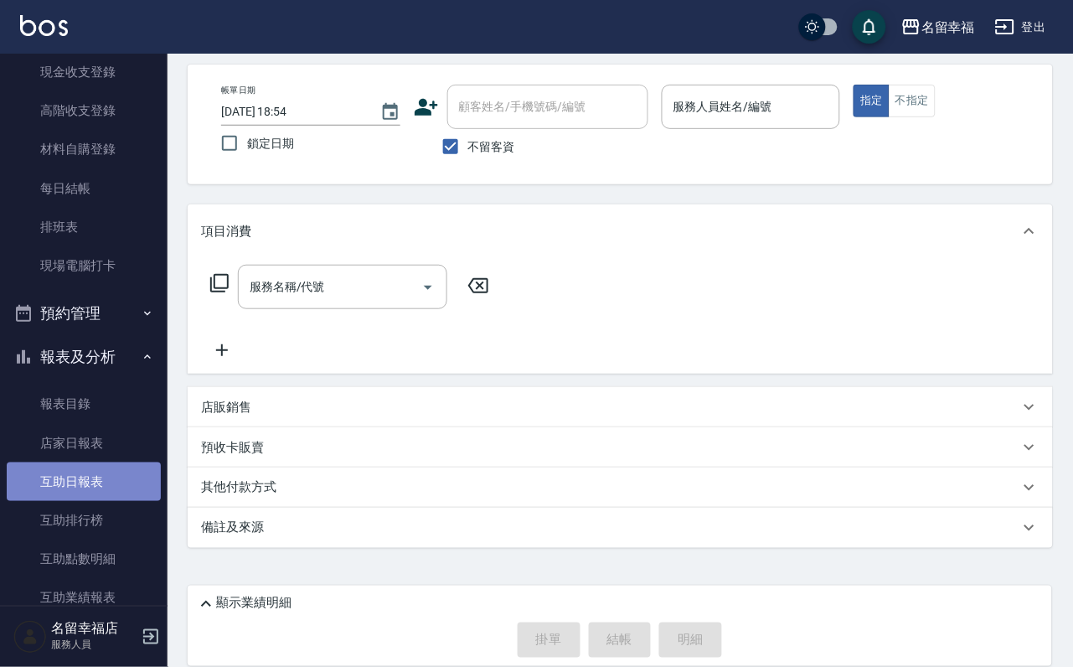
click at [91, 501] on link "互助日報表" at bounding box center [84, 481] width 154 height 39
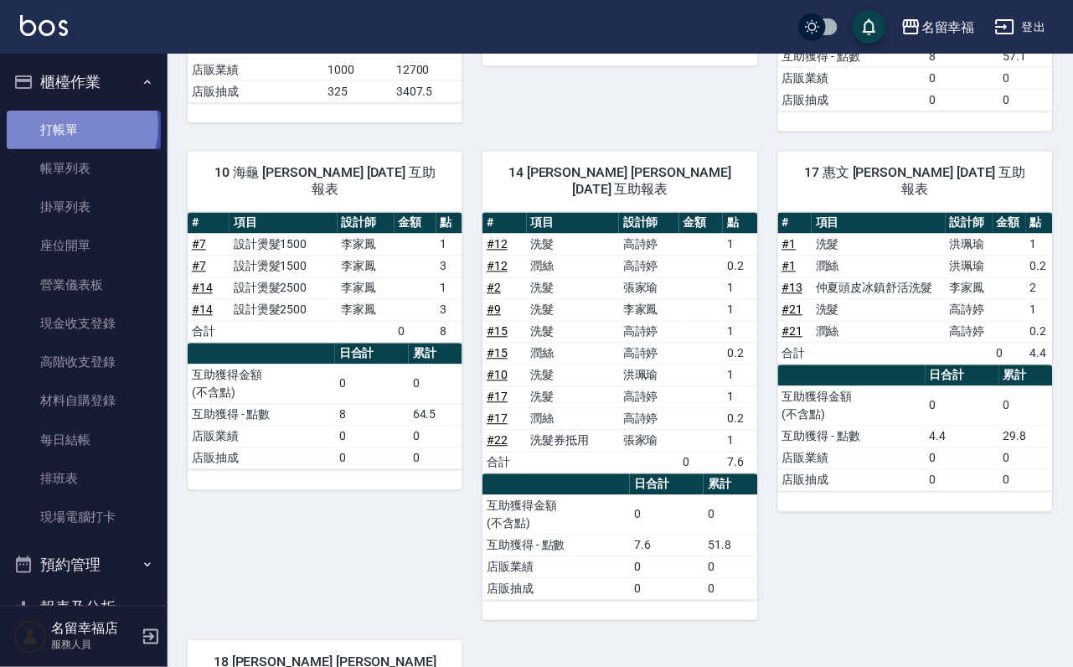
click at [67, 132] on link "打帳單" at bounding box center [84, 130] width 154 height 39
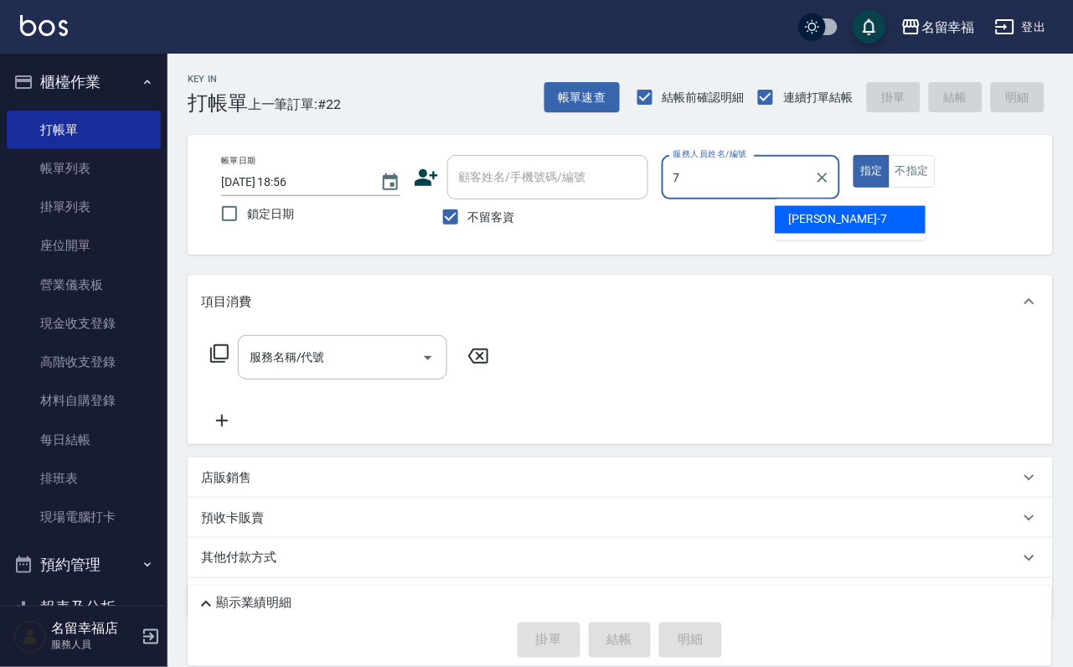
type input "[PERSON_NAME]-7"
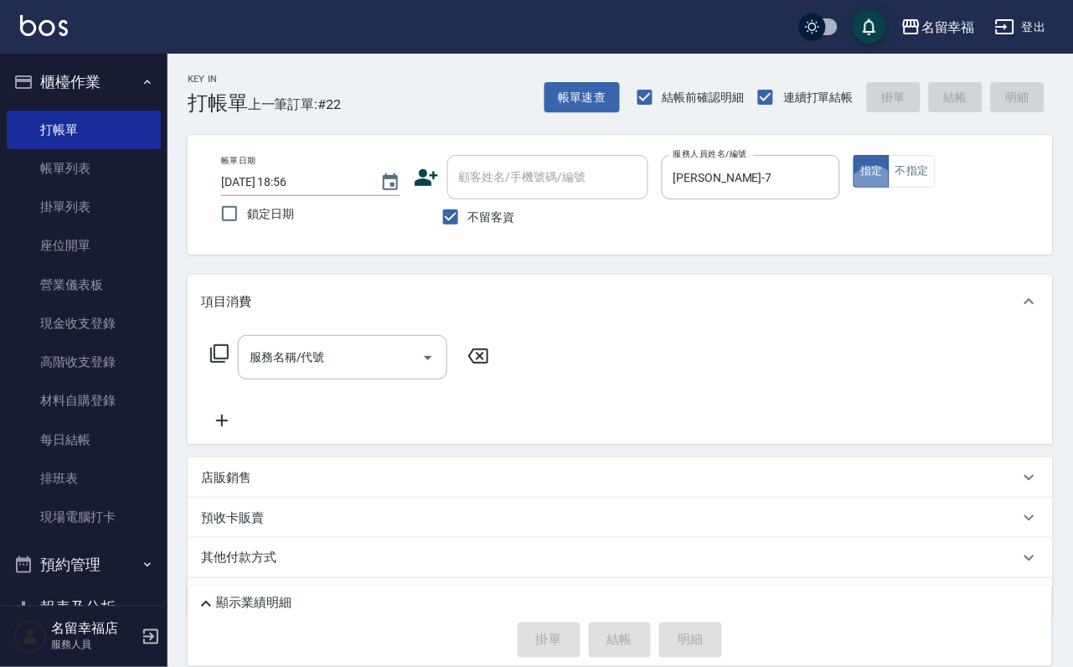
type button "true"
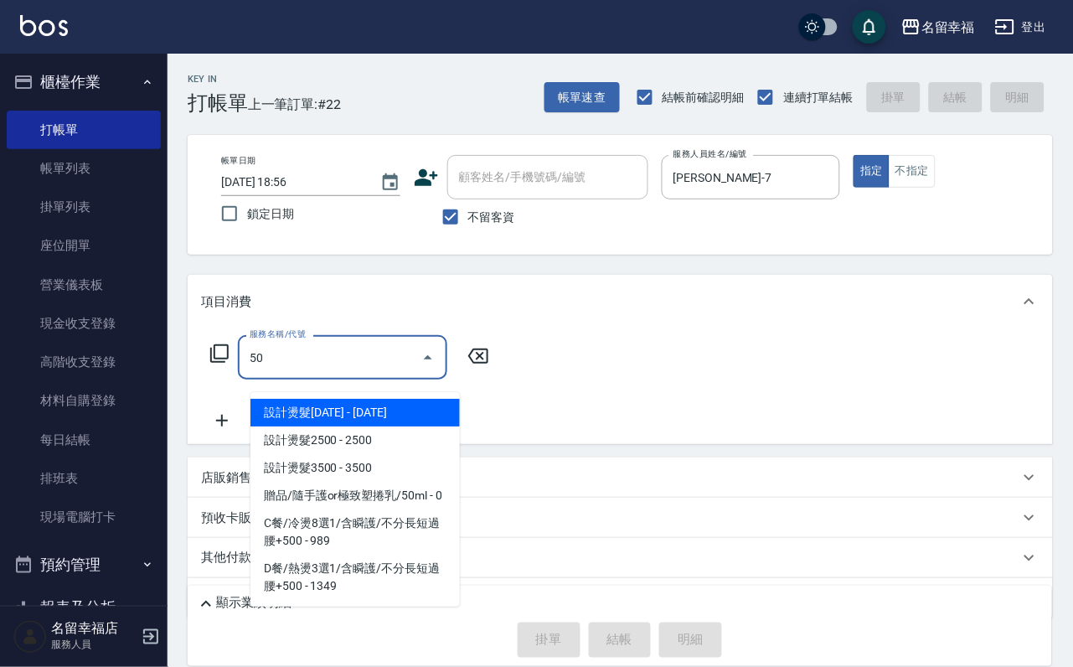
type input "5"
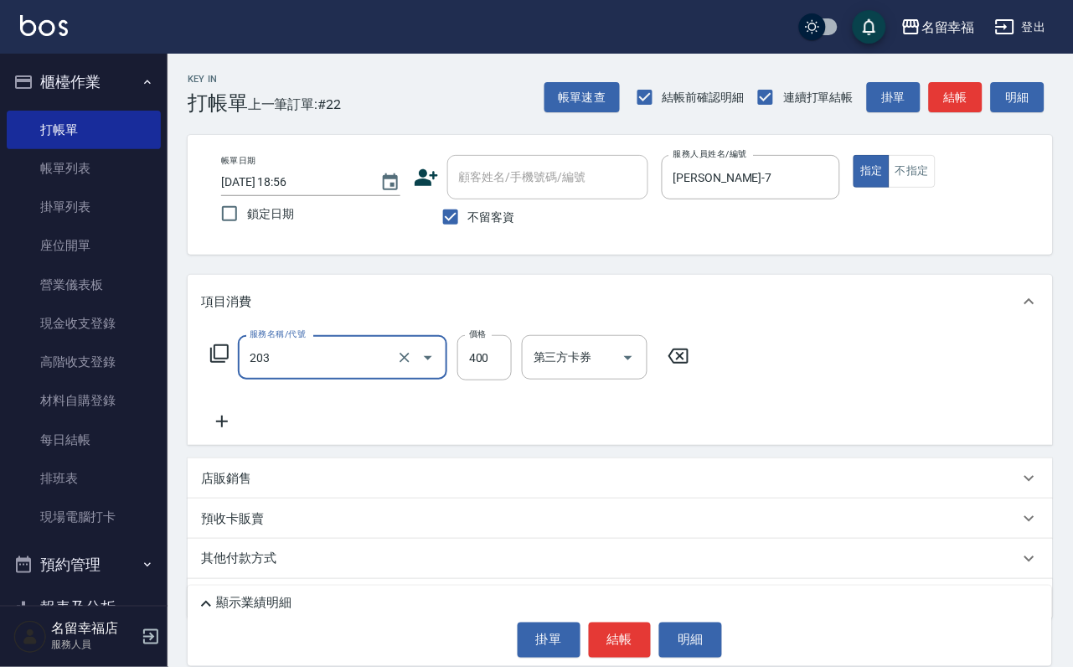
type input "指定單剪(203)"
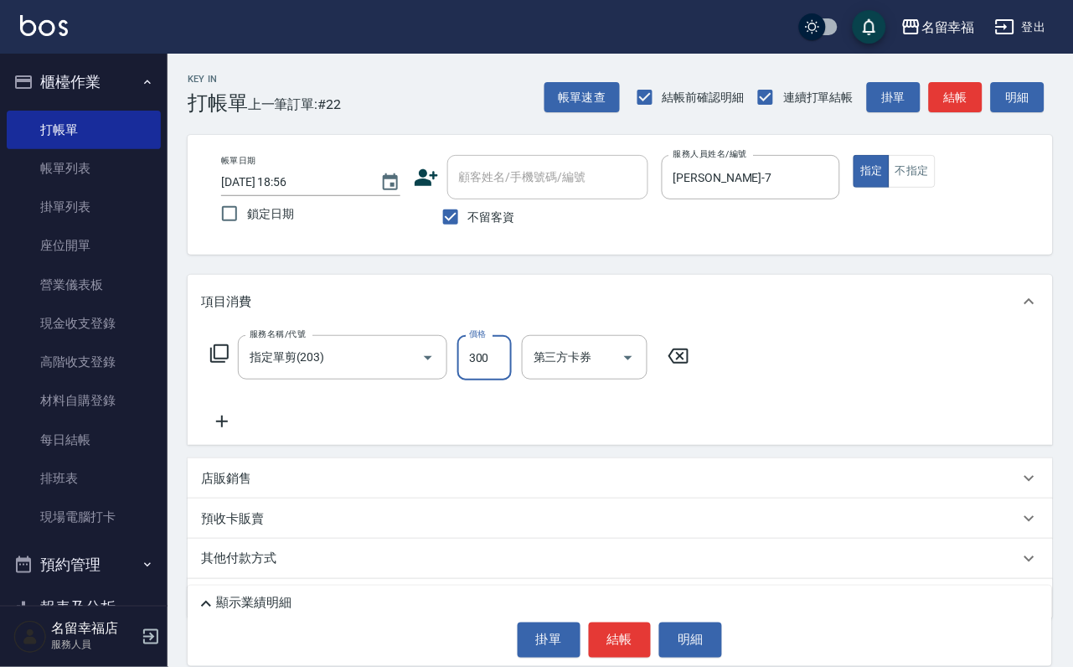
type input "300"
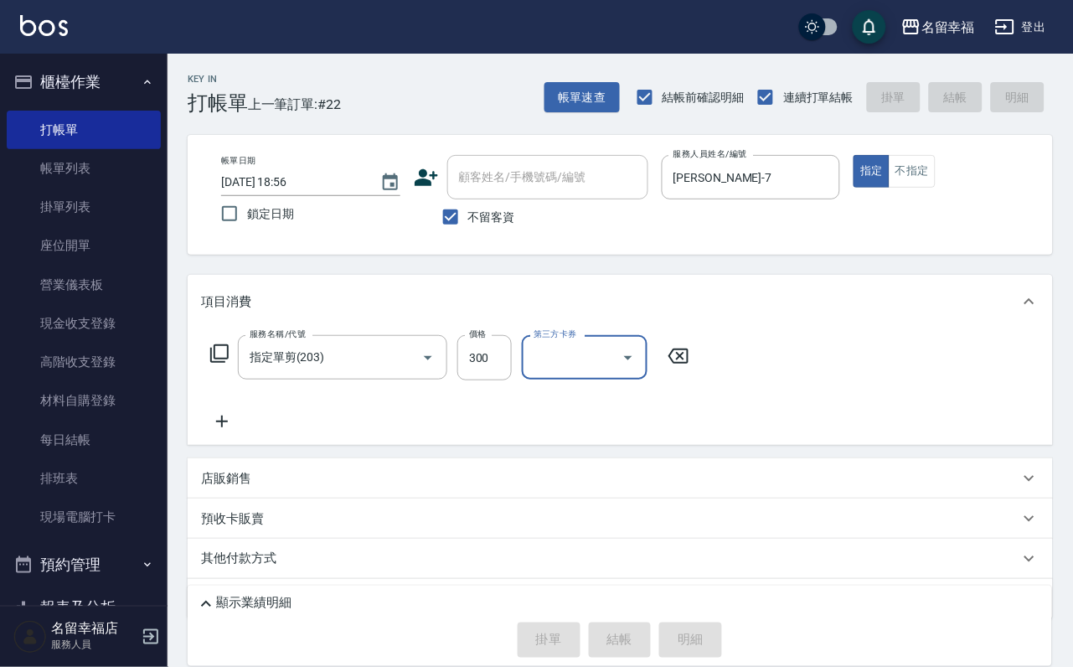
type input "[DATE] 19:28"
